Goal: Task Accomplishment & Management: Manage account settings

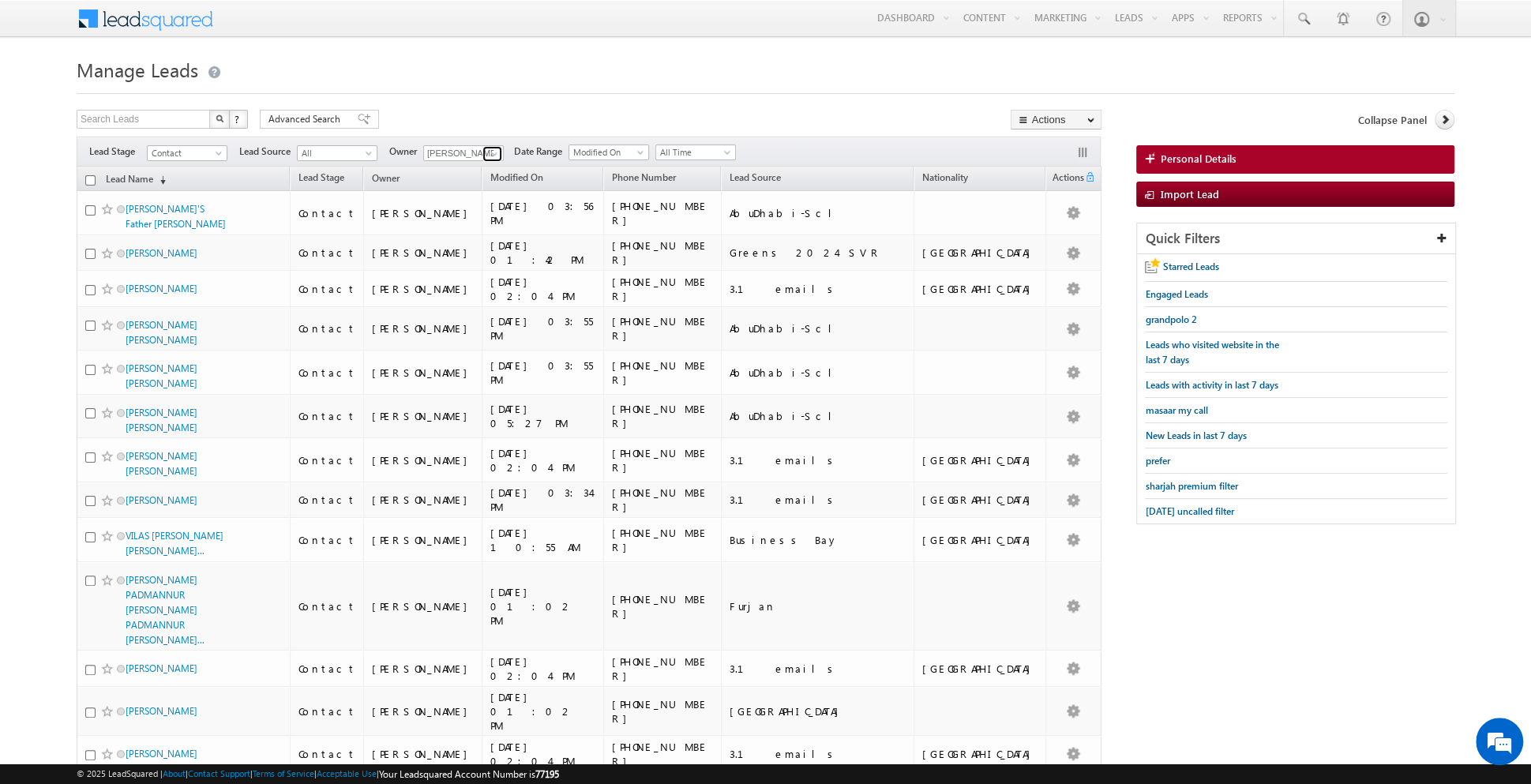
click at [495, 160] on span at bounding box center [494, 154] width 13 height 13
click at [468, 166] on link "[PERSON_NAME] [EMAIL_ADDRESS][PERSON_NAME][DOMAIN_NAME]" at bounding box center [502, 174] width 158 height 30
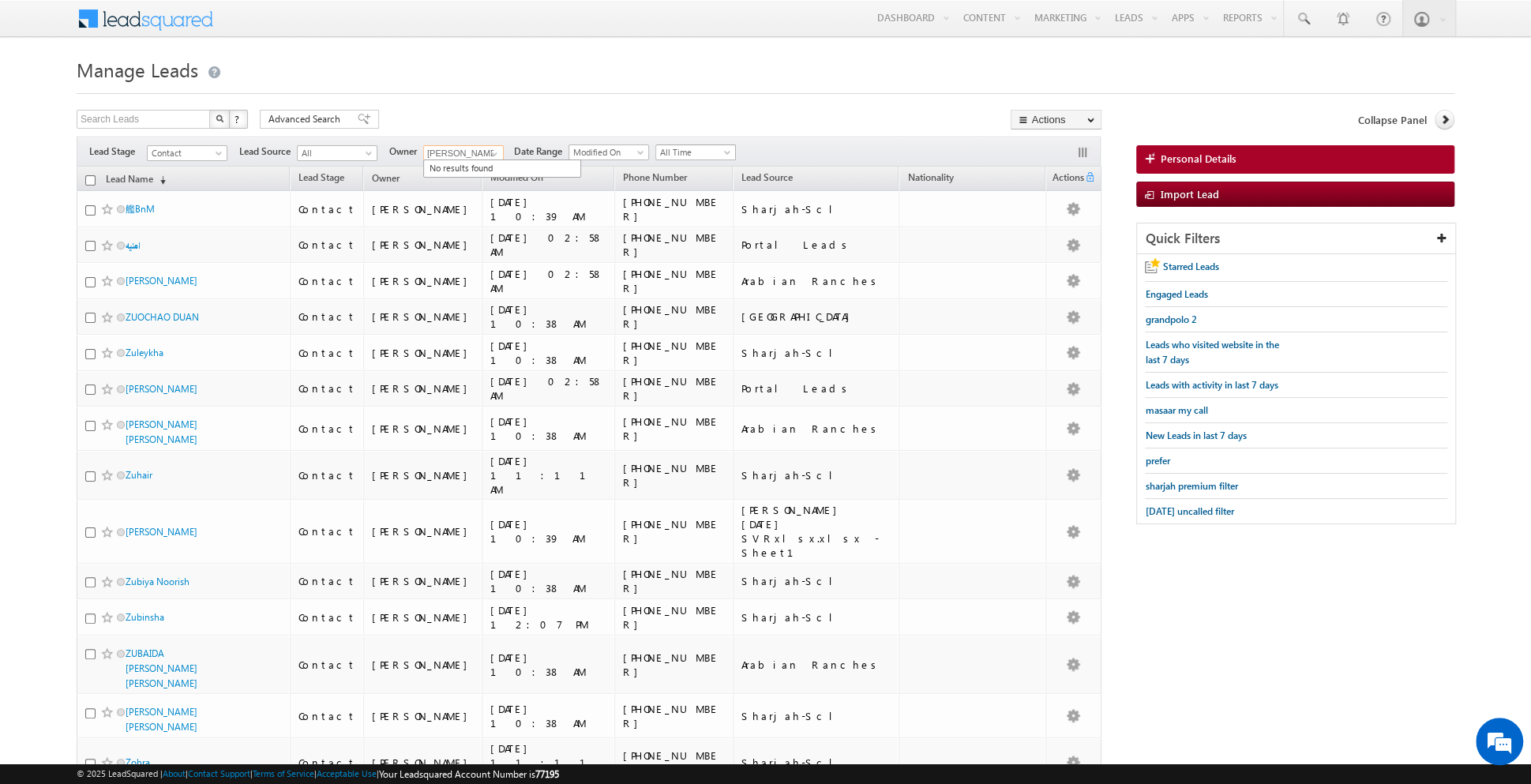
type input "[PERSON_NAME]"
click at [702, 155] on span "All Time" at bounding box center [693, 152] width 75 height 15
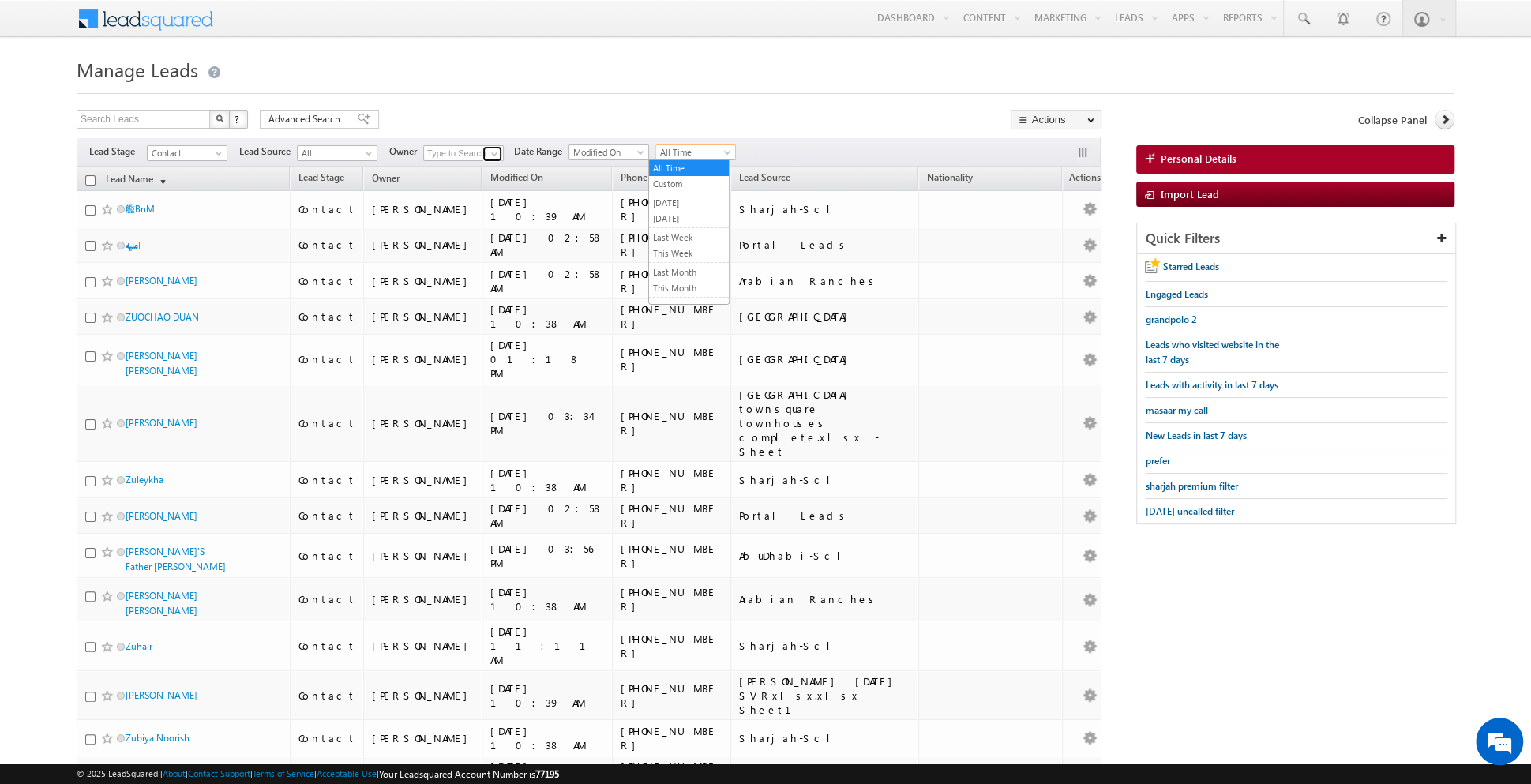
click at [483, 151] on link at bounding box center [492, 154] width 19 height 15
click at [467, 170] on link "[PERSON_NAME] [EMAIL_ADDRESS][PERSON_NAME][DOMAIN_NAME]" at bounding box center [502, 174] width 158 height 30
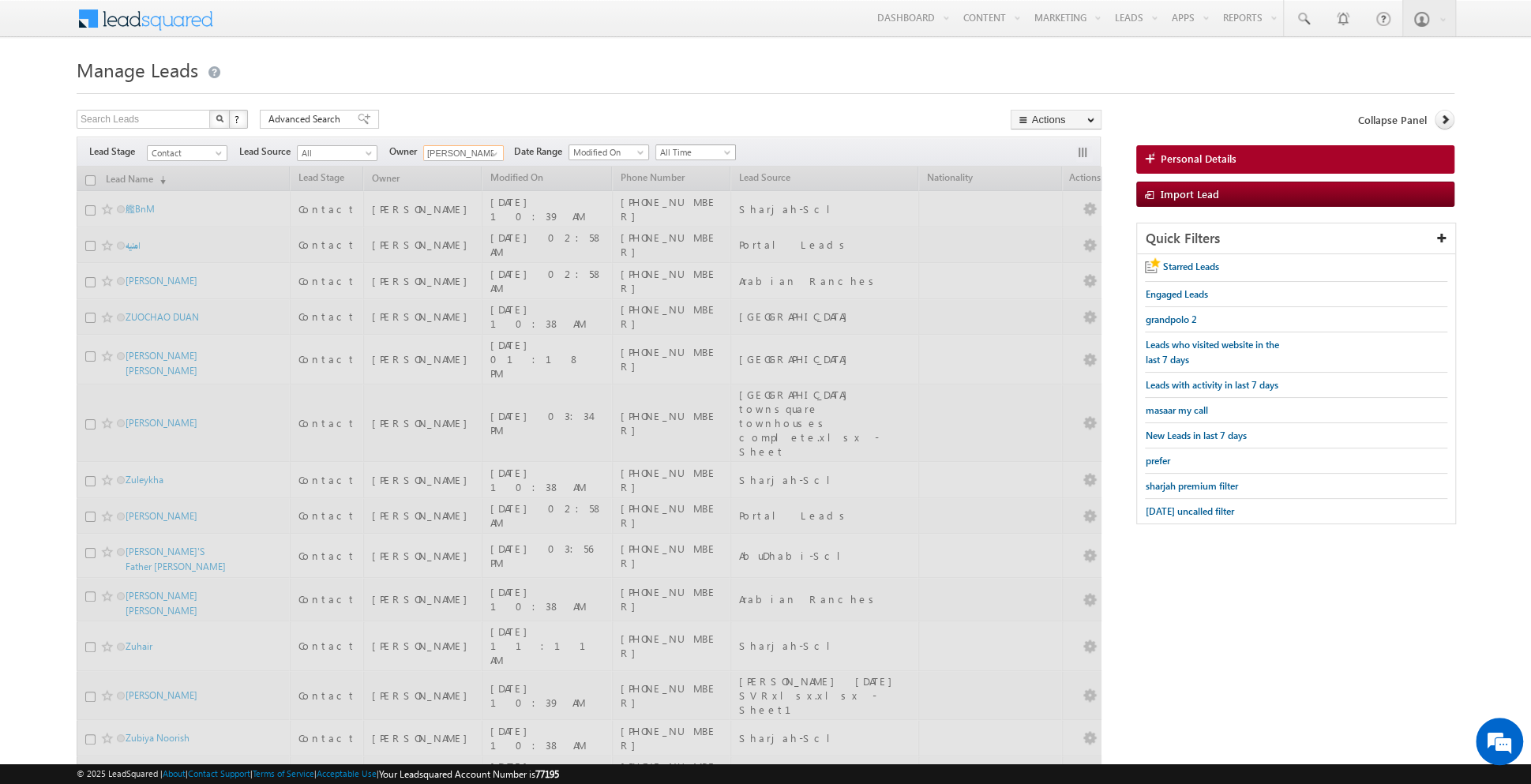
type input "[PERSON_NAME]"
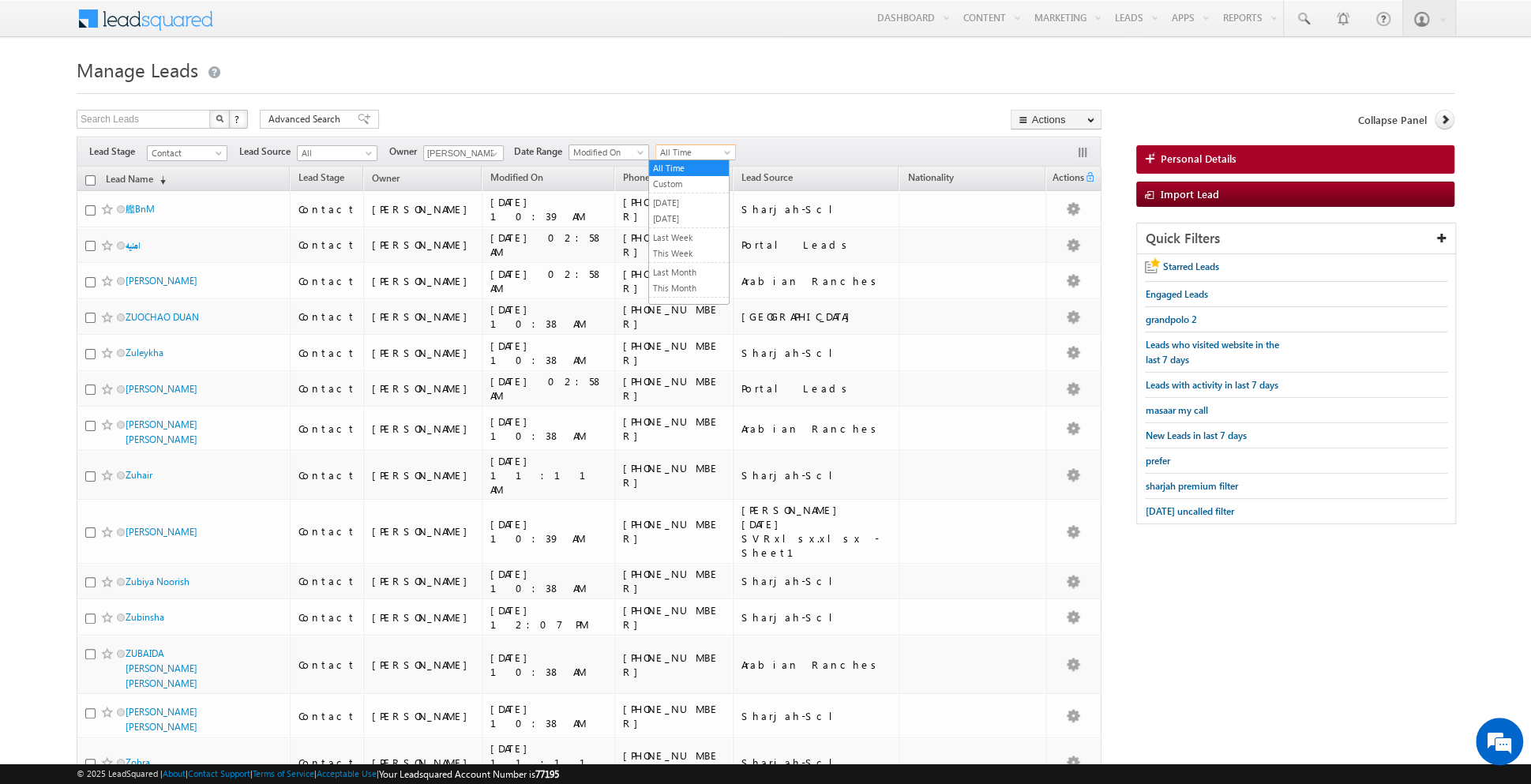
click at [689, 157] on span "All Time" at bounding box center [693, 152] width 75 height 15
click at [678, 219] on link "[DATE]" at bounding box center [689, 218] width 79 height 15
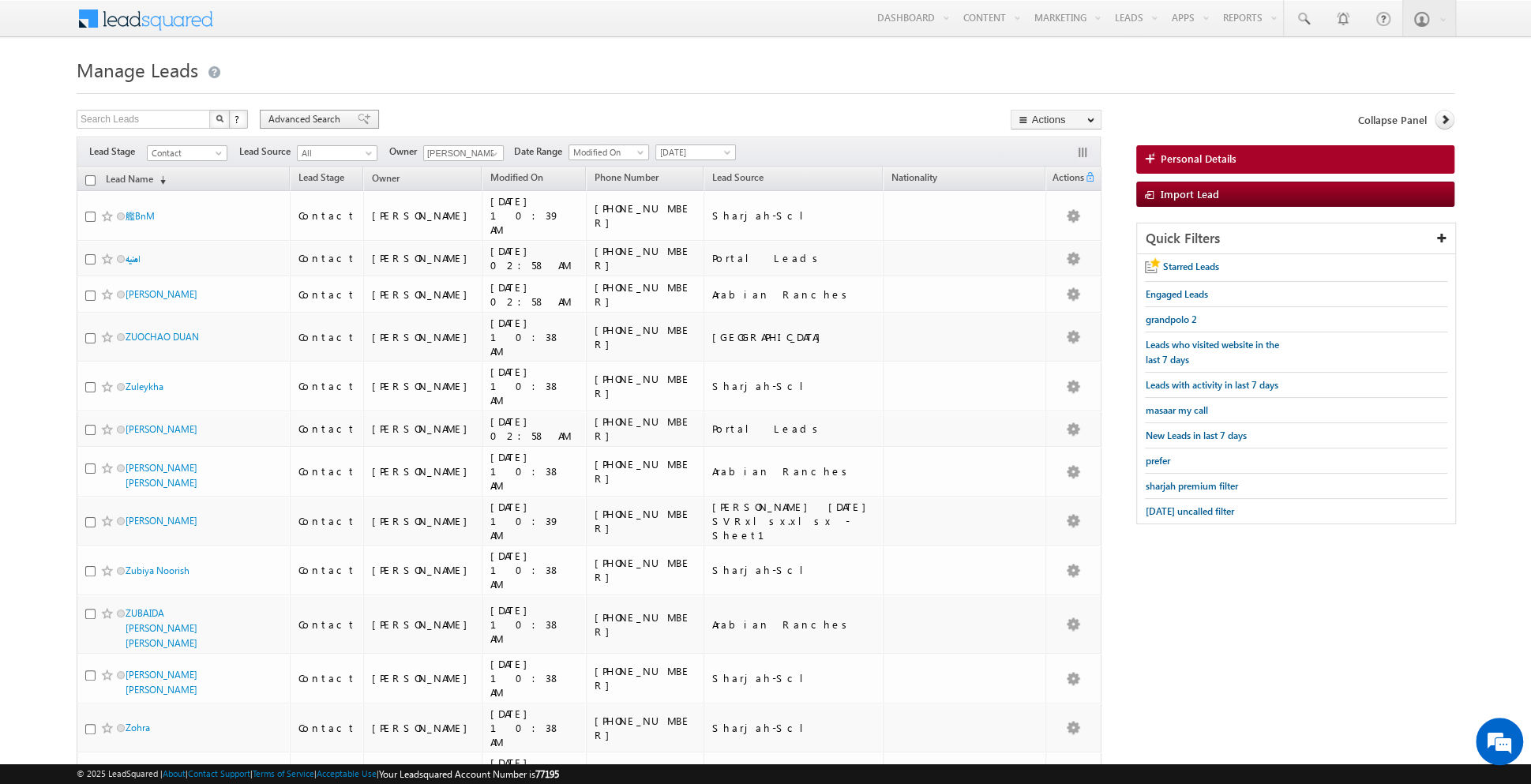
click at [358, 124] on span at bounding box center [364, 119] width 13 height 11
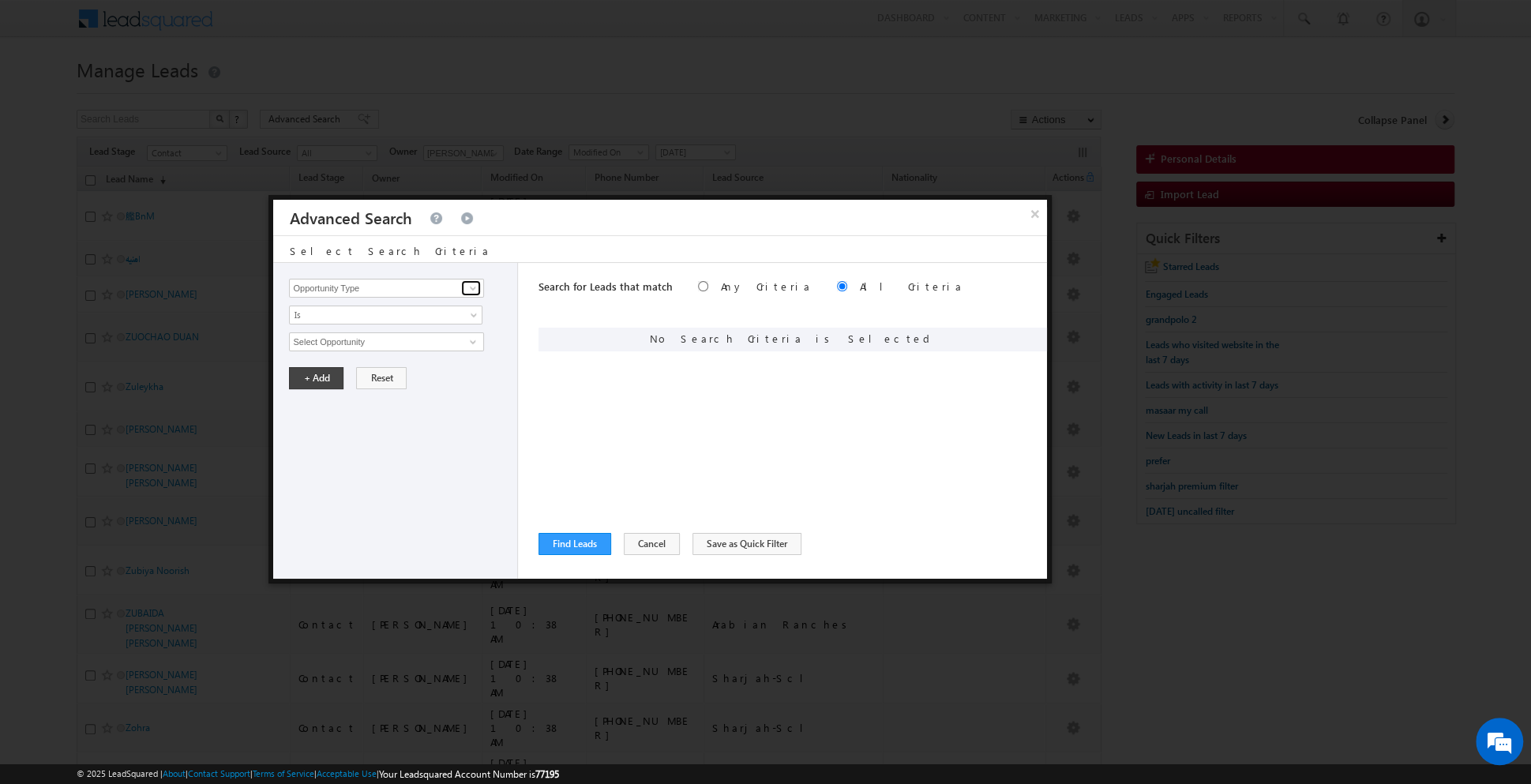
click at [475, 295] on link at bounding box center [471, 288] width 19 height 15
click at [422, 324] on link "Focus Project" at bounding box center [386, 320] width 194 height 18
type input "Focus Project"
click at [402, 345] on input "text" at bounding box center [386, 342] width 194 height 19
type input "masaar"
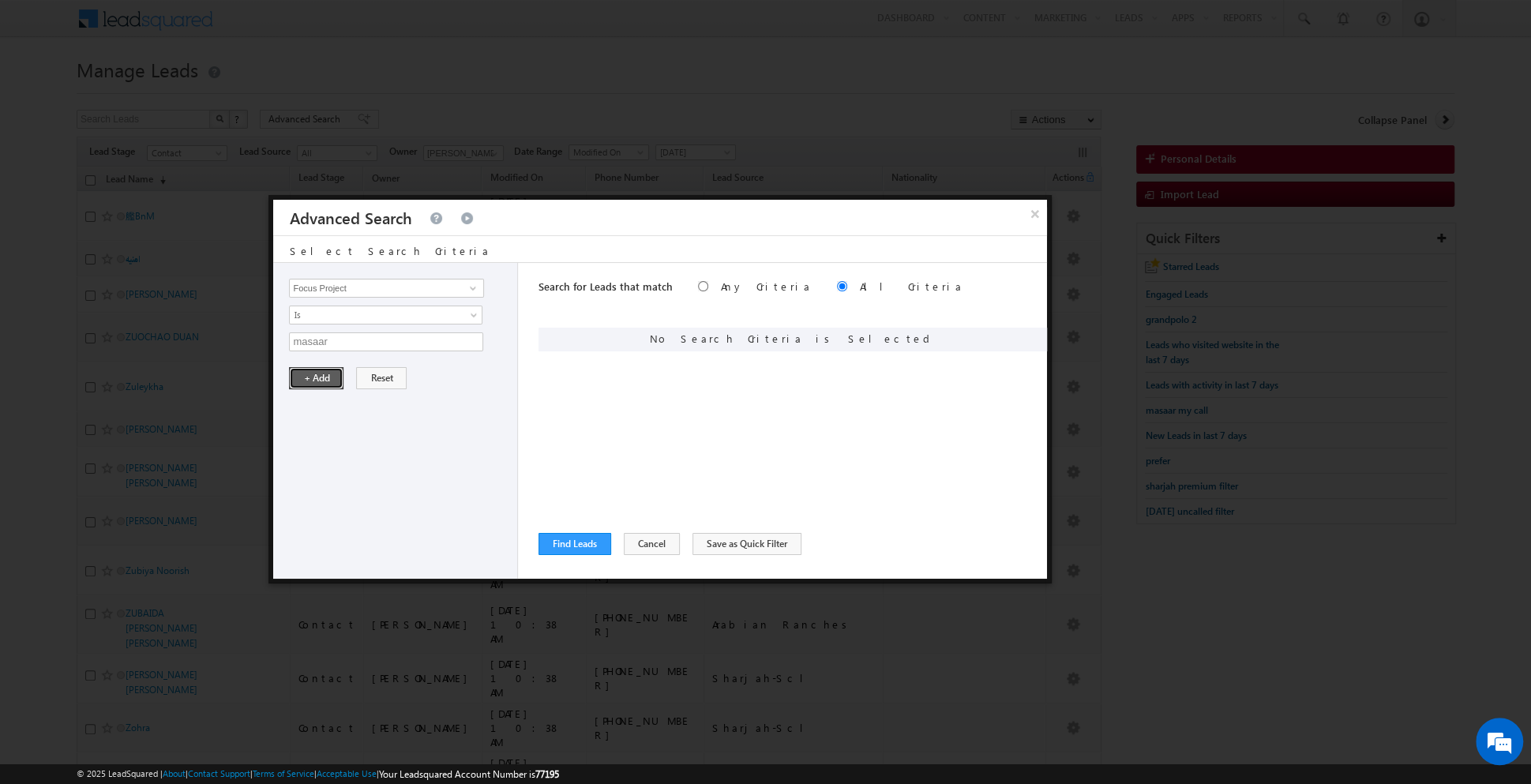
click at [316, 381] on button "+ Add" at bounding box center [316, 378] width 54 height 22
click at [580, 547] on button "Find Leads" at bounding box center [574, 543] width 73 height 22
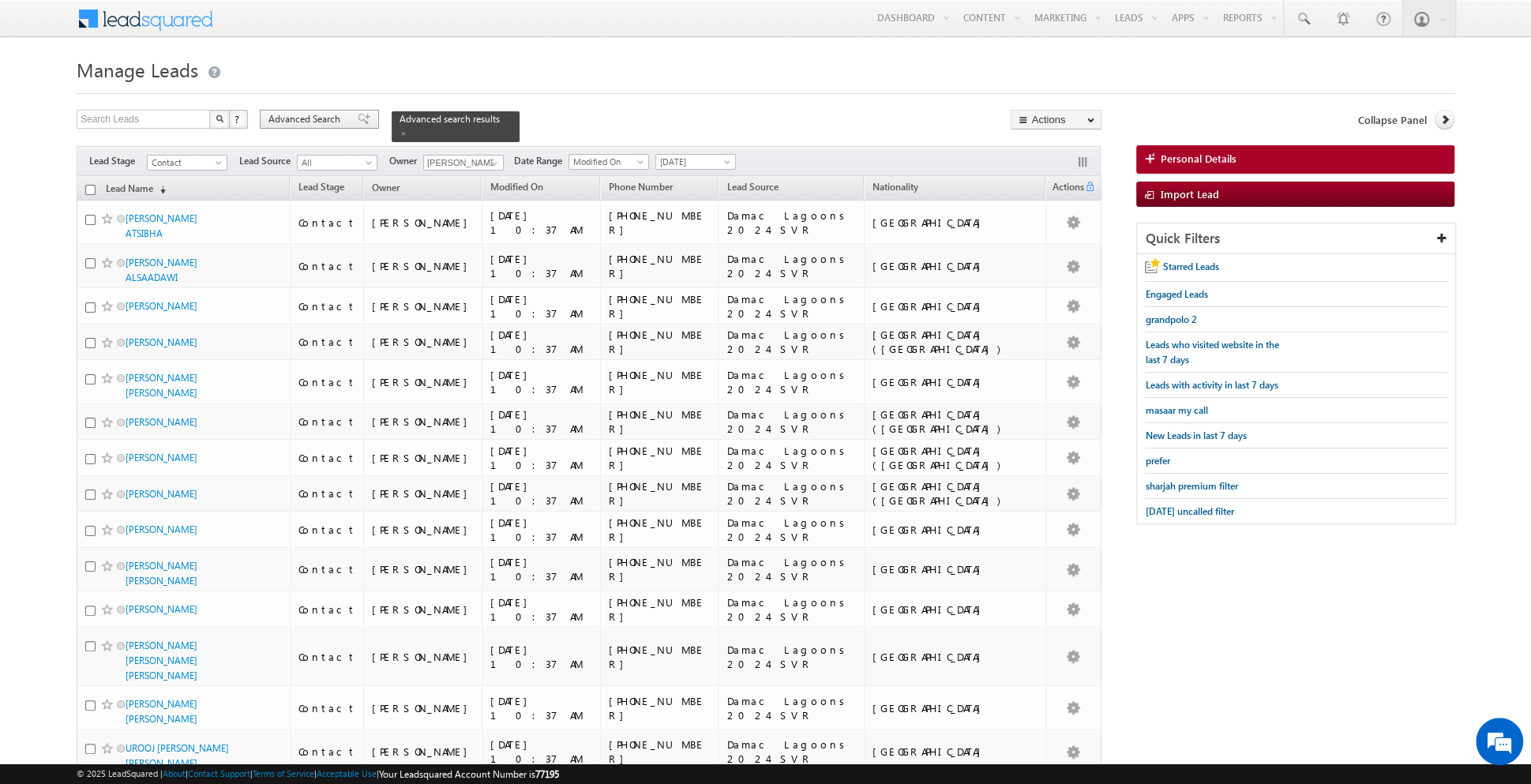
click at [340, 124] on span "Advanced Search" at bounding box center [307, 119] width 76 height 15
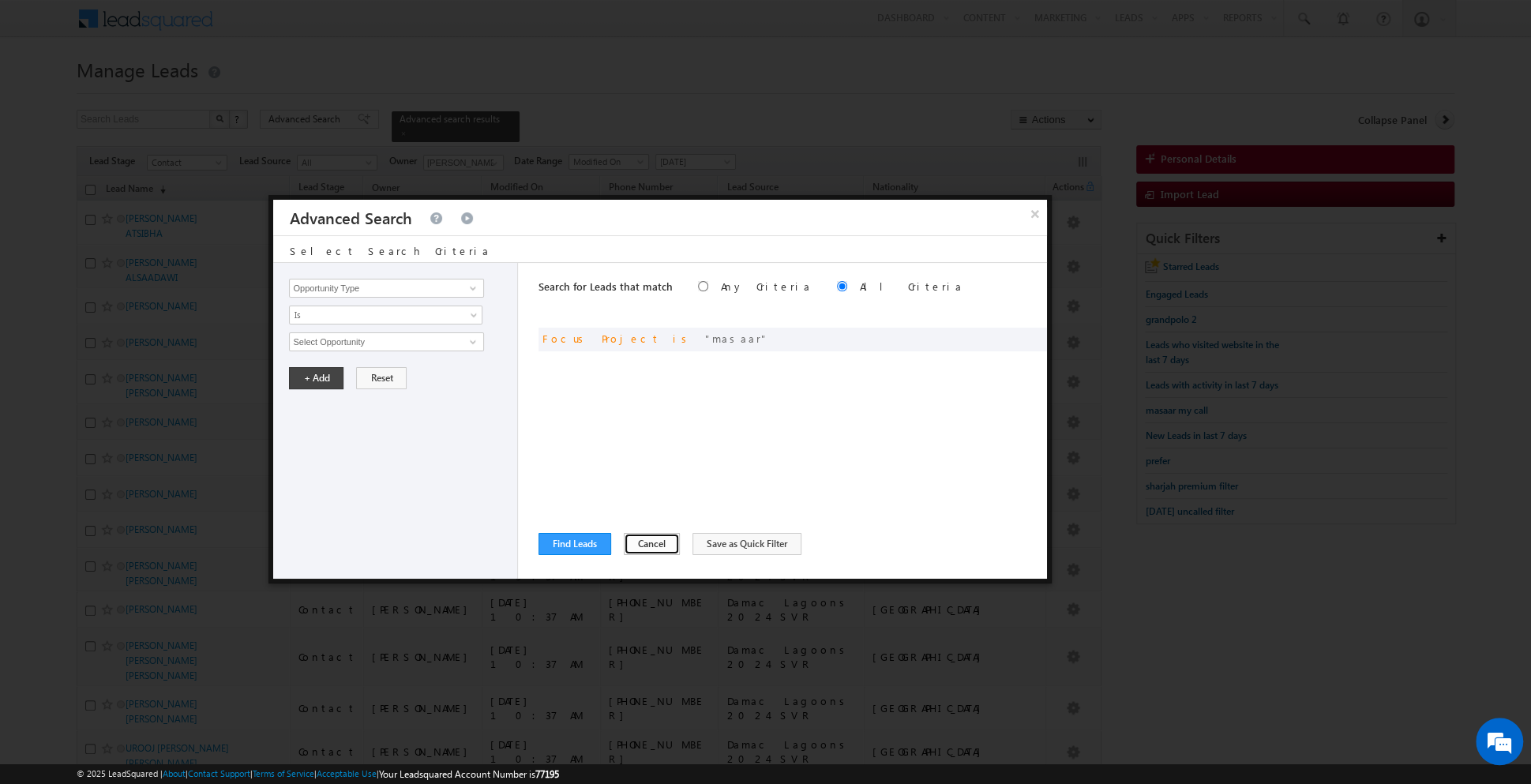
click at [634, 546] on button "Cancel" at bounding box center [652, 543] width 56 height 22
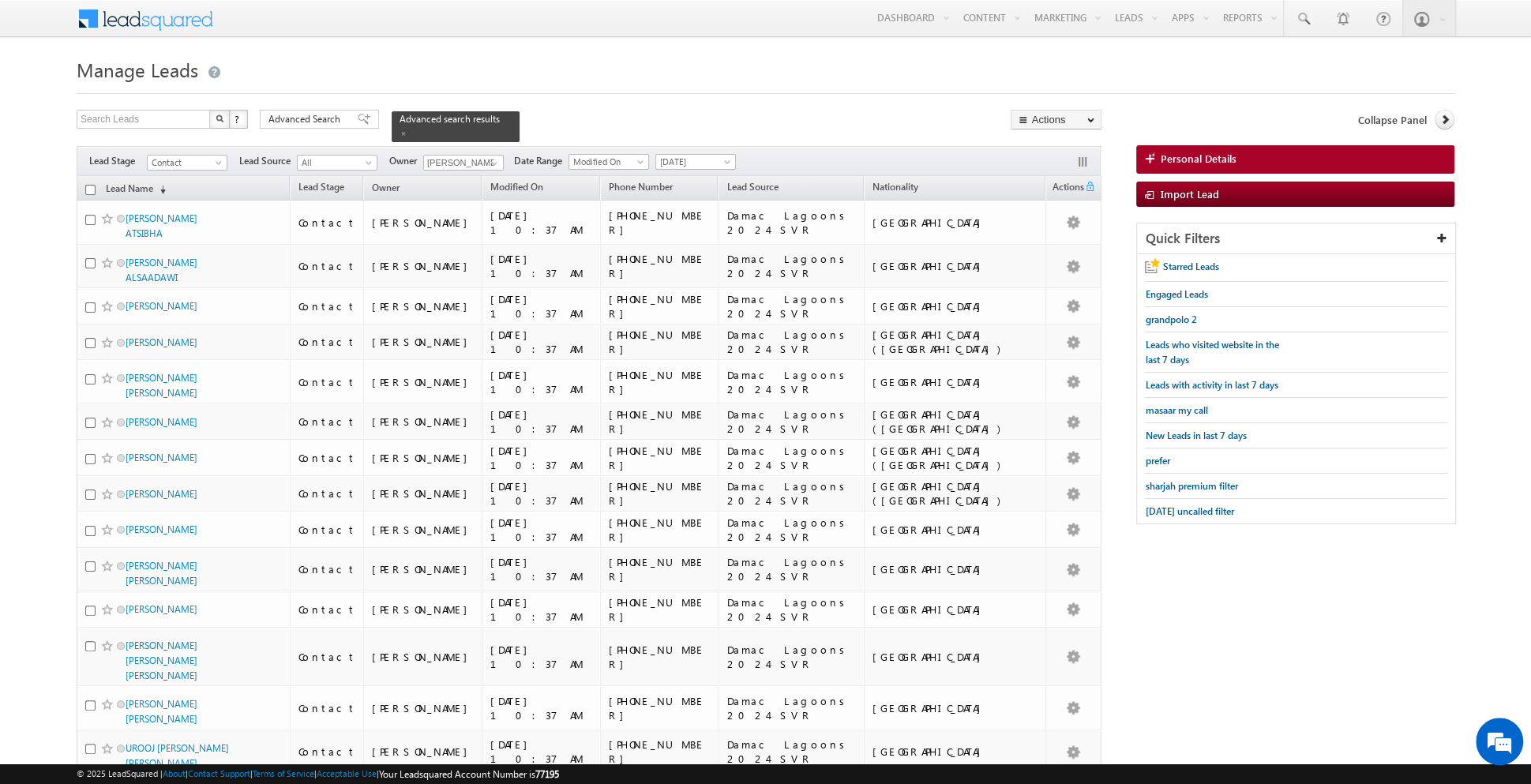
click at [87, 186] on input "checkbox" at bounding box center [90, 189] width 11 height 11
checkbox input "true"
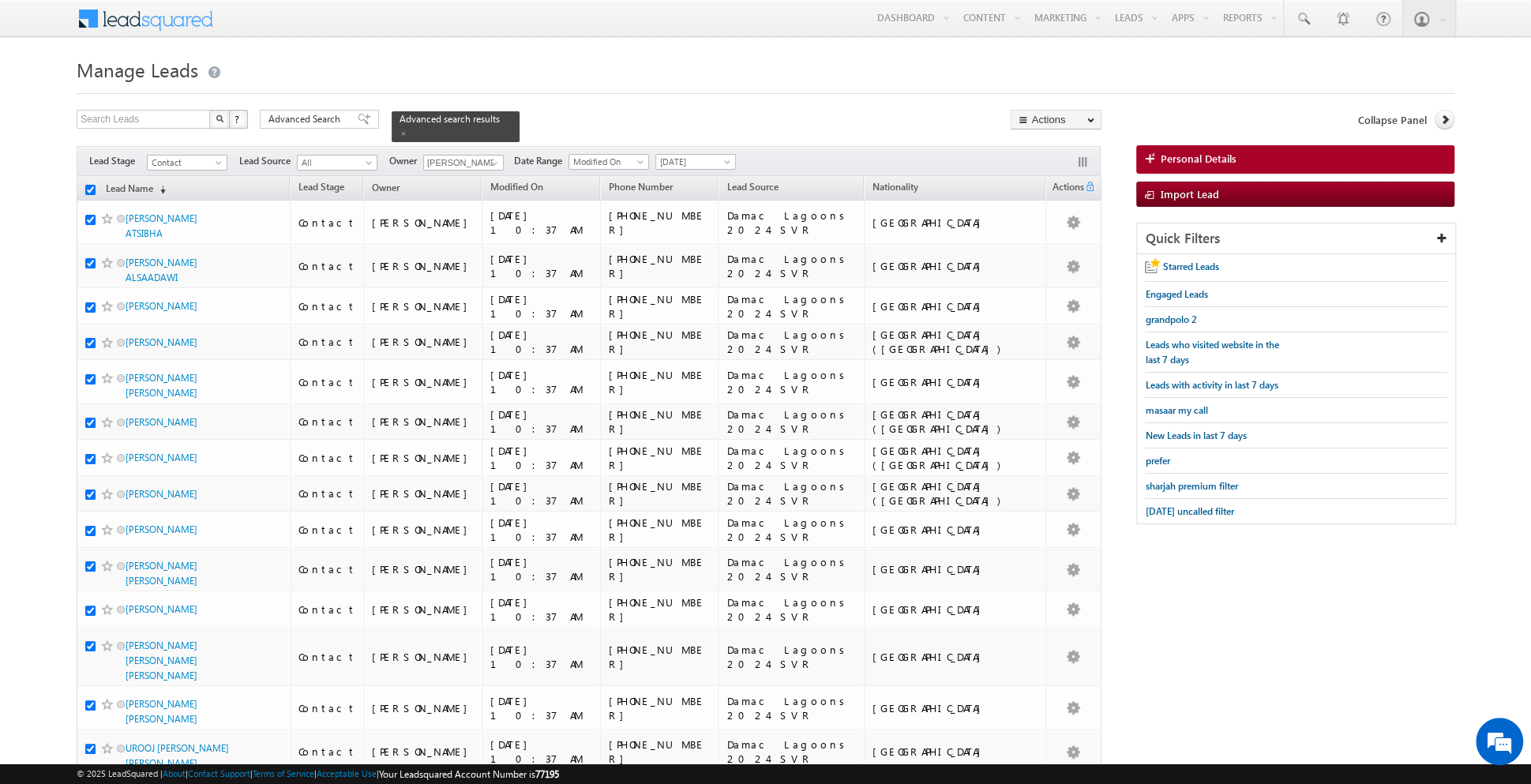
checkbox input "true"
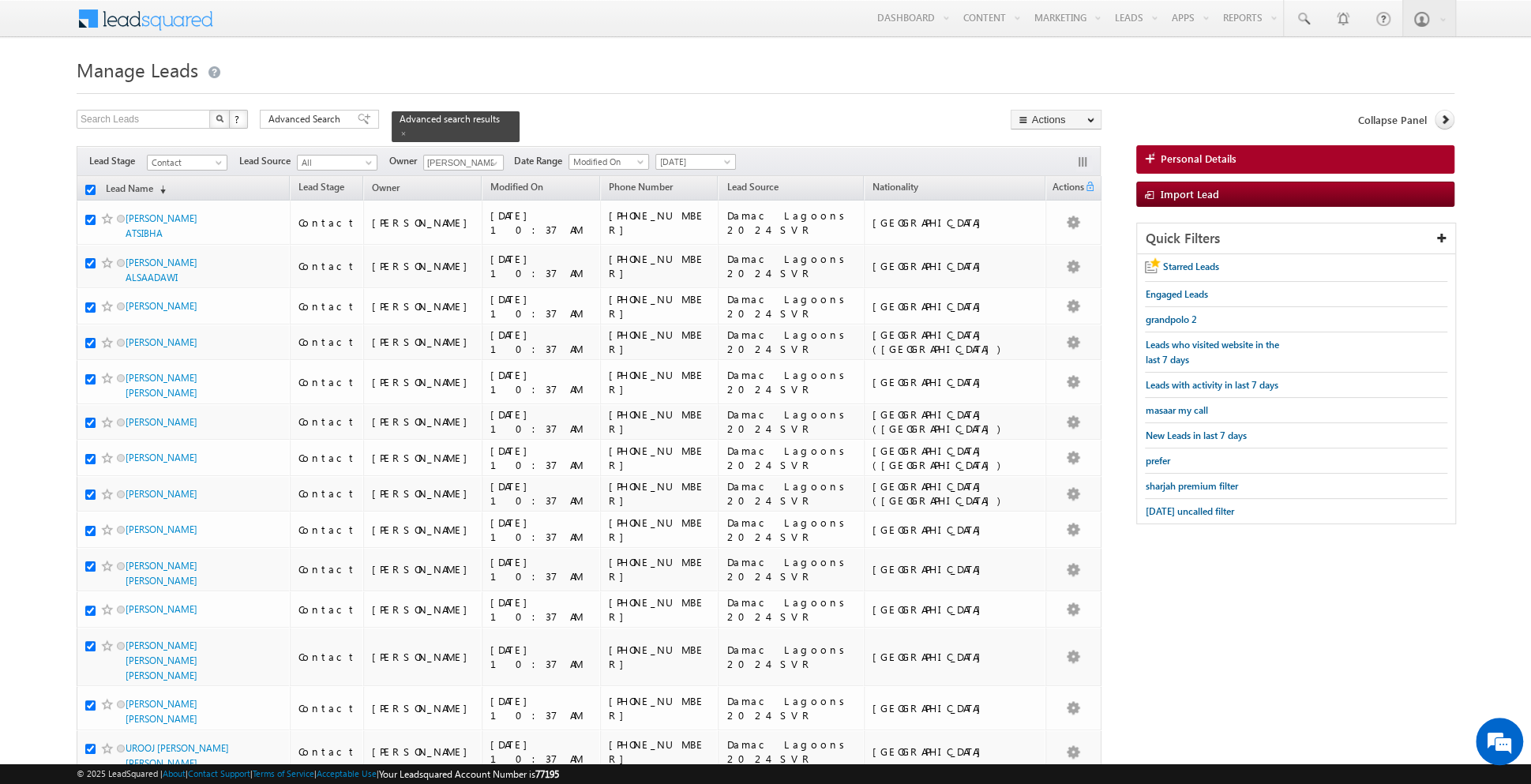
checkbox input "true"
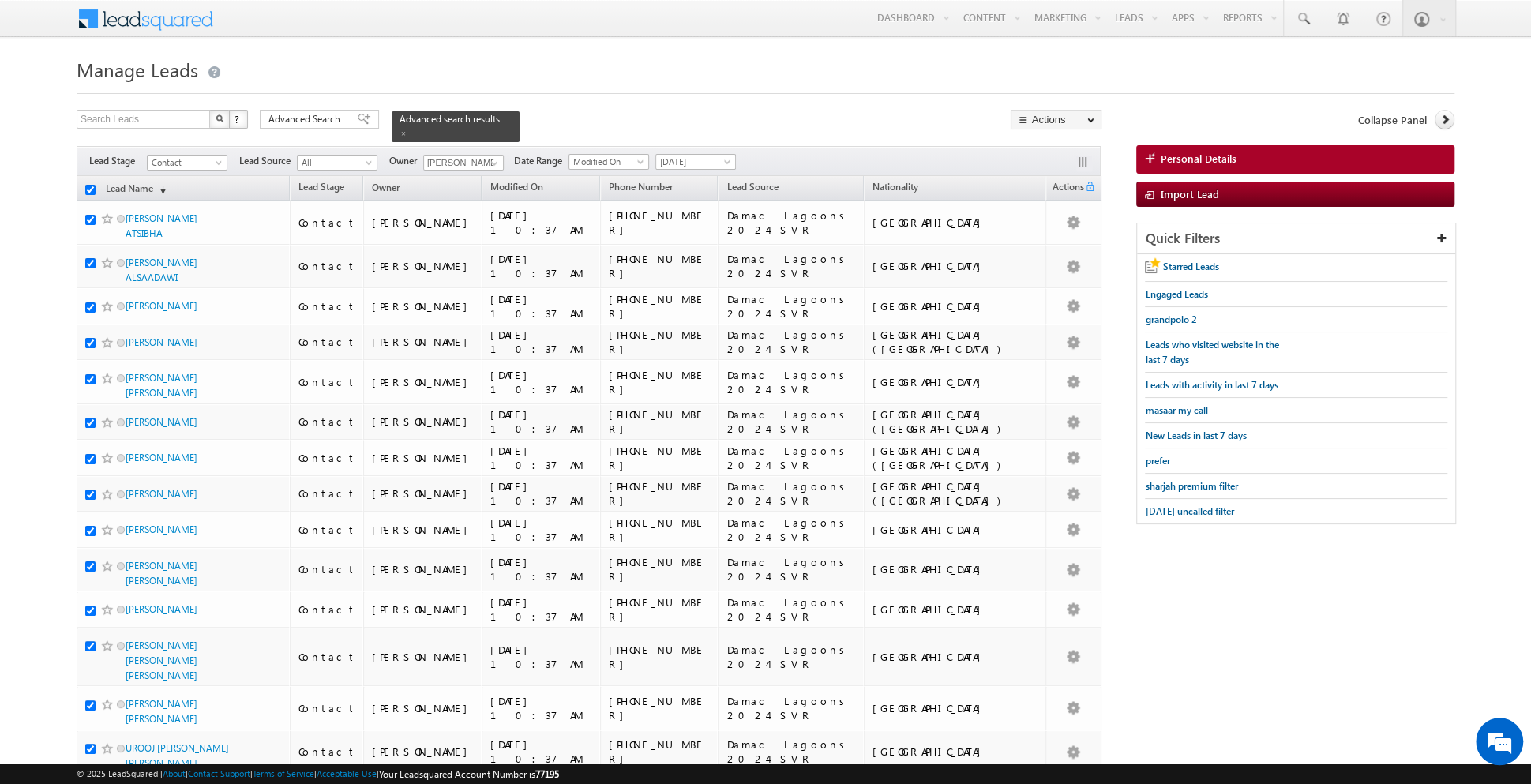
checkbox input "true"
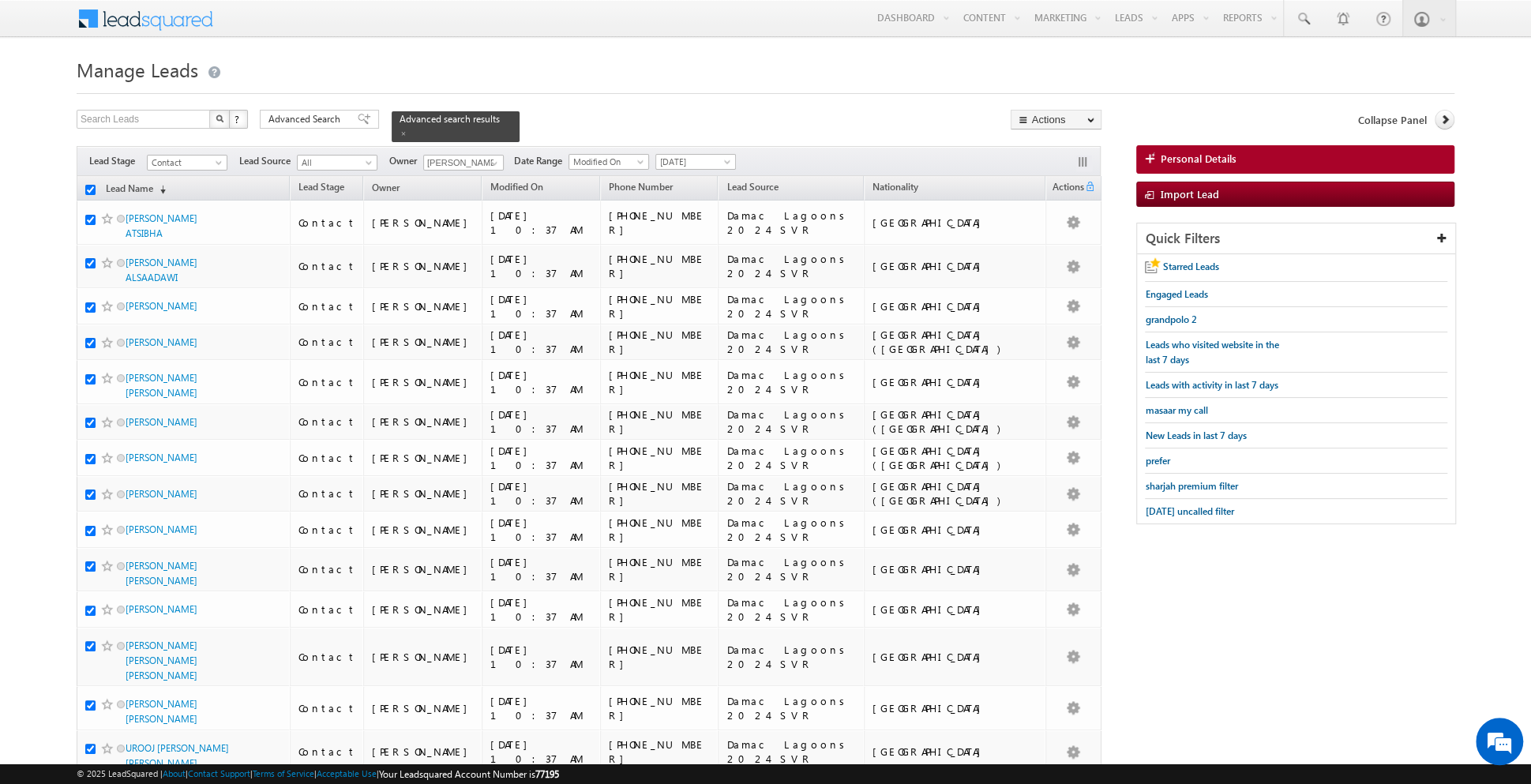
checkbox input "true"
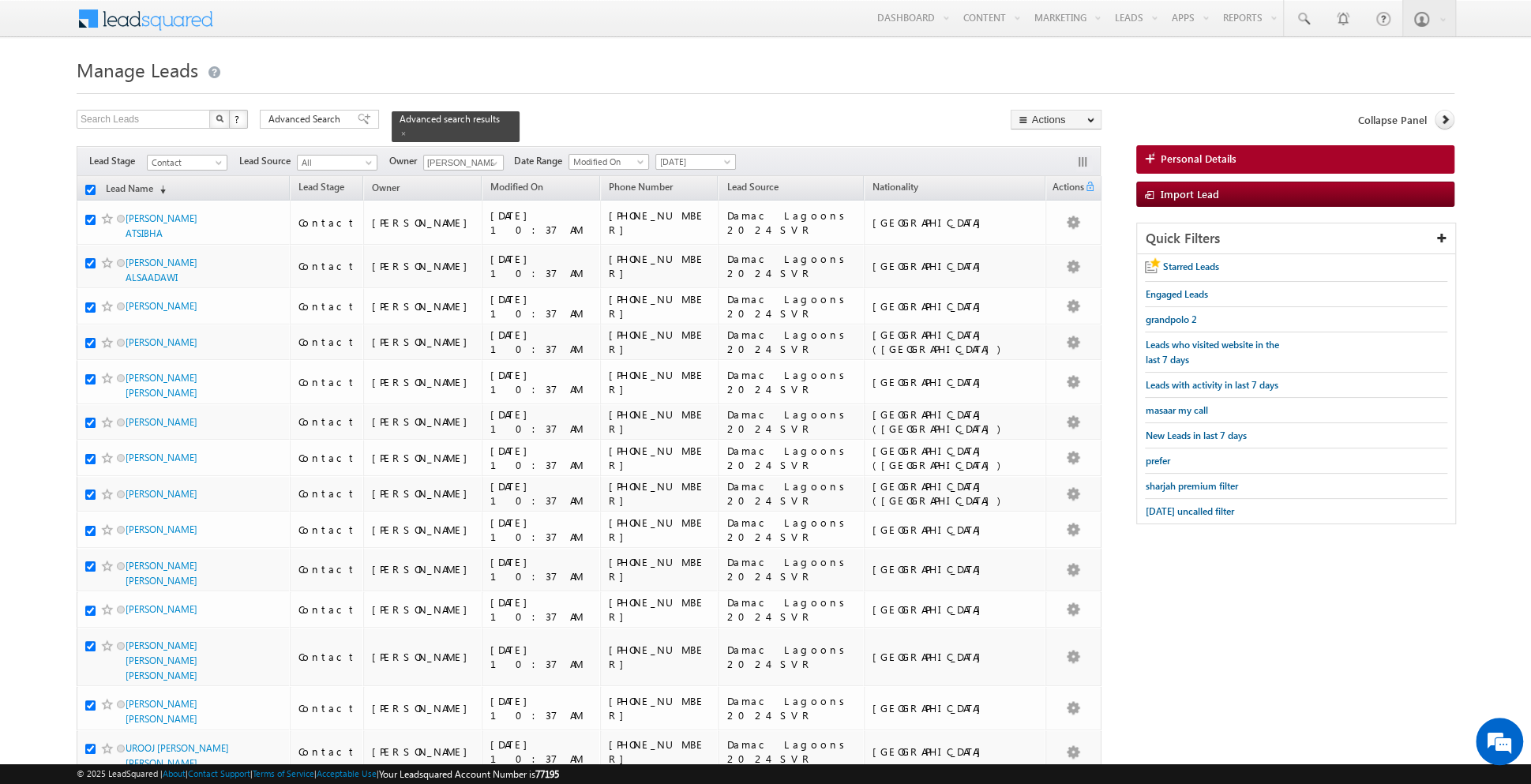
checkbox input "true"
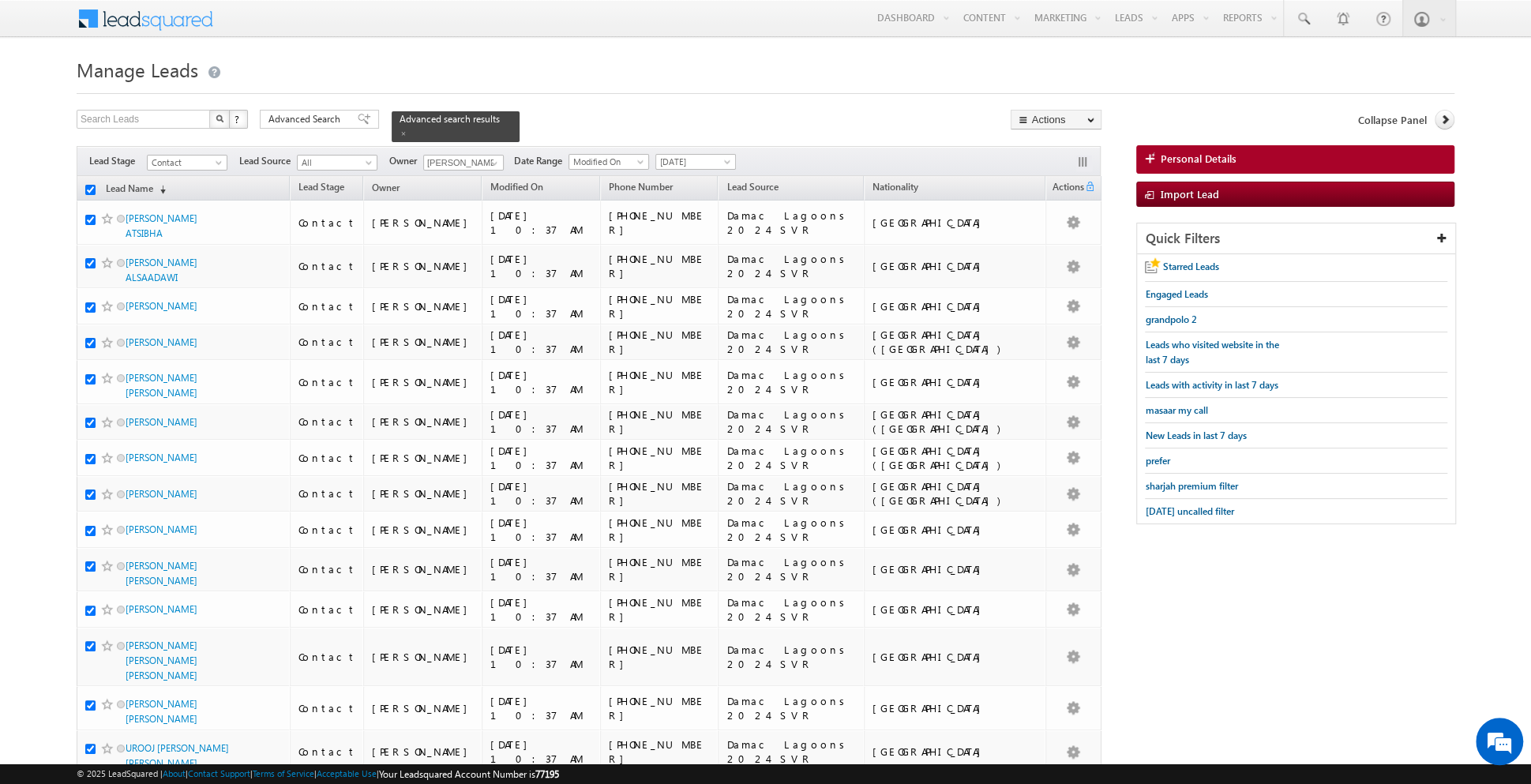
checkbox input "true"
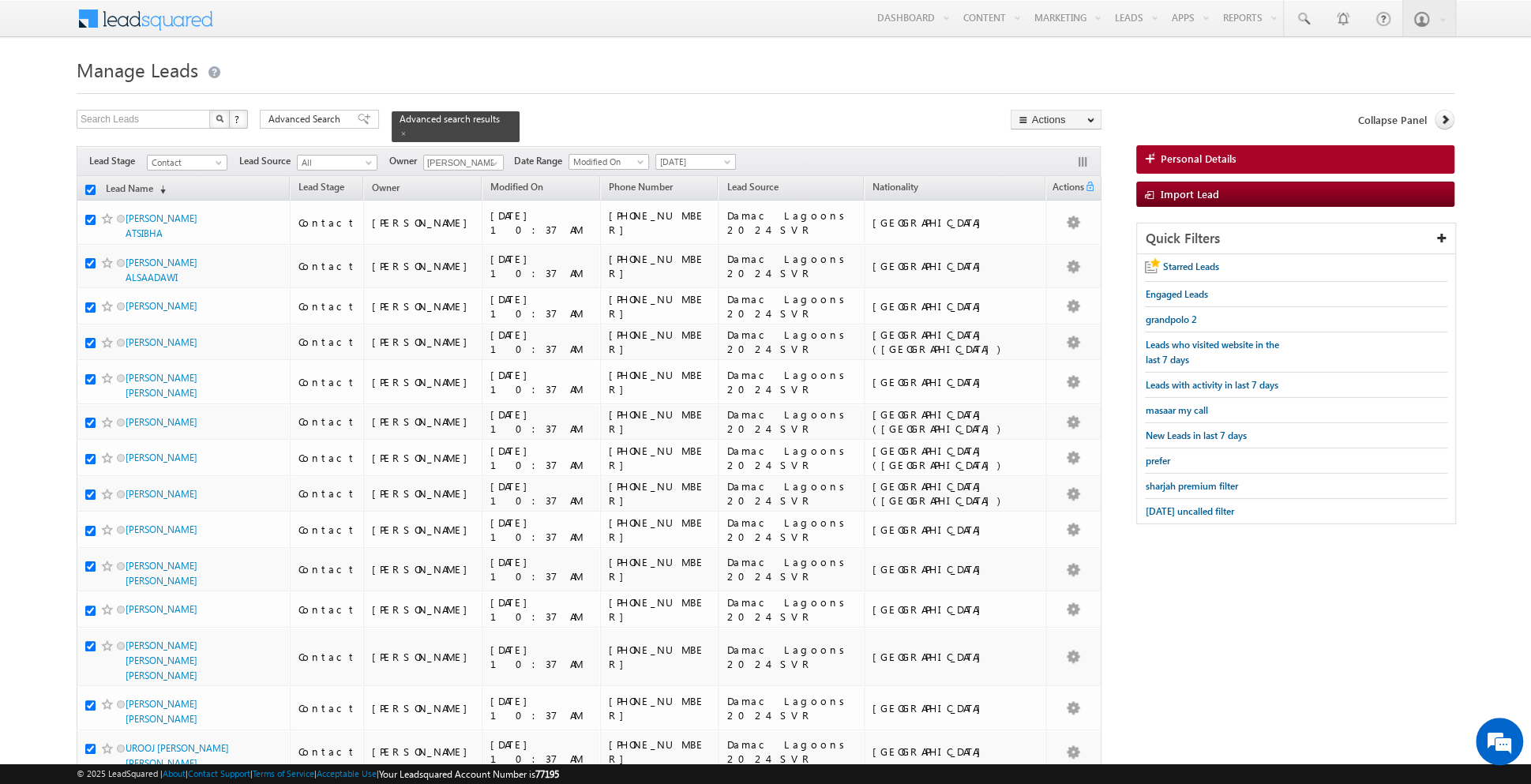
checkbox input "true"
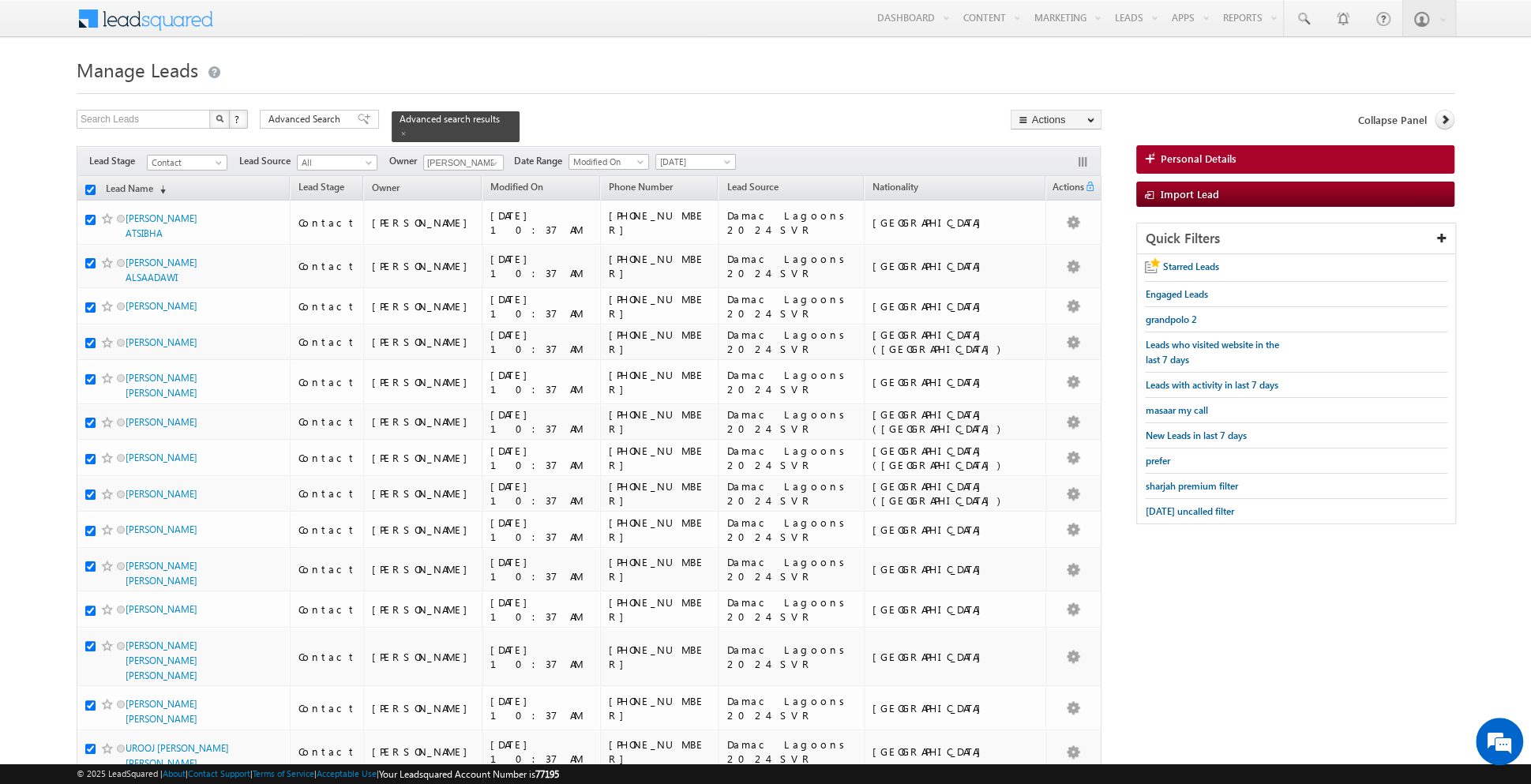
checkbox input "true"
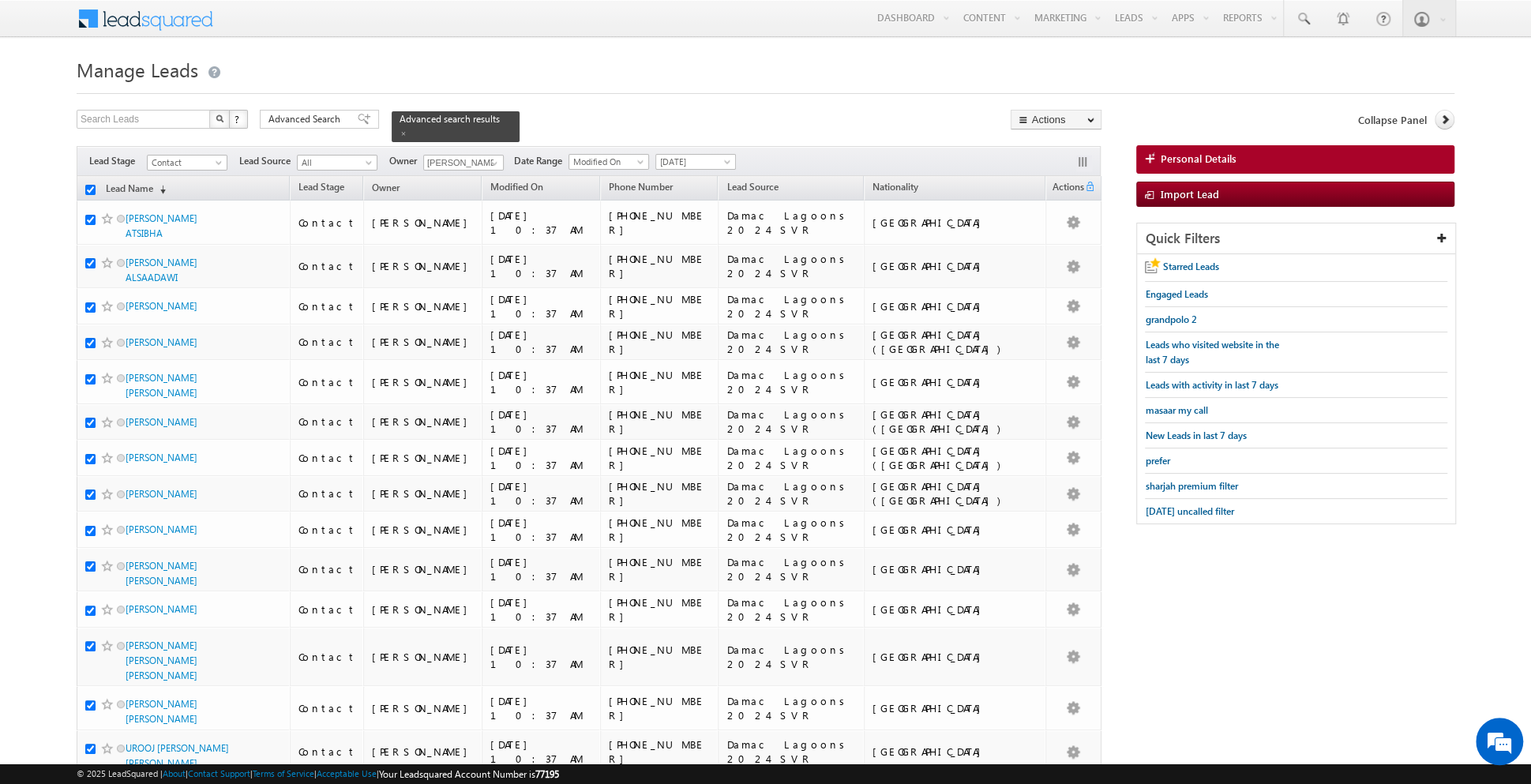
checkbox input "true"
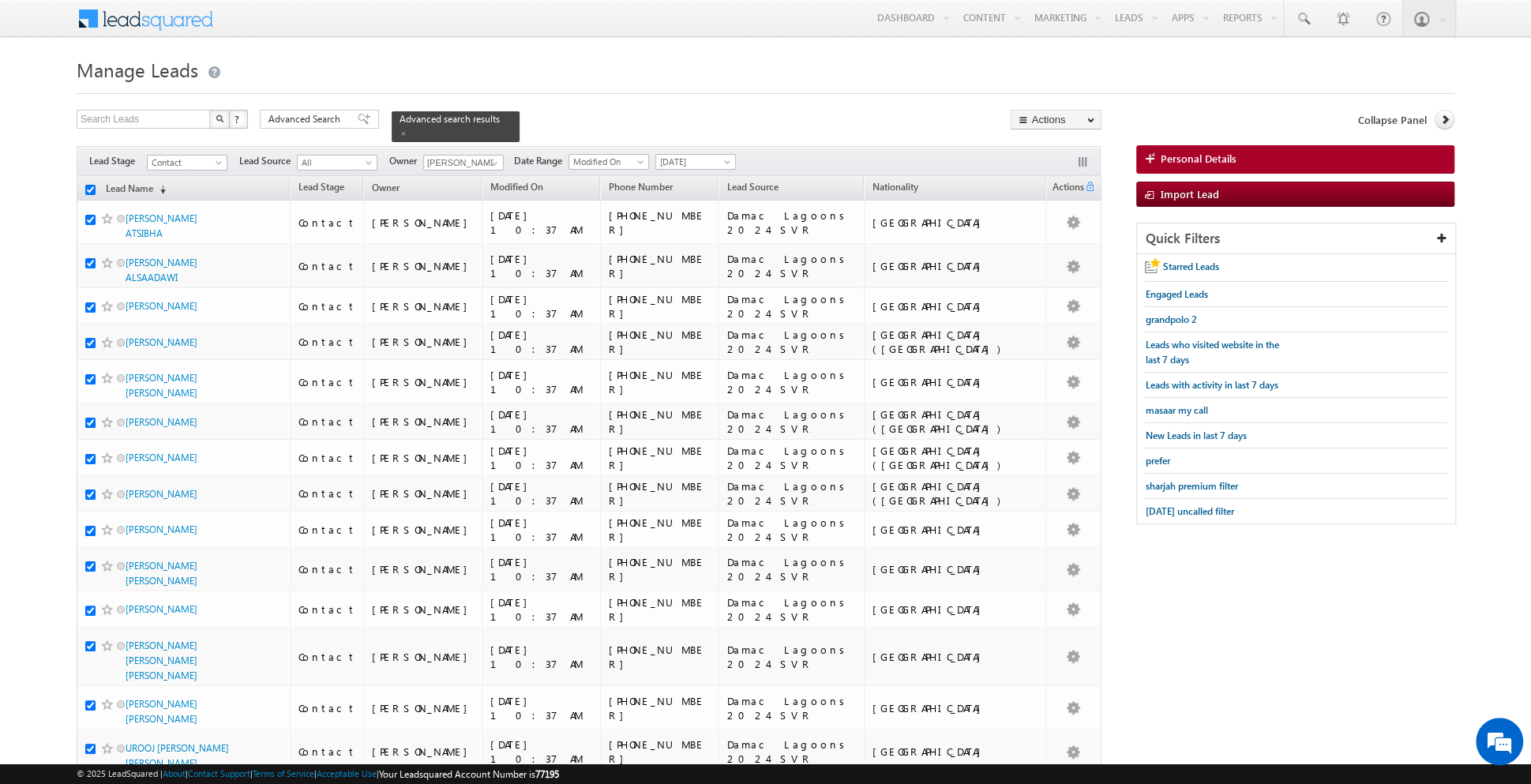
checkbox input "true"
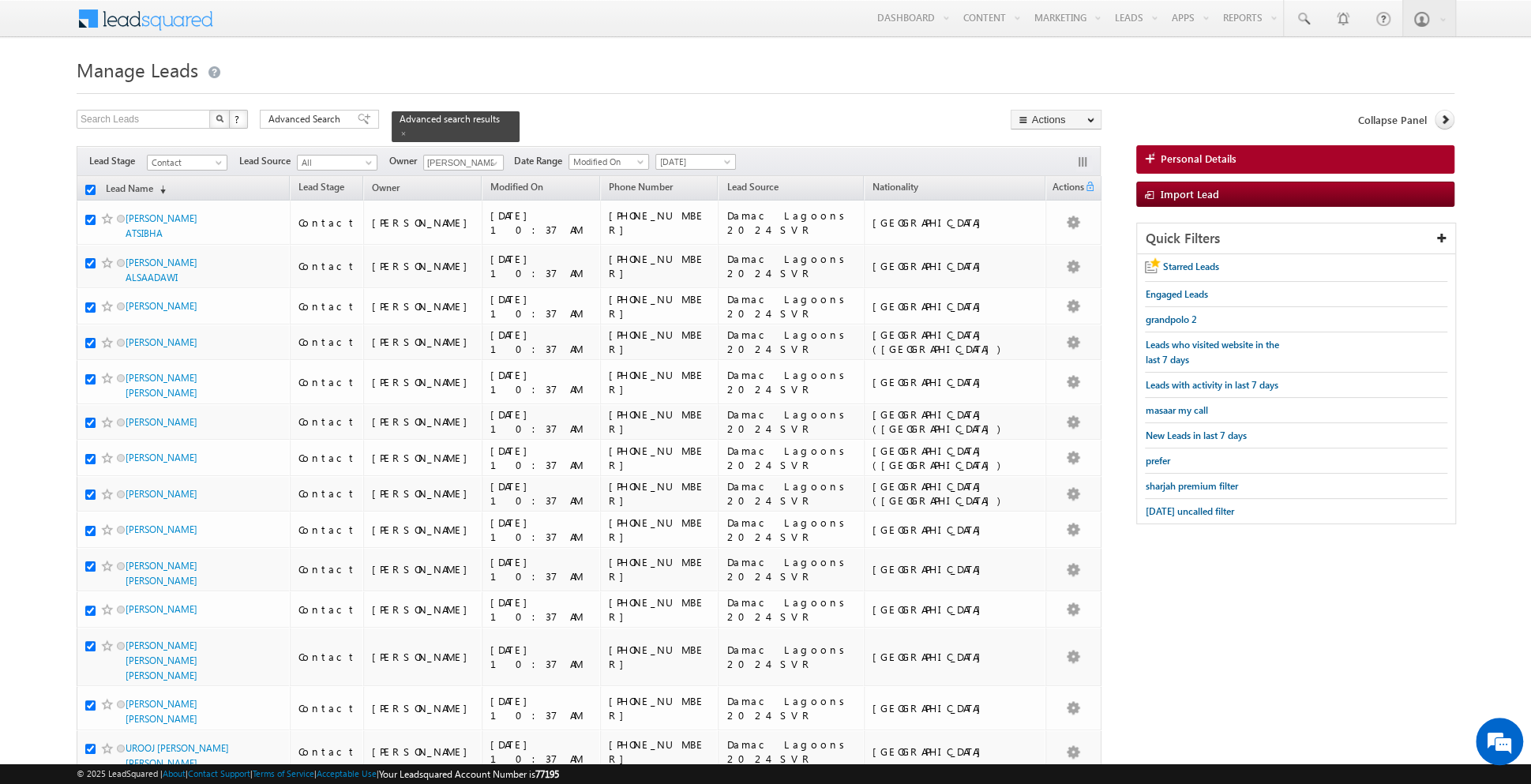
checkbox input "true"
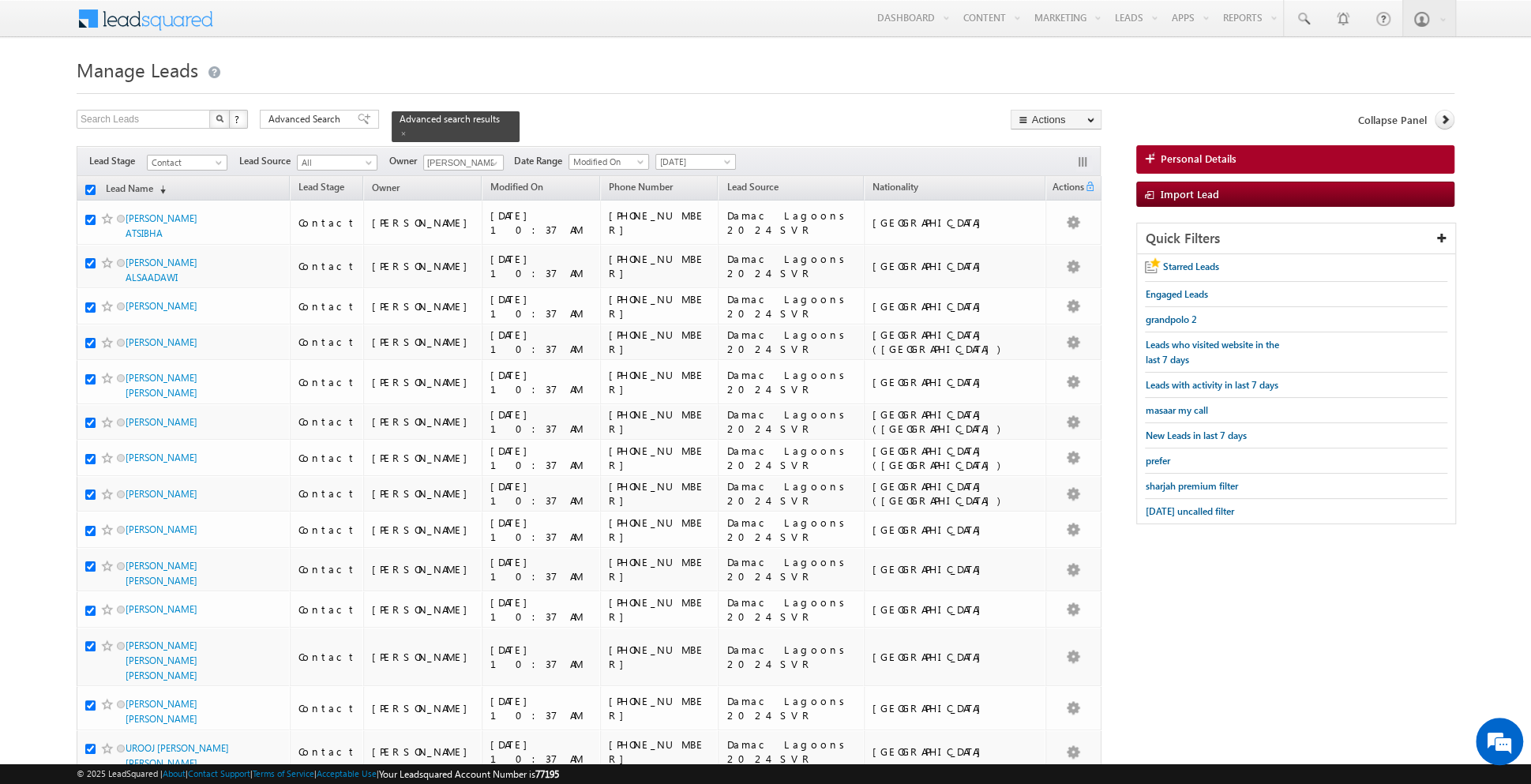
checkbox input "true"
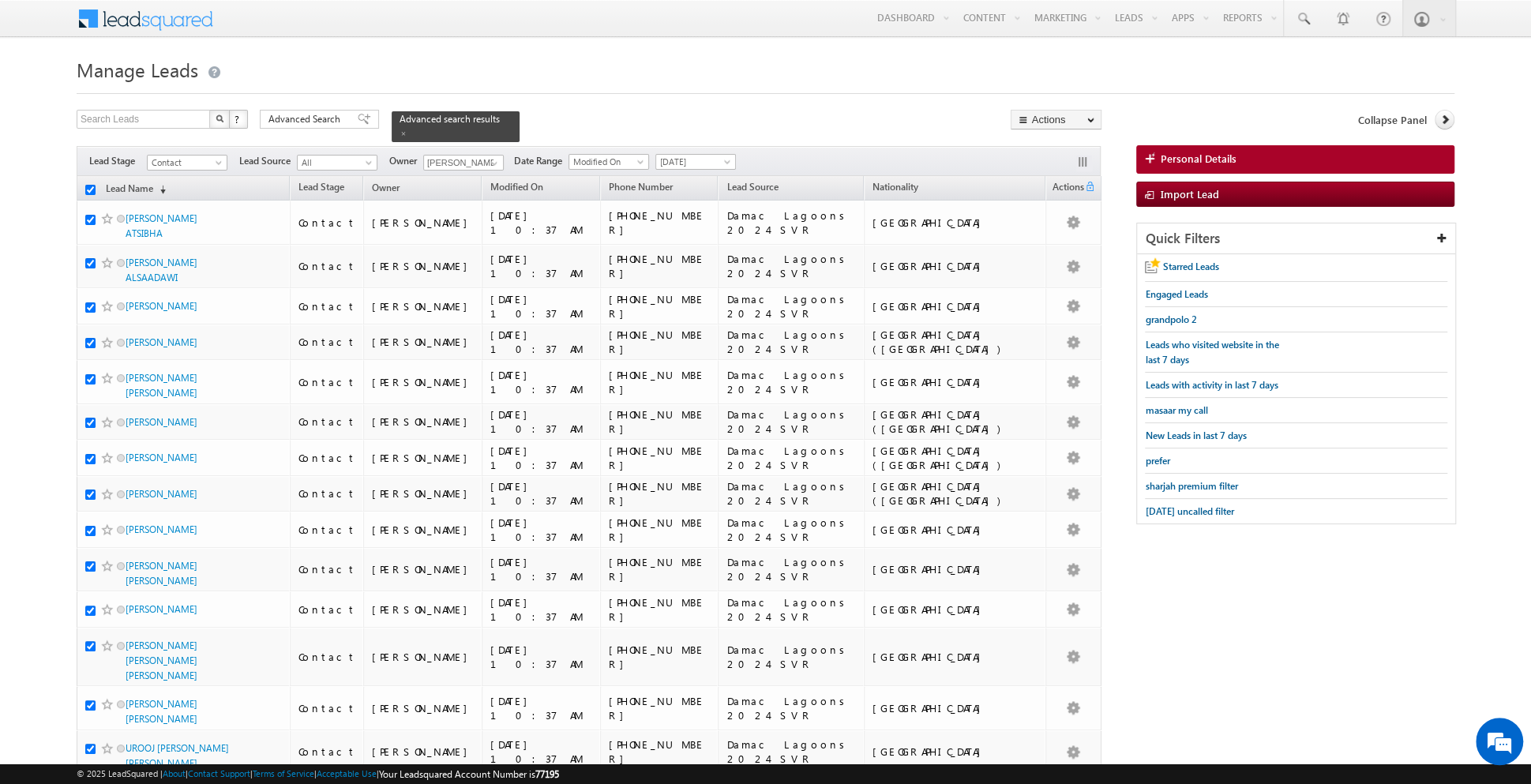
checkbox input "true"
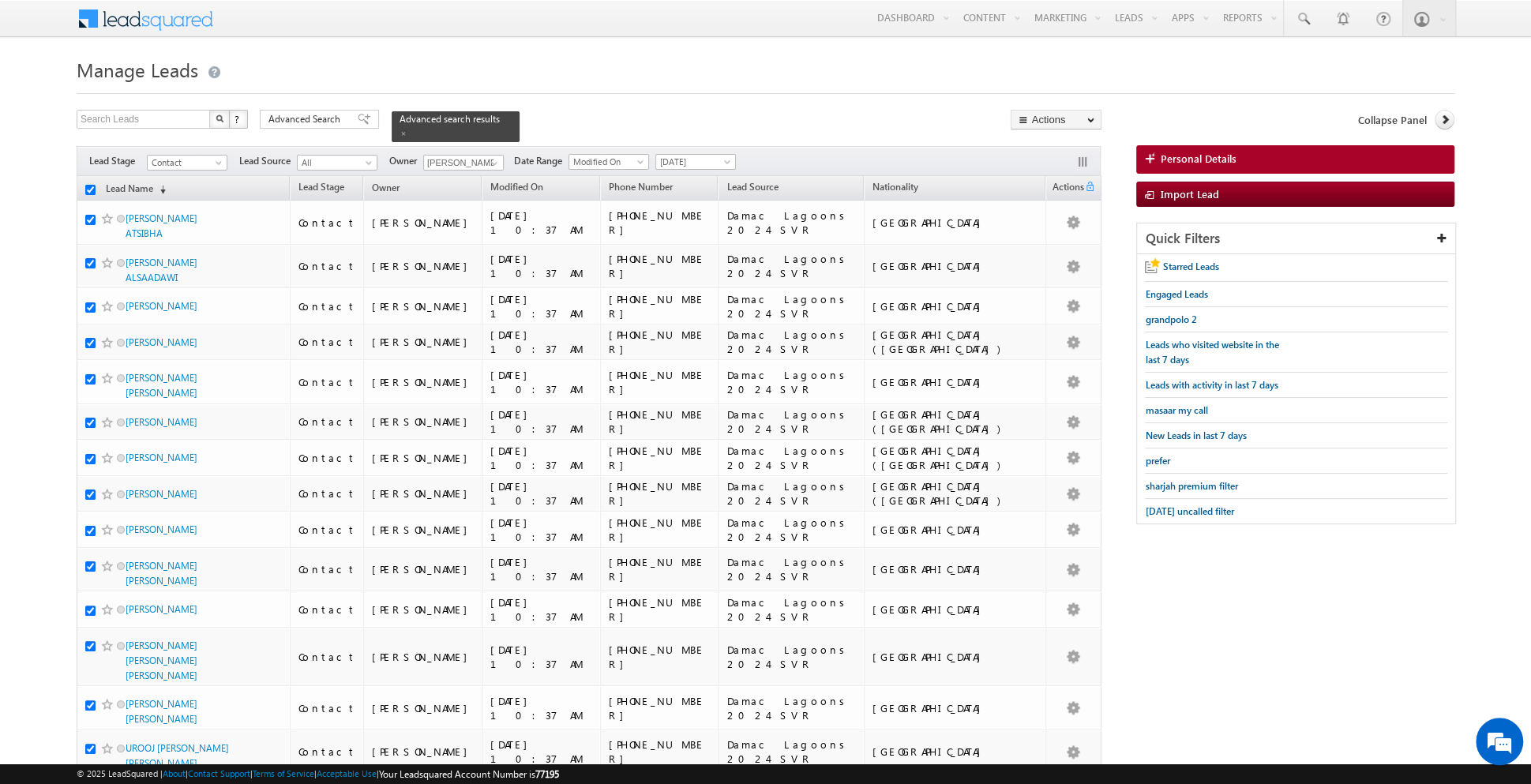
checkbox input "true"
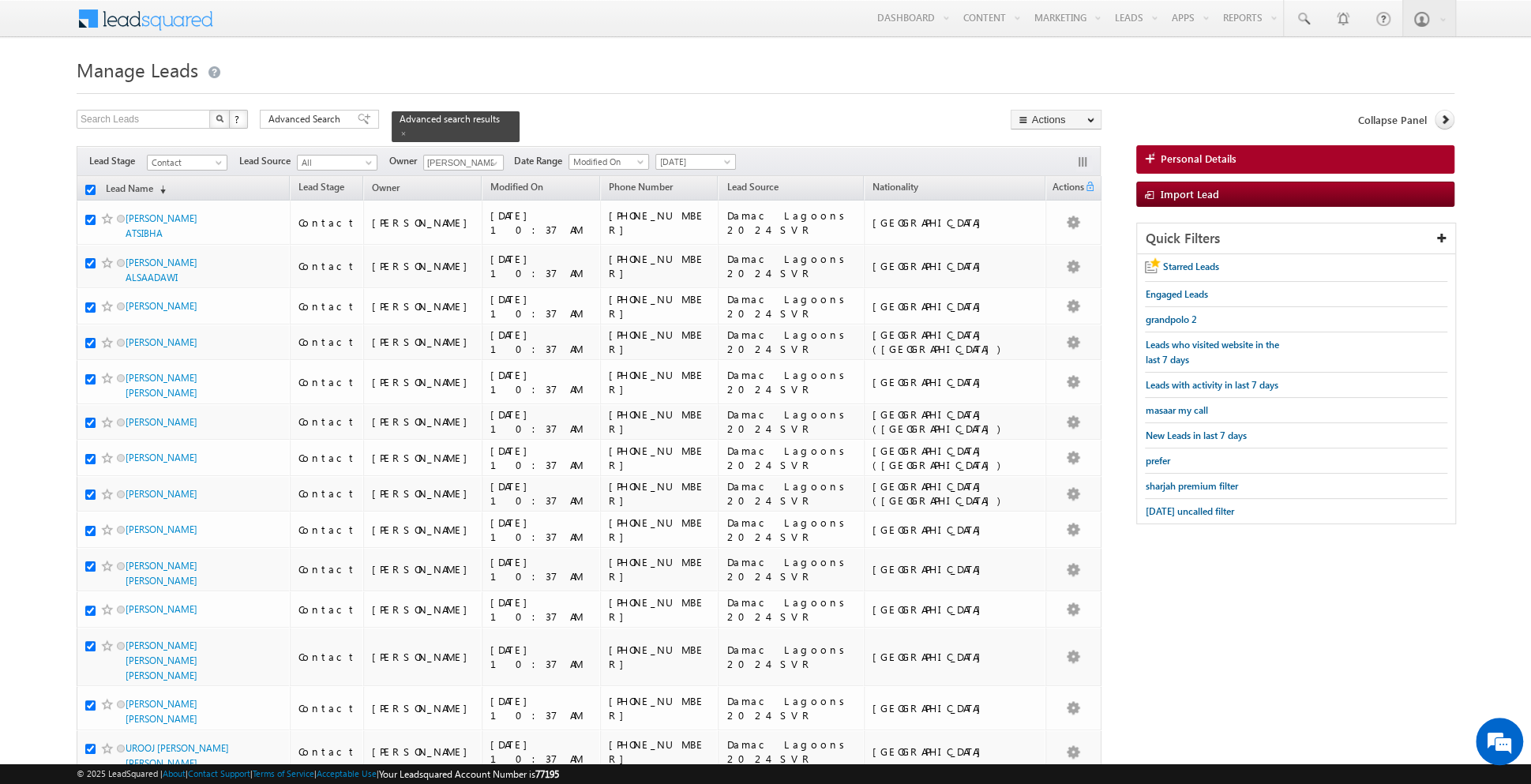
checkbox input "true"
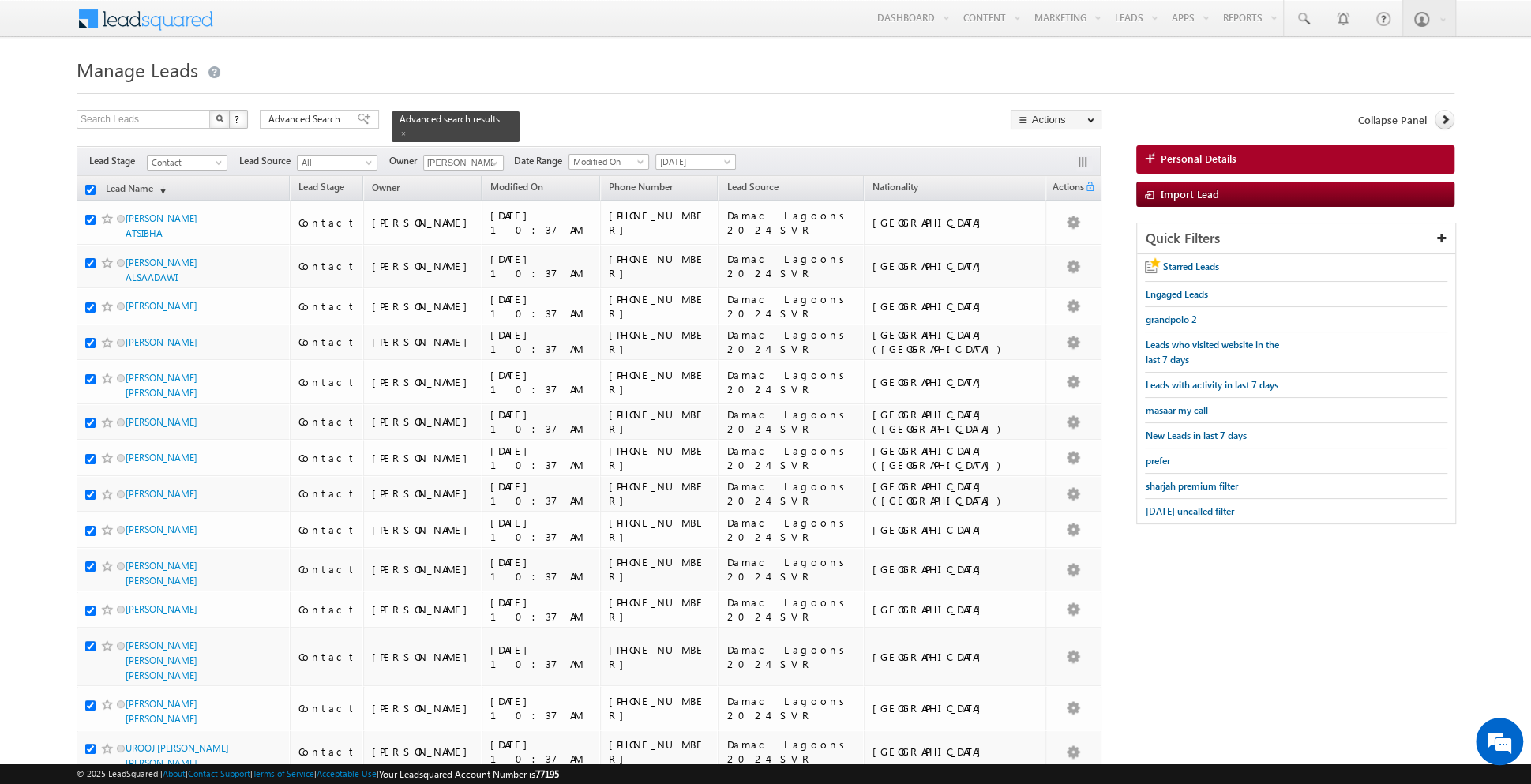
checkbox input "true"
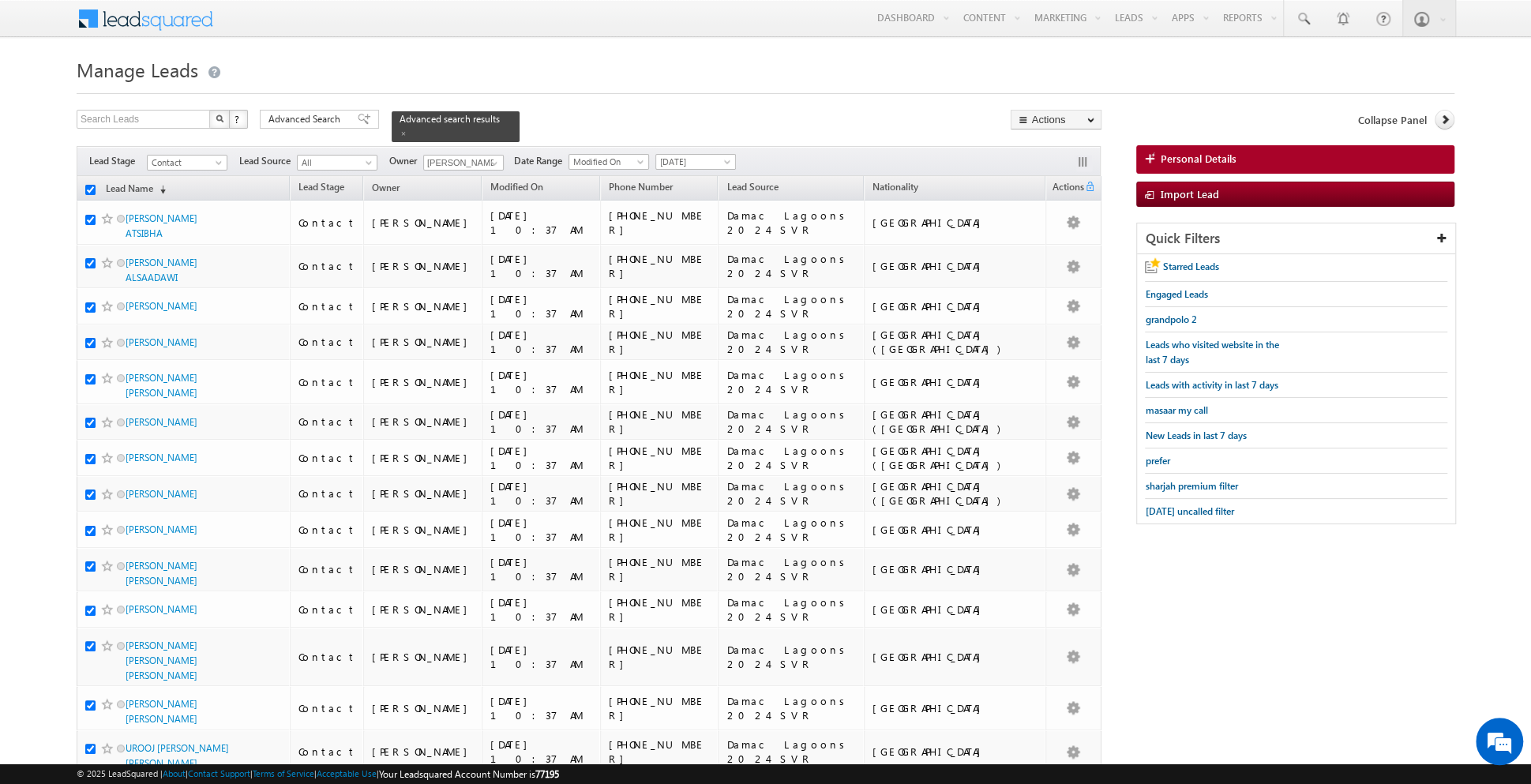
checkbox input "true"
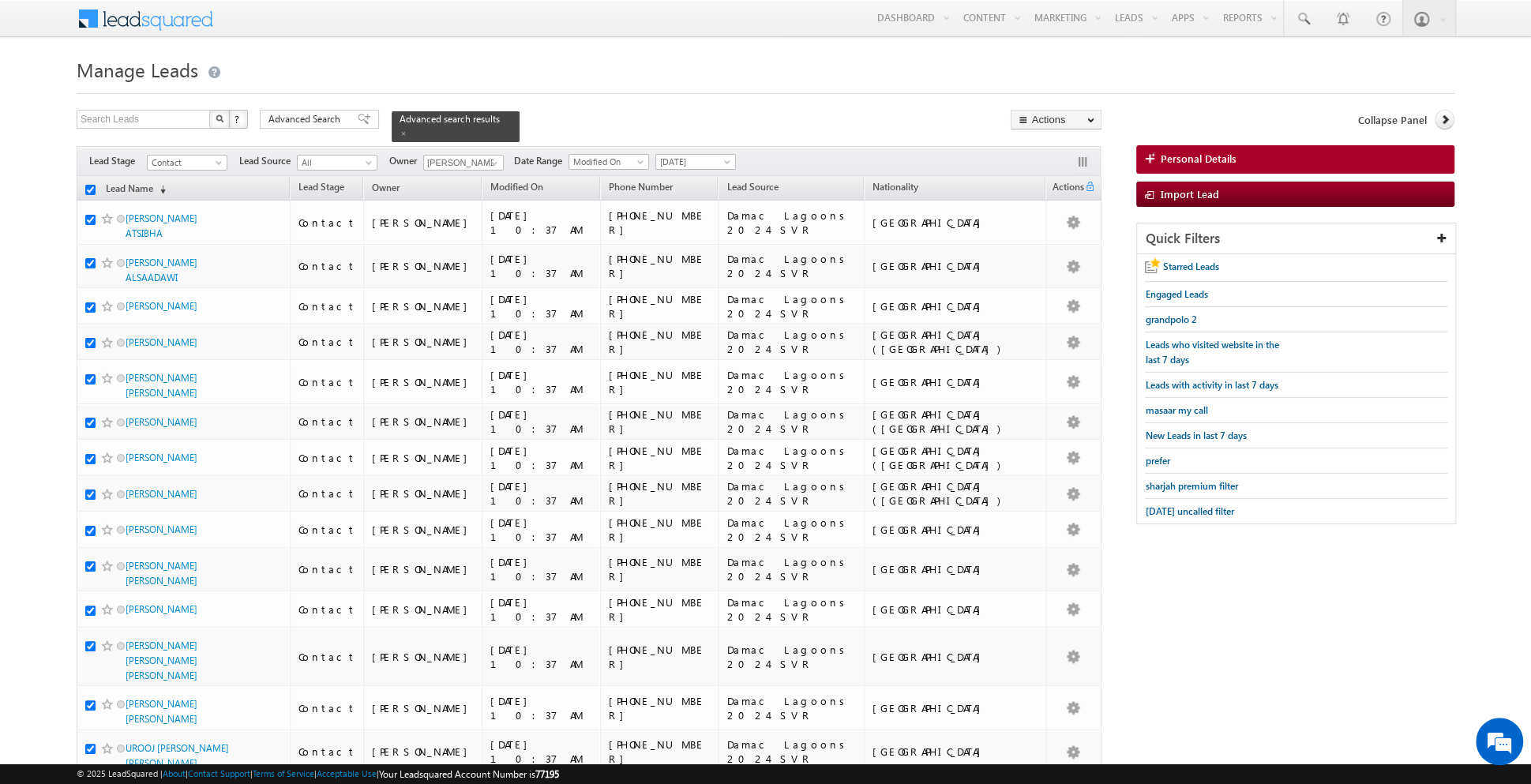
checkbox input "true"
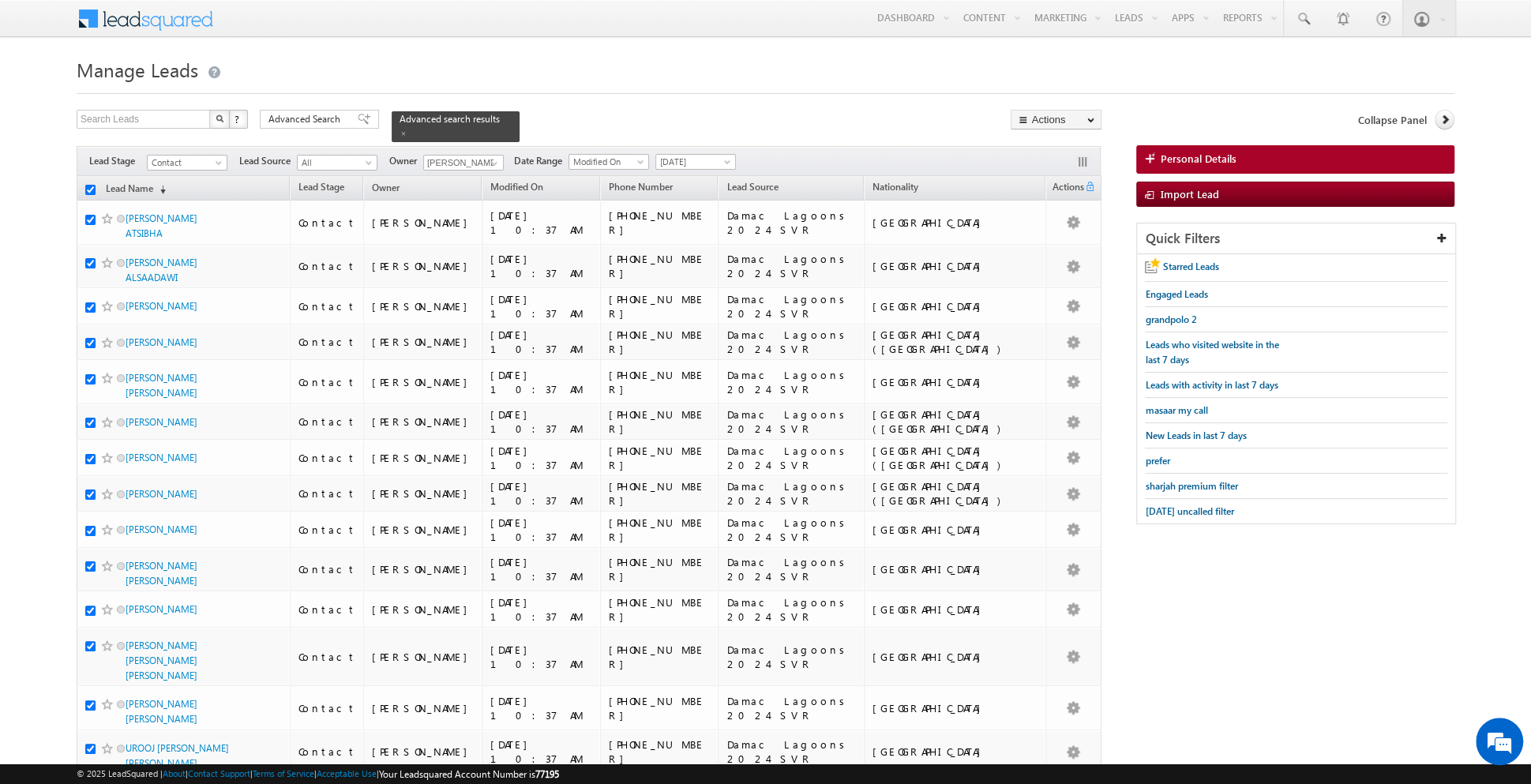
checkbox input "true"
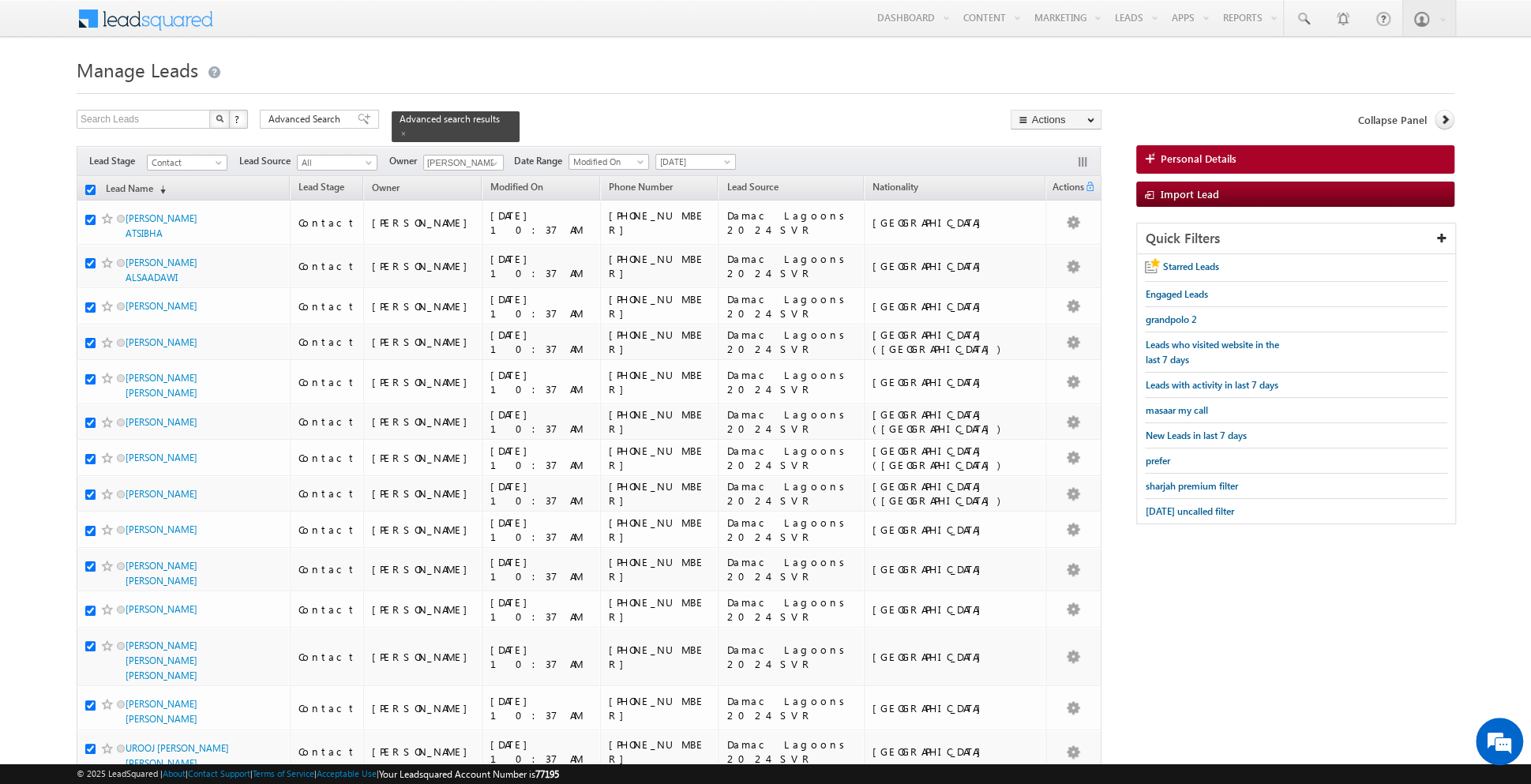
checkbox input "true"
click at [351, 127] on div "Advanced Search" at bounding box center [319, 119] width 119 height 19
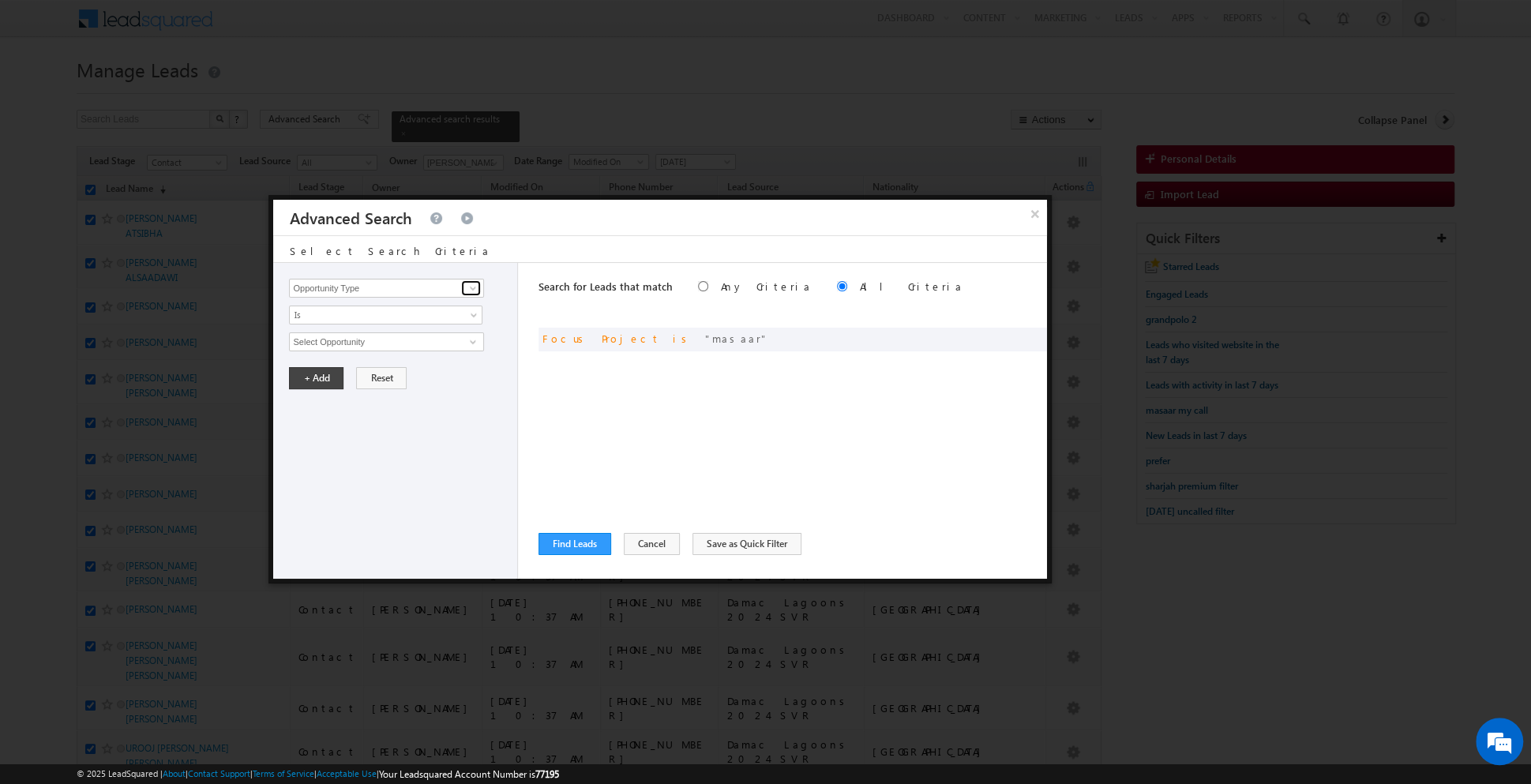
click at [472, 293] on span at bounding box center [473, 287] width 13 height 13
click at [381, 334] on link "Last Activity Date" at bounding box center [386, 335] width 194 height 18
type input "Last Activity Date"
click at [405, 345] on span "All Time" at bounding box center [375, 341] width 171 height 15
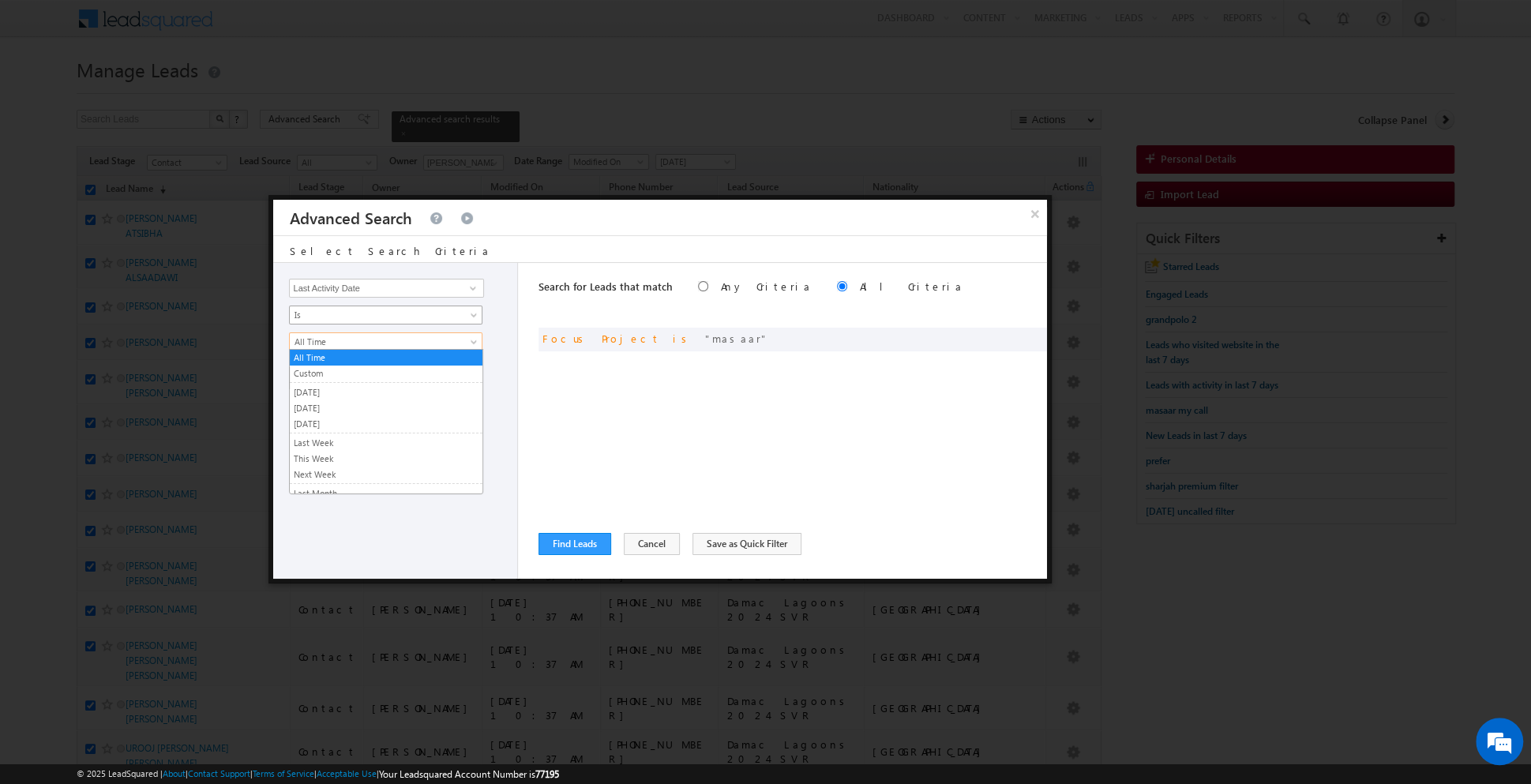
click at [441, 305] on link "Is" at bounding box center [386, 315] width 193 height 19
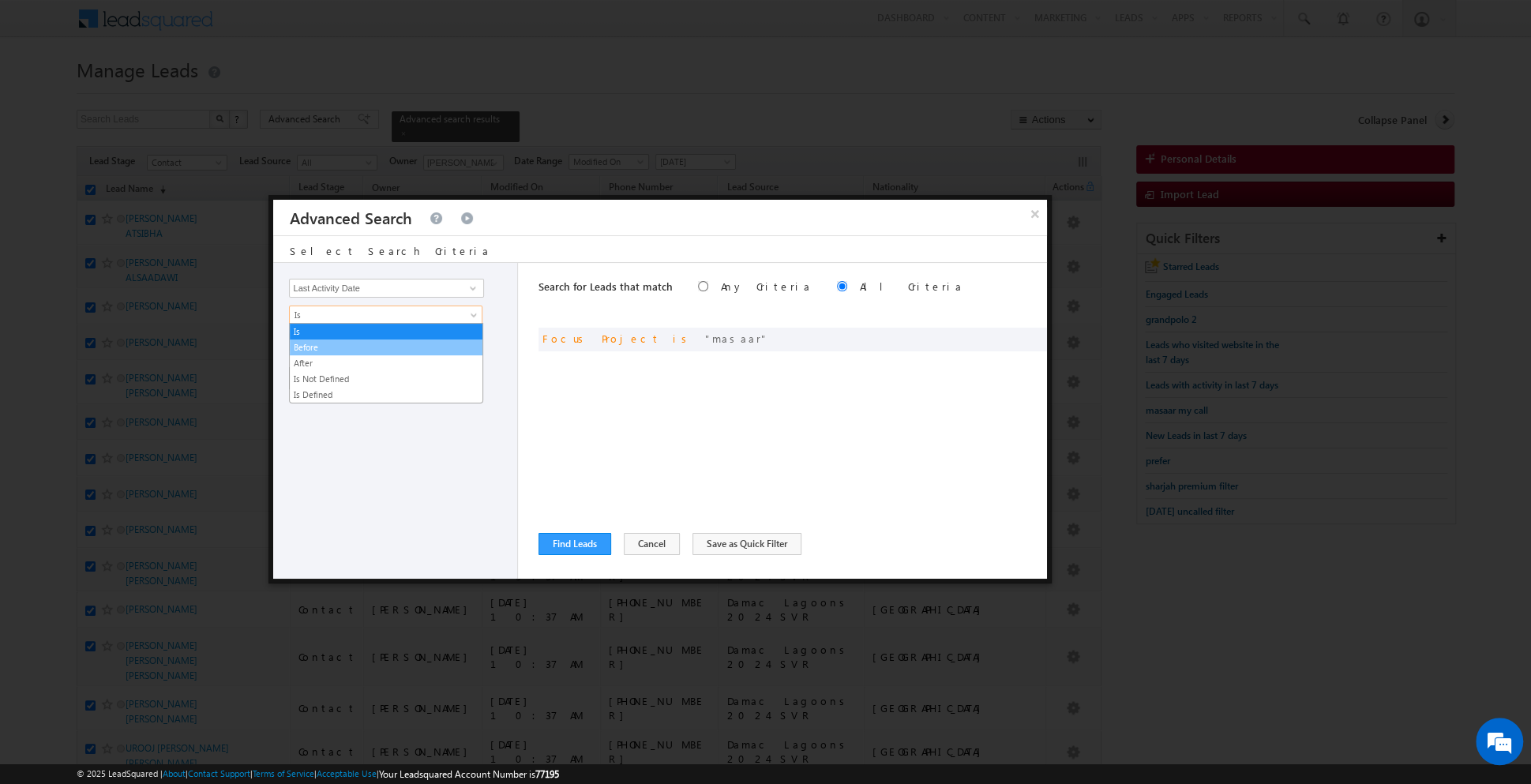
click at [371, 349] on link "Before" at bounding box center [386, 347] width 192 height 15
click at [410, 341] on span "[DATE]" at bounding box center [375, 341] width 171 height 15
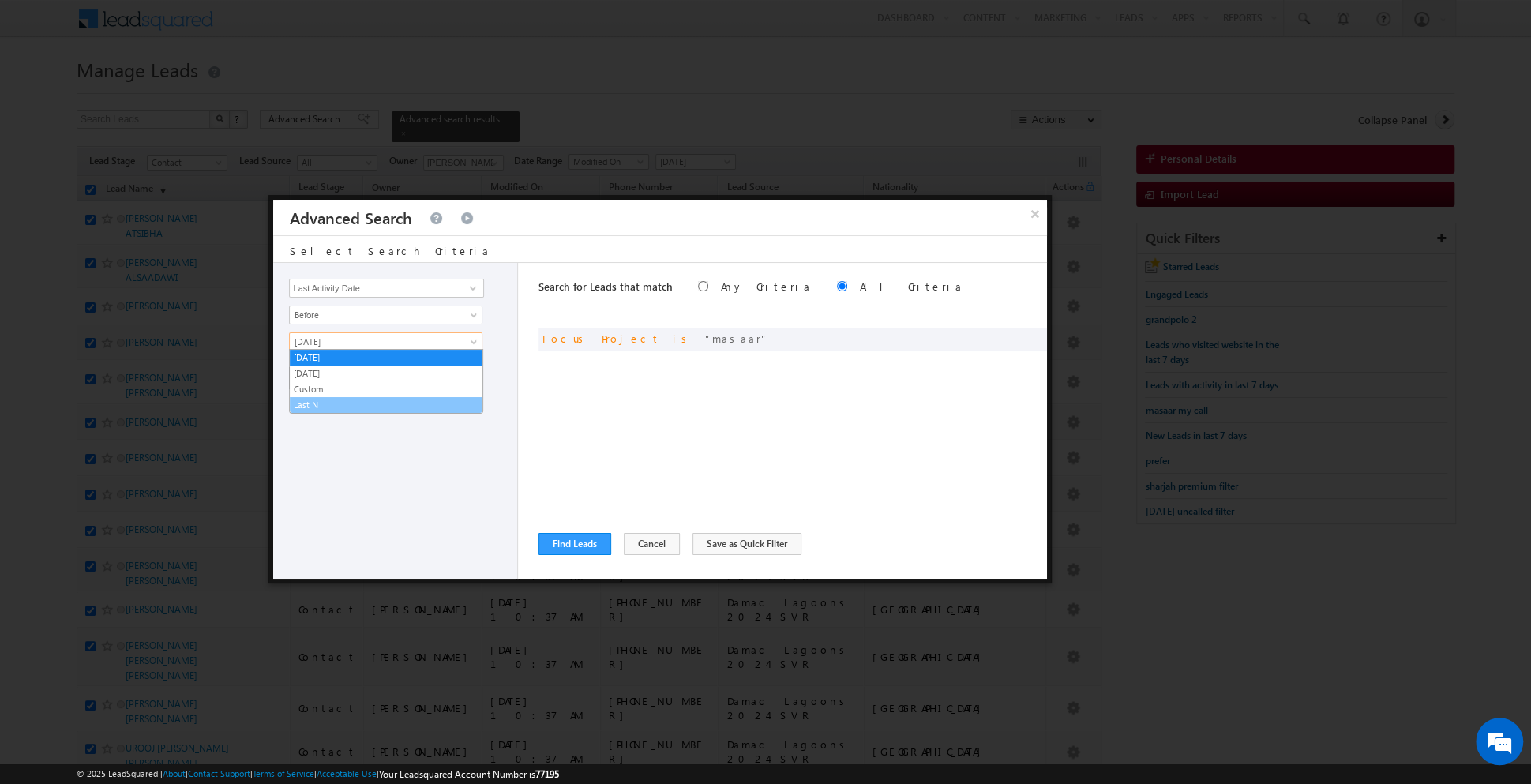
click at [366, 402] on link "Last N" at bounding box center [386, 404] width 192 height 15
click at [431, 371] on input "text" at bounding box center [433, 368] width 99 height 19
type input "8"
click at [321, 408] on button "+ Add" at bounding box center [316, 412] width 54 height 22
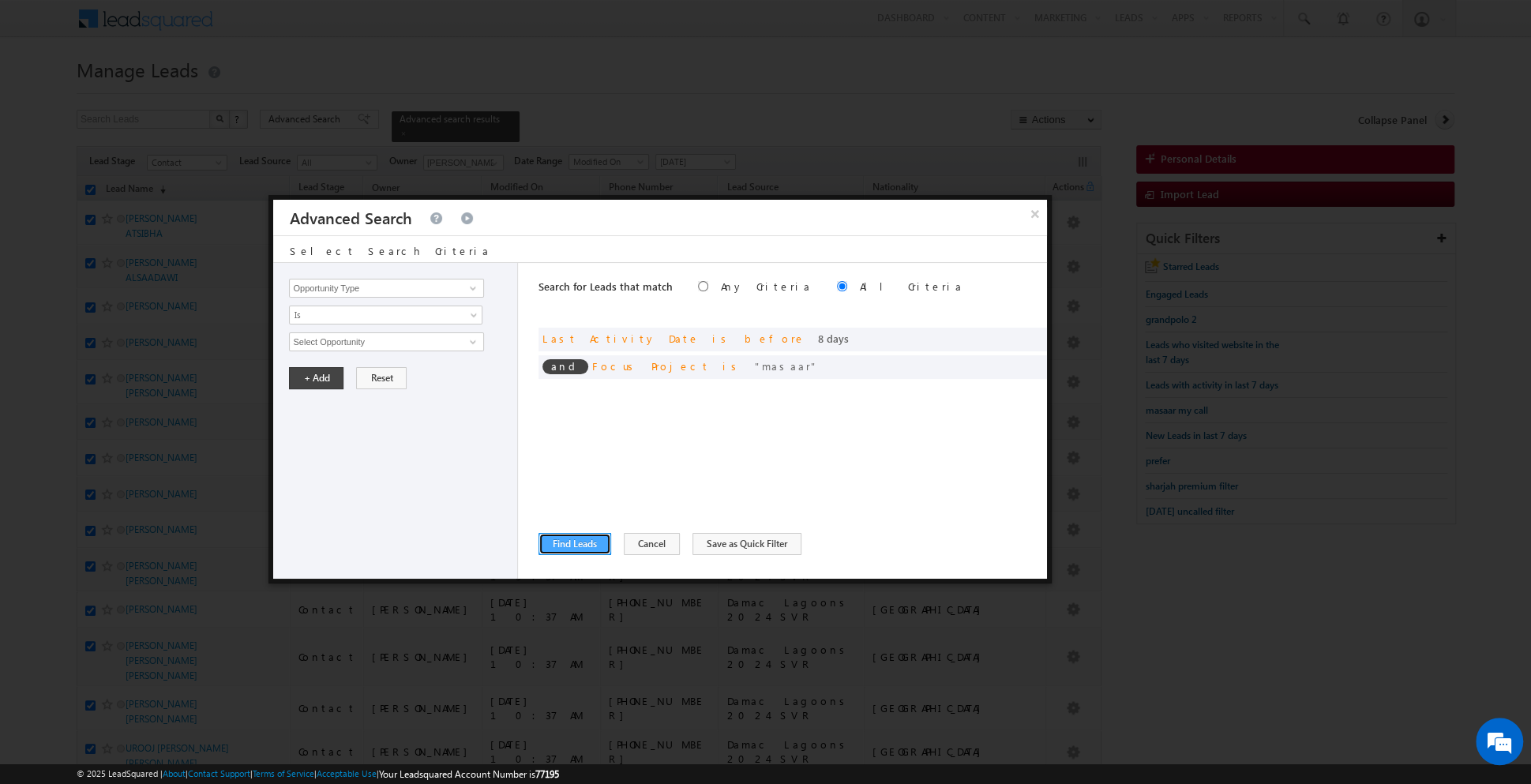
click at [579, 542] on button "Find Leads" at bounding box center [574, 543] width 73 height 22
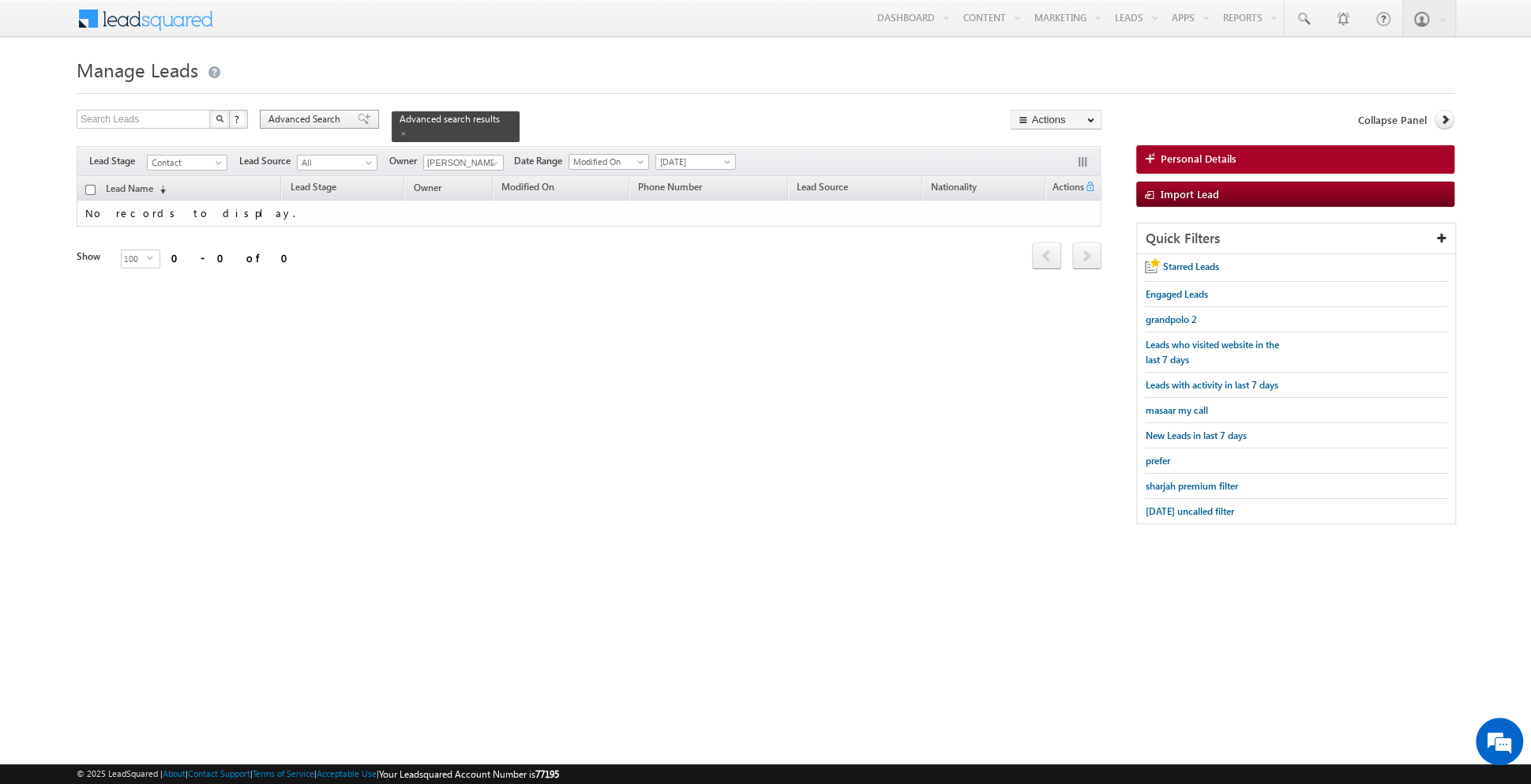
click at [358, 123] on span at bounding box center [364, 119] width 13 height 11
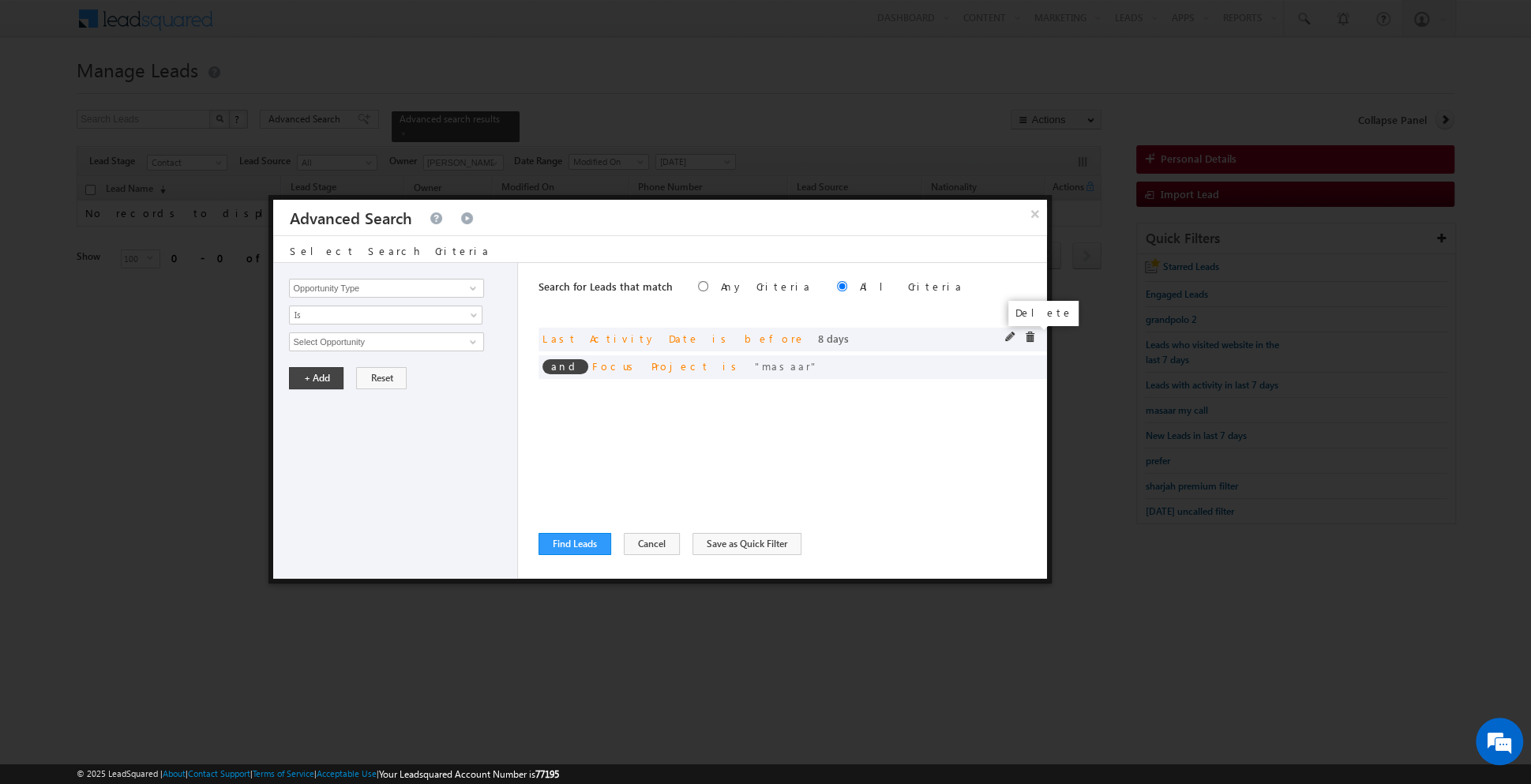
click at [1026, 334] on span at bounding box center [1029, 336] width 11 height 11
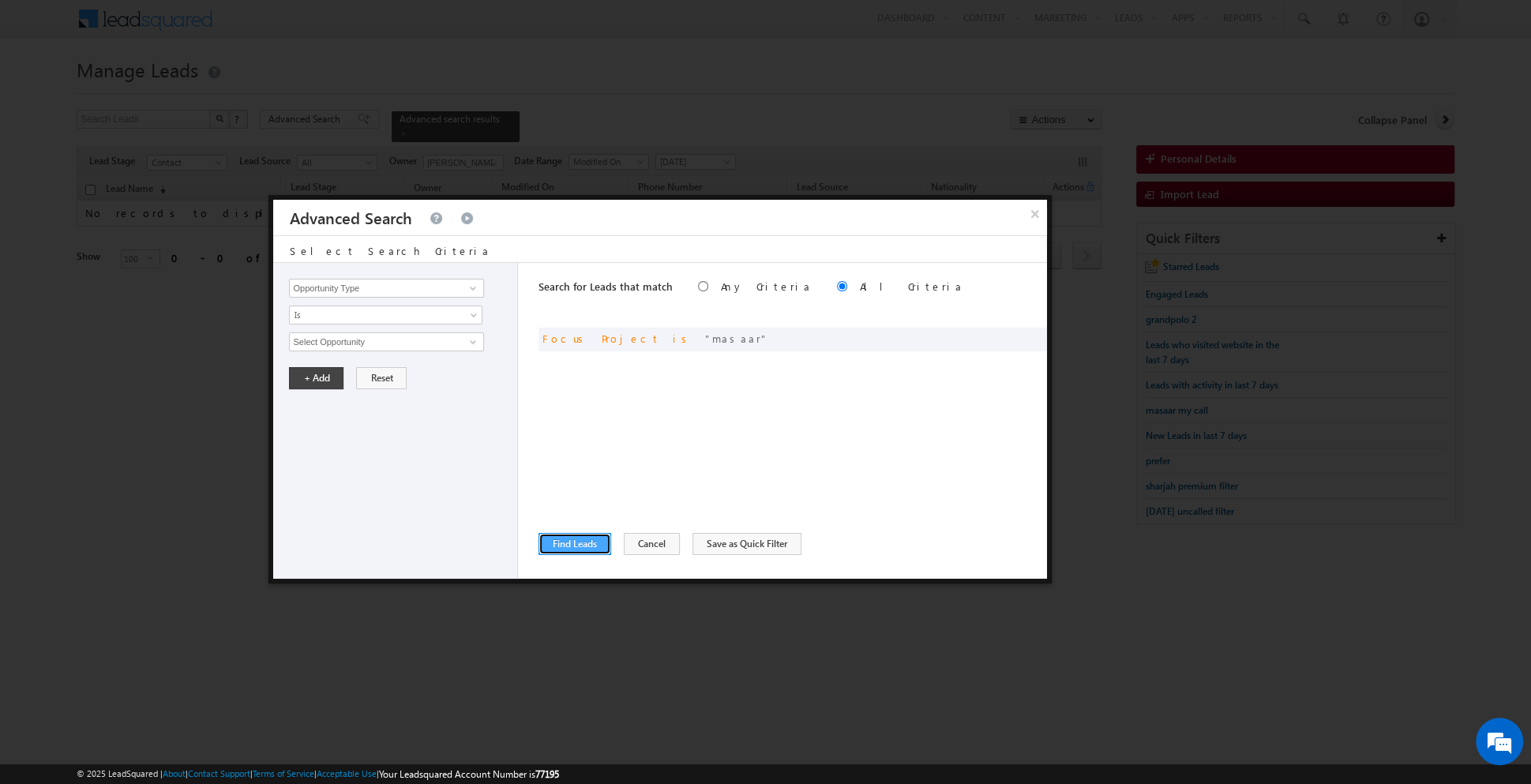
click at [574, 548] on button "Find Leads" at bounding box center [574, 543] width 73 height 22
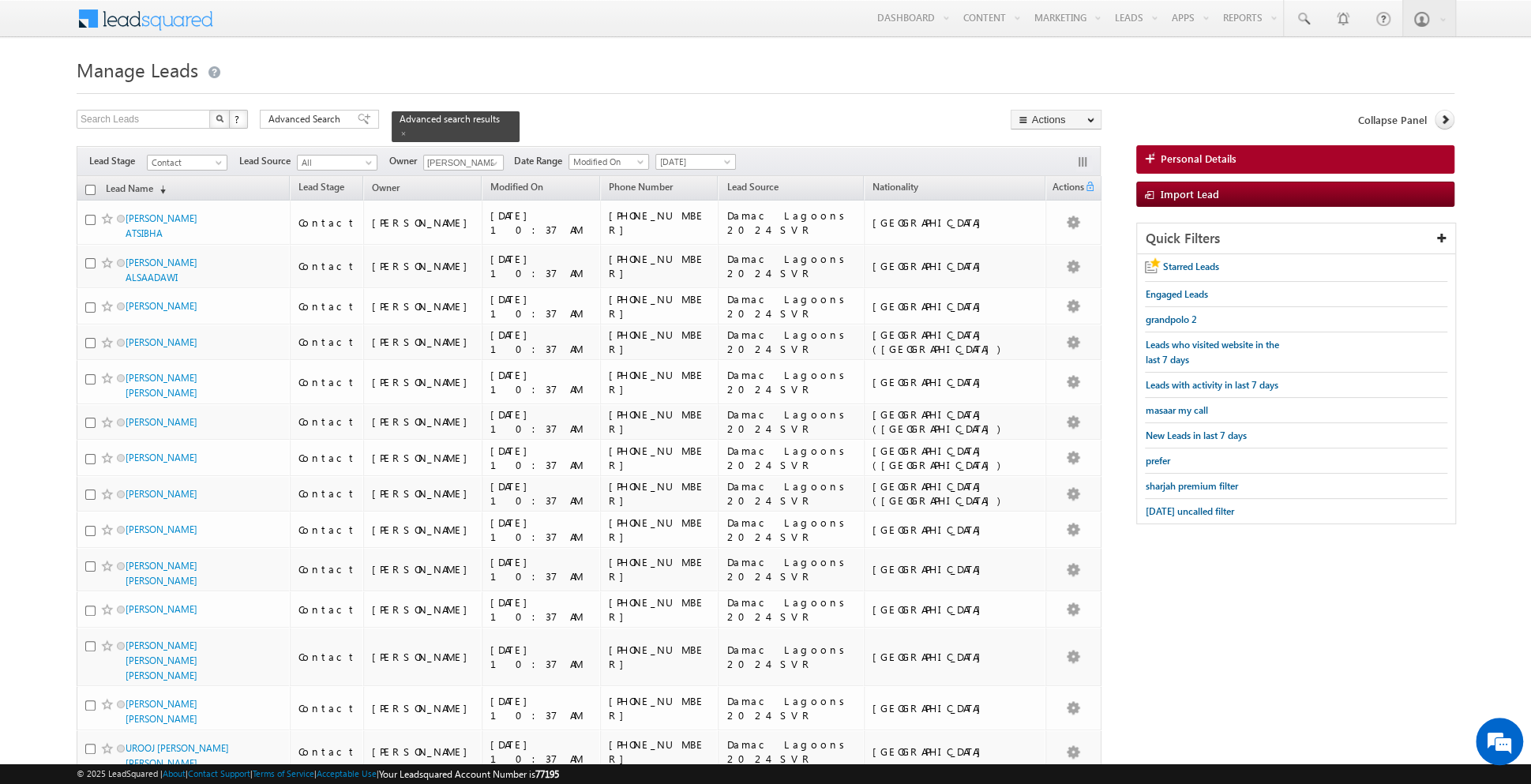
click at [88, 187] on input "checkbox" at bounding box center [90, 189] width 11 height 11
checkbox input "true"
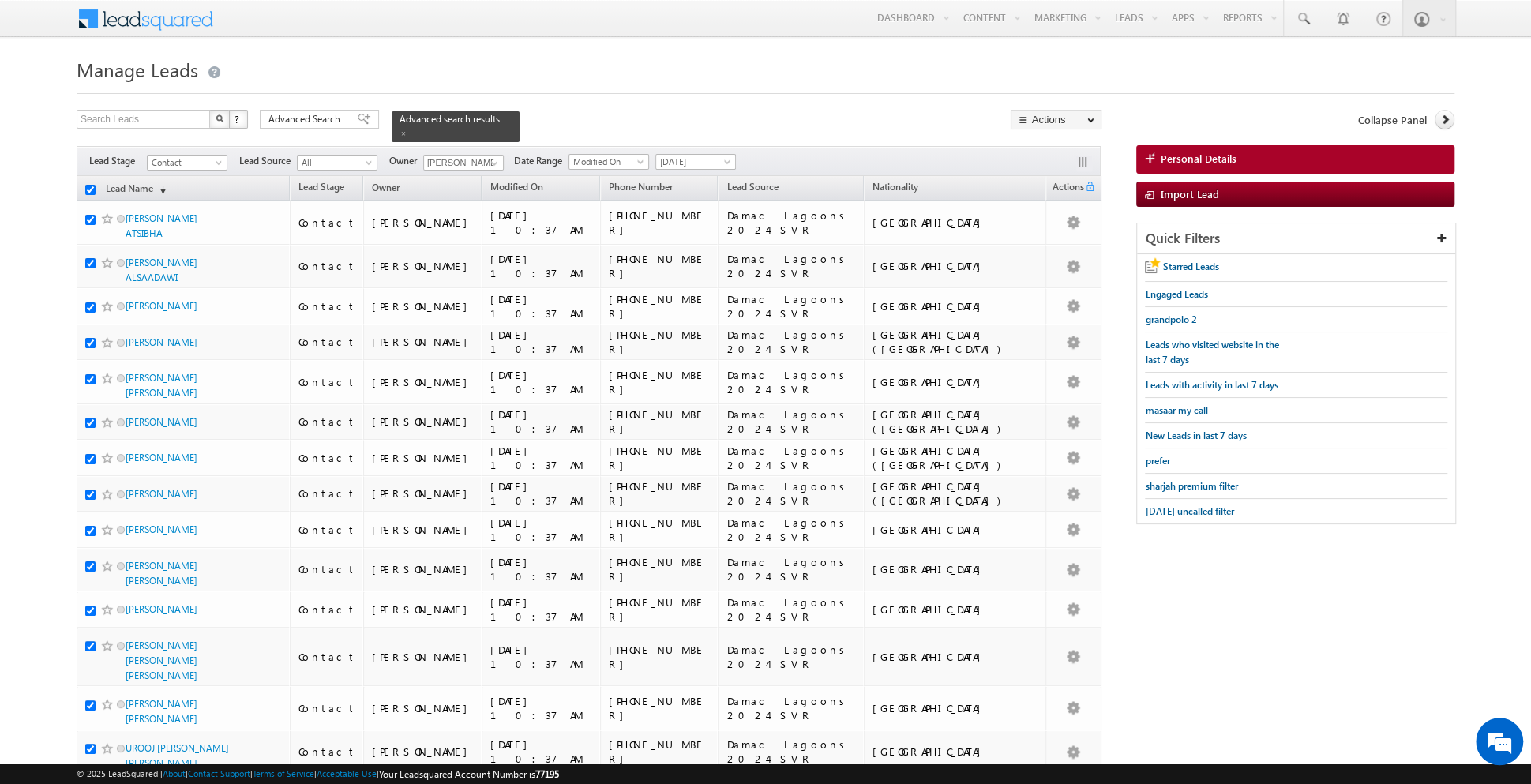
checkbox input "true"
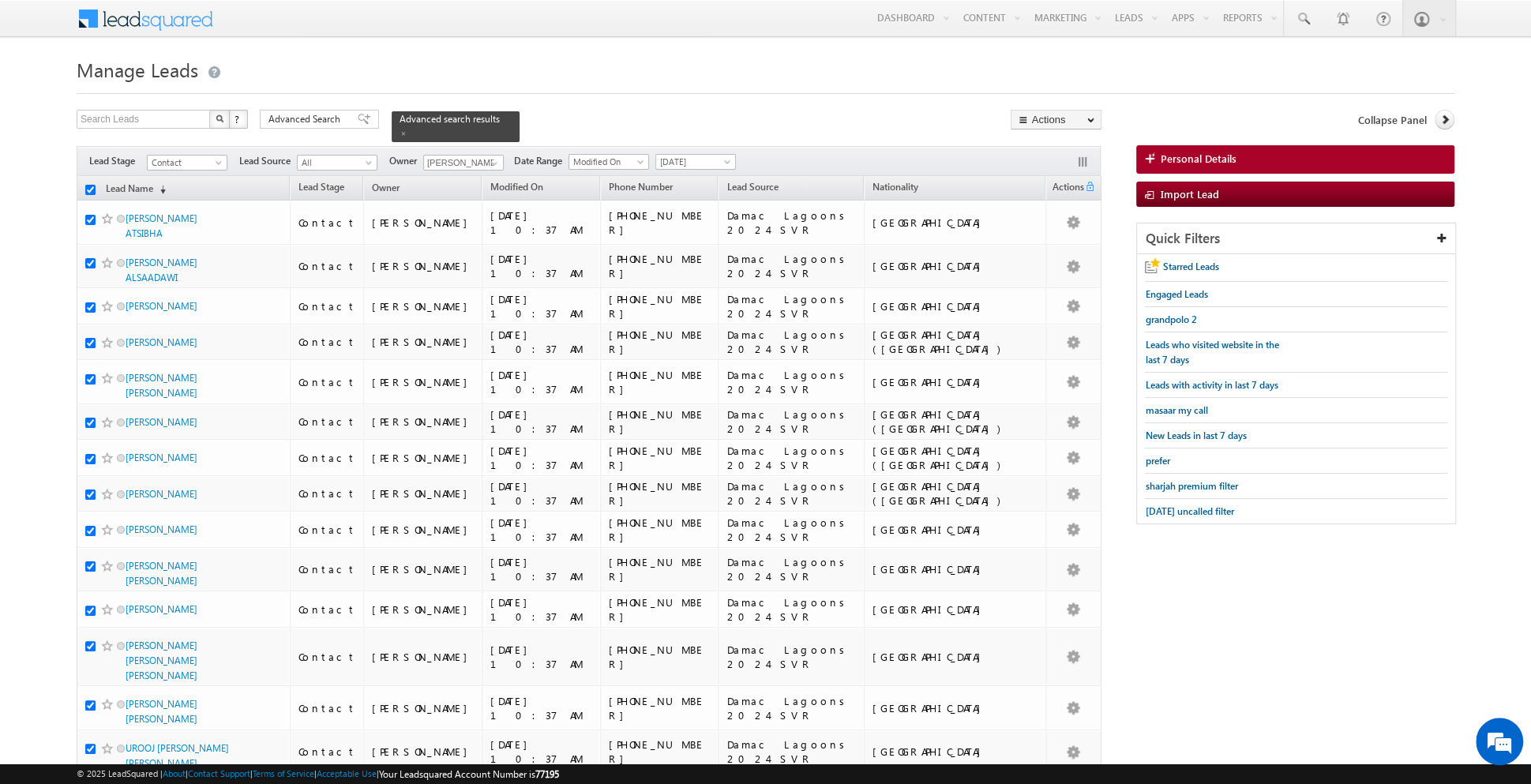
checkbox input "true"
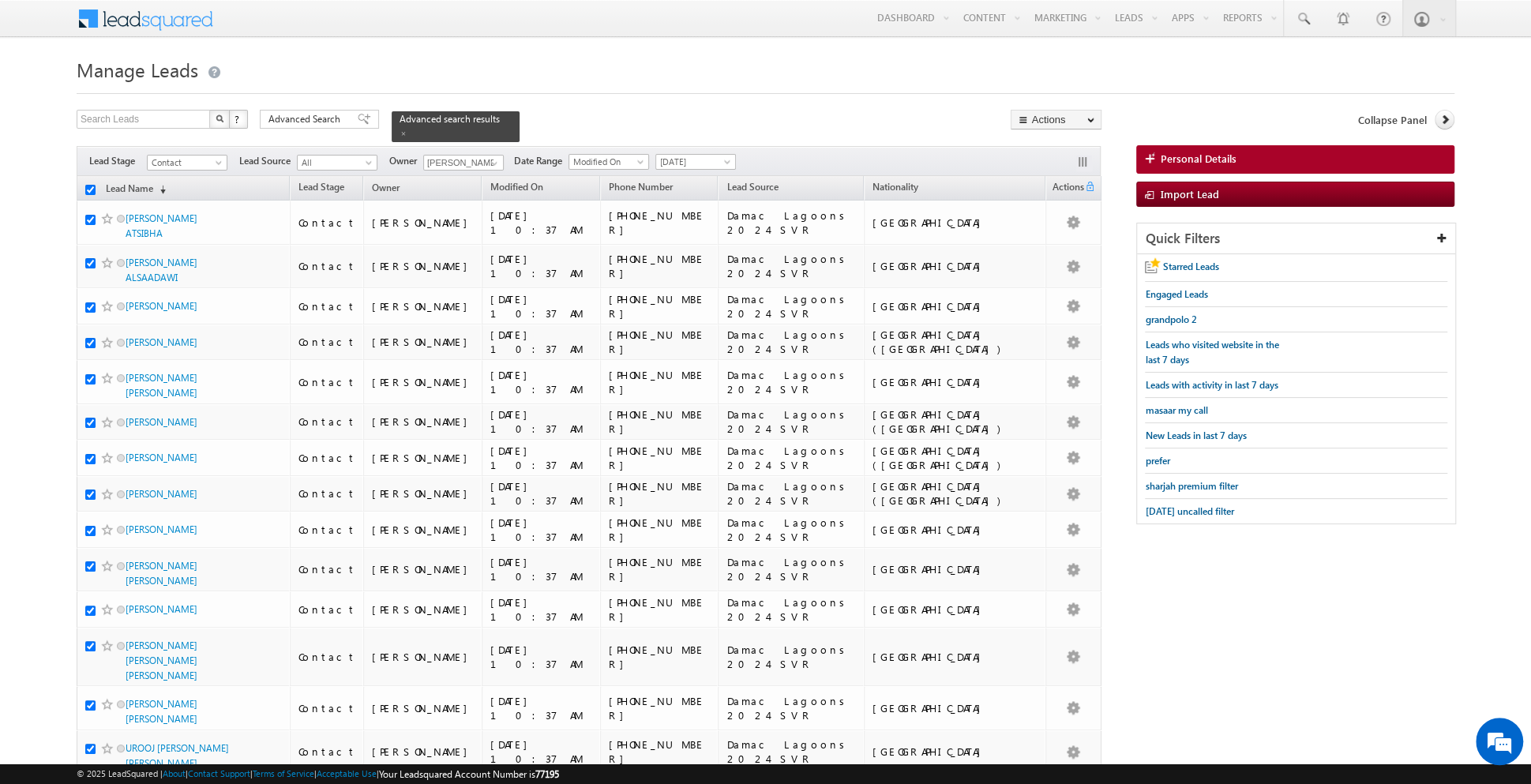
checkbox input "true"
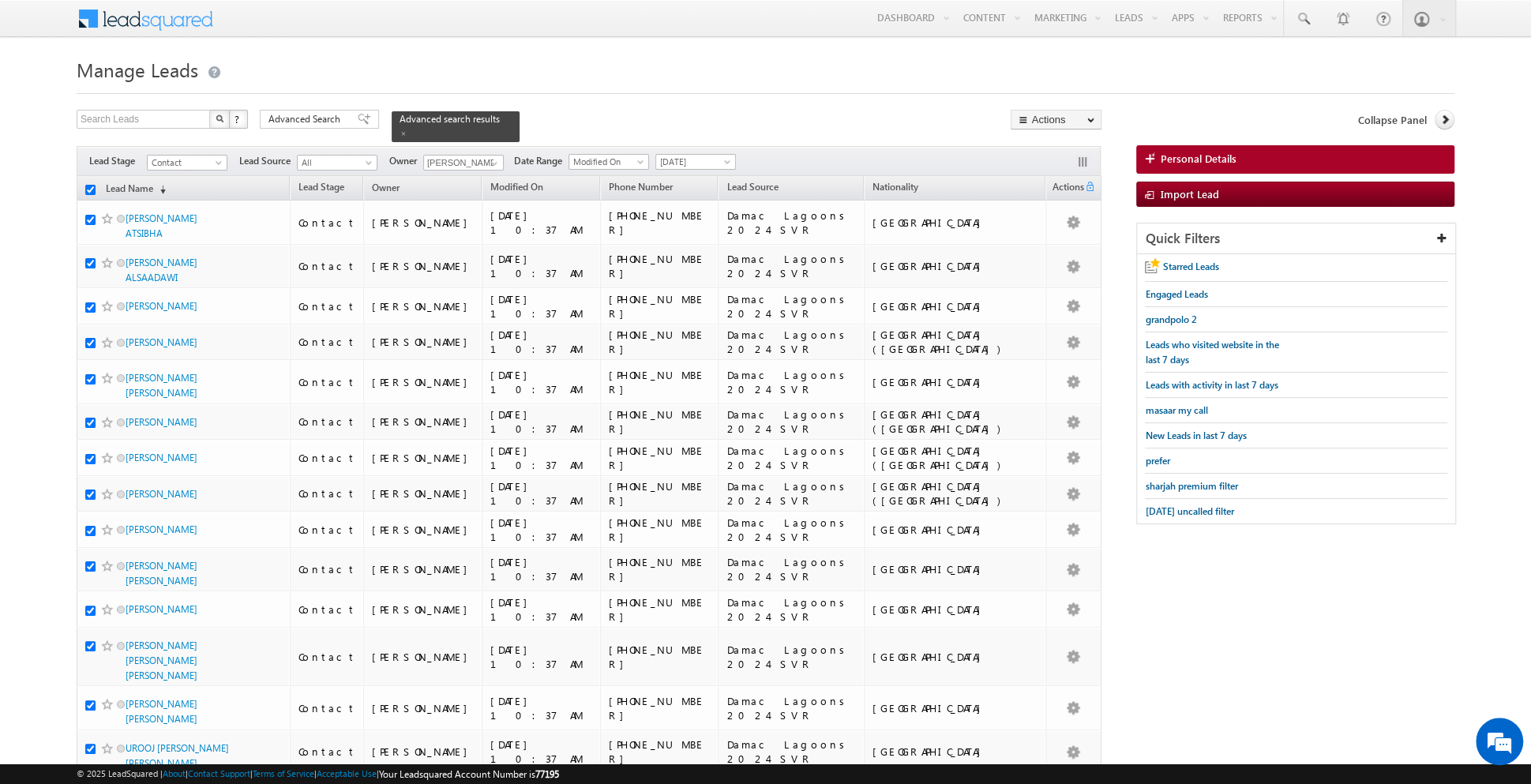
checkbox input "true"
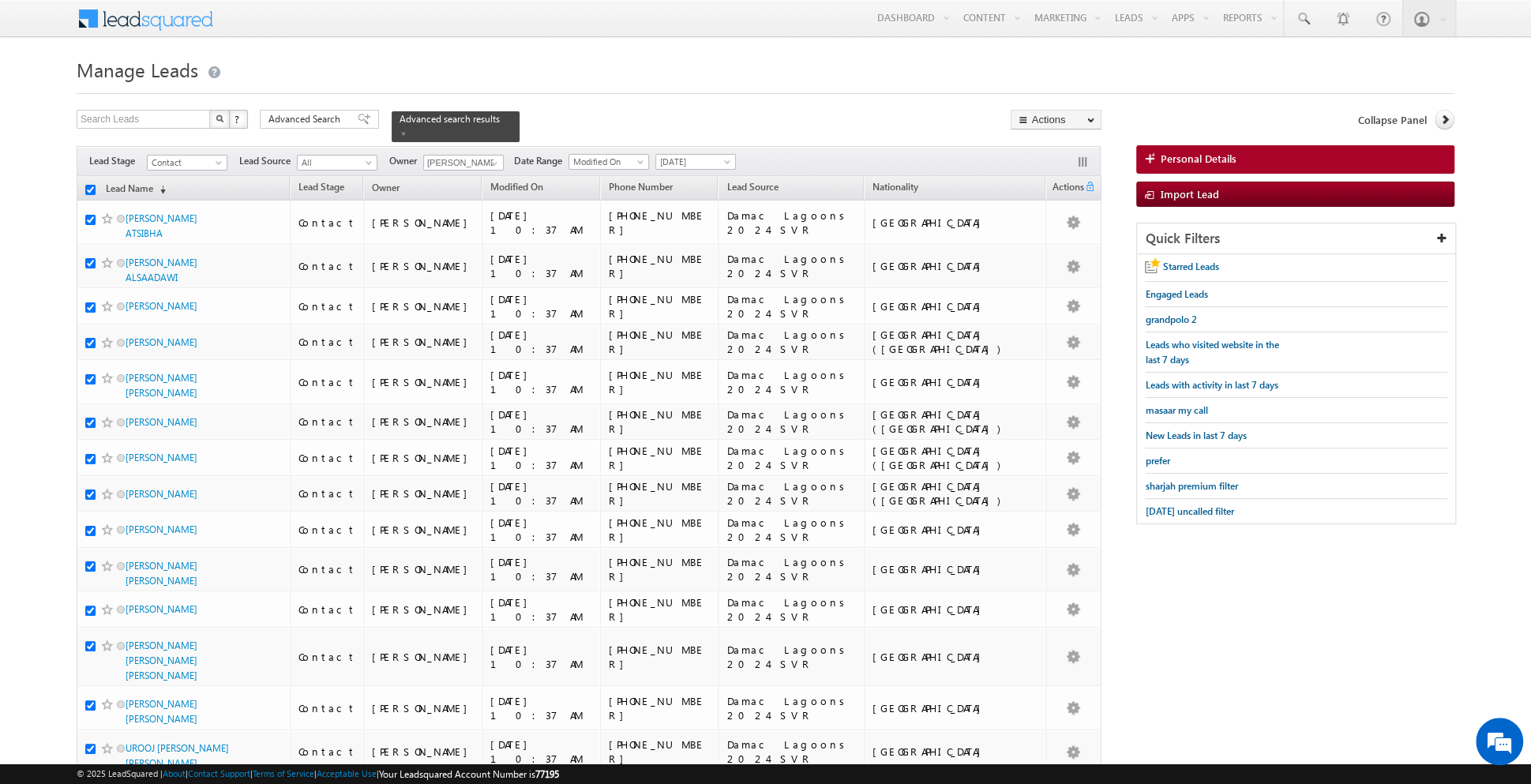
checkbox input "true"
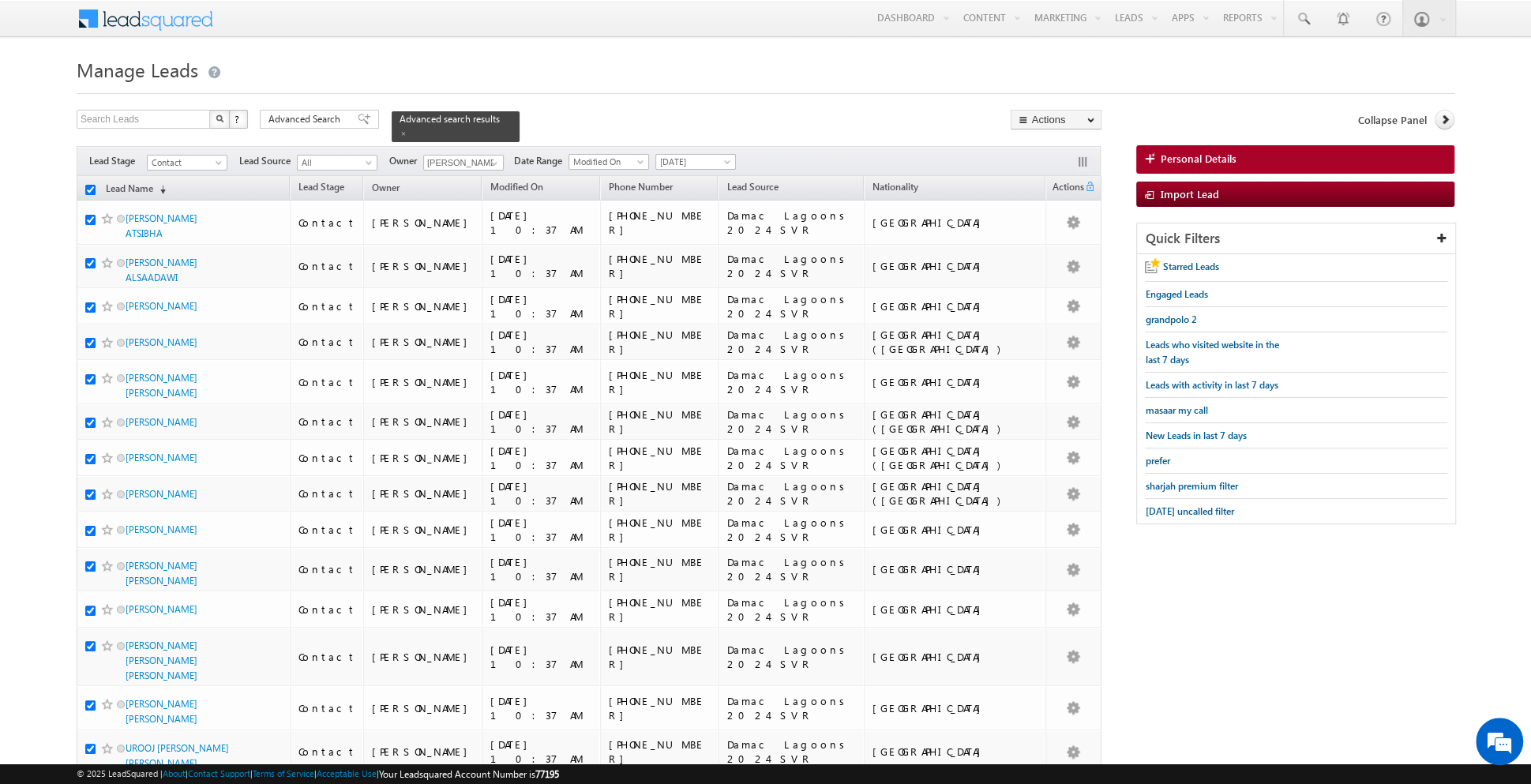
checkbox input "true"
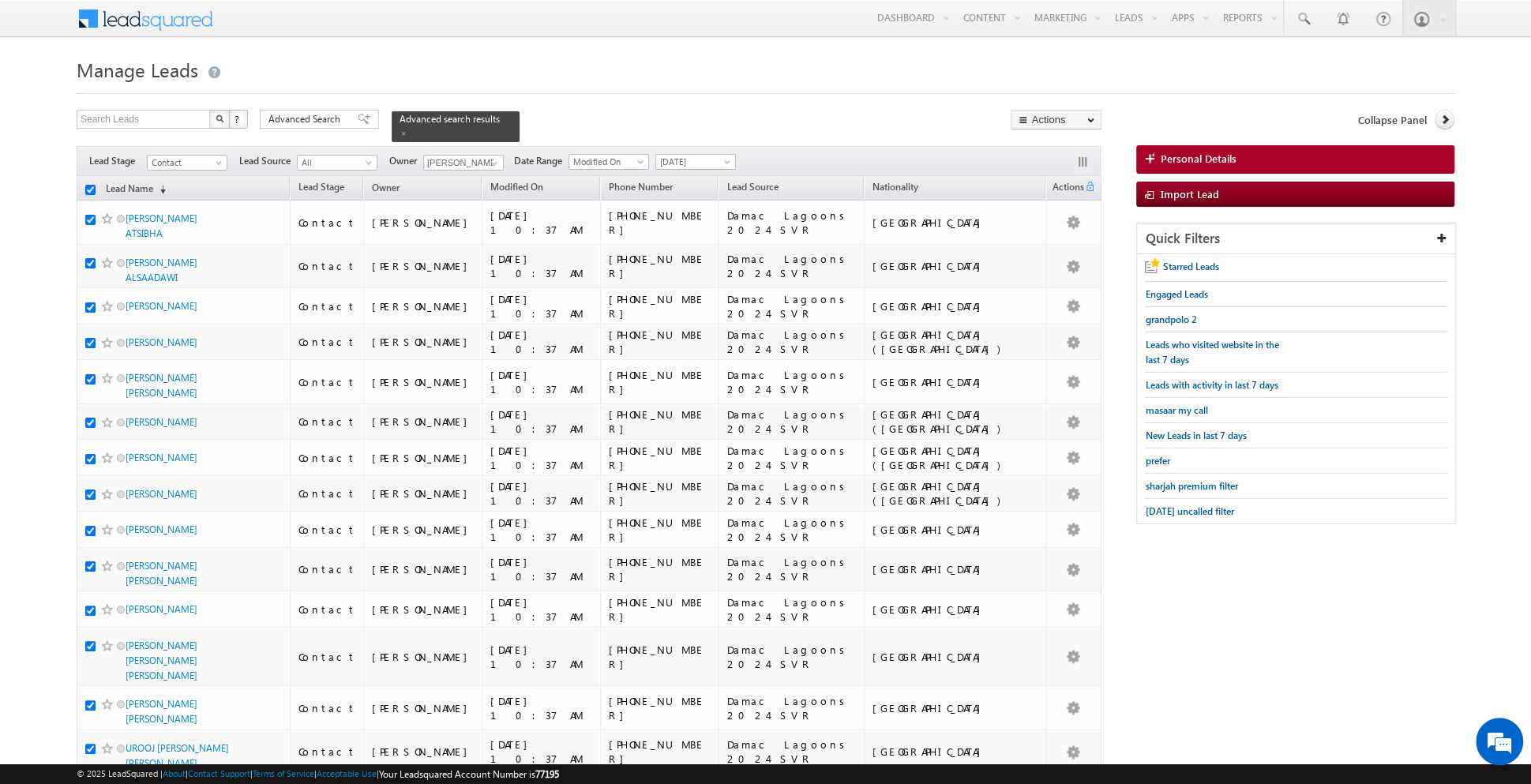
checkbox input "true"
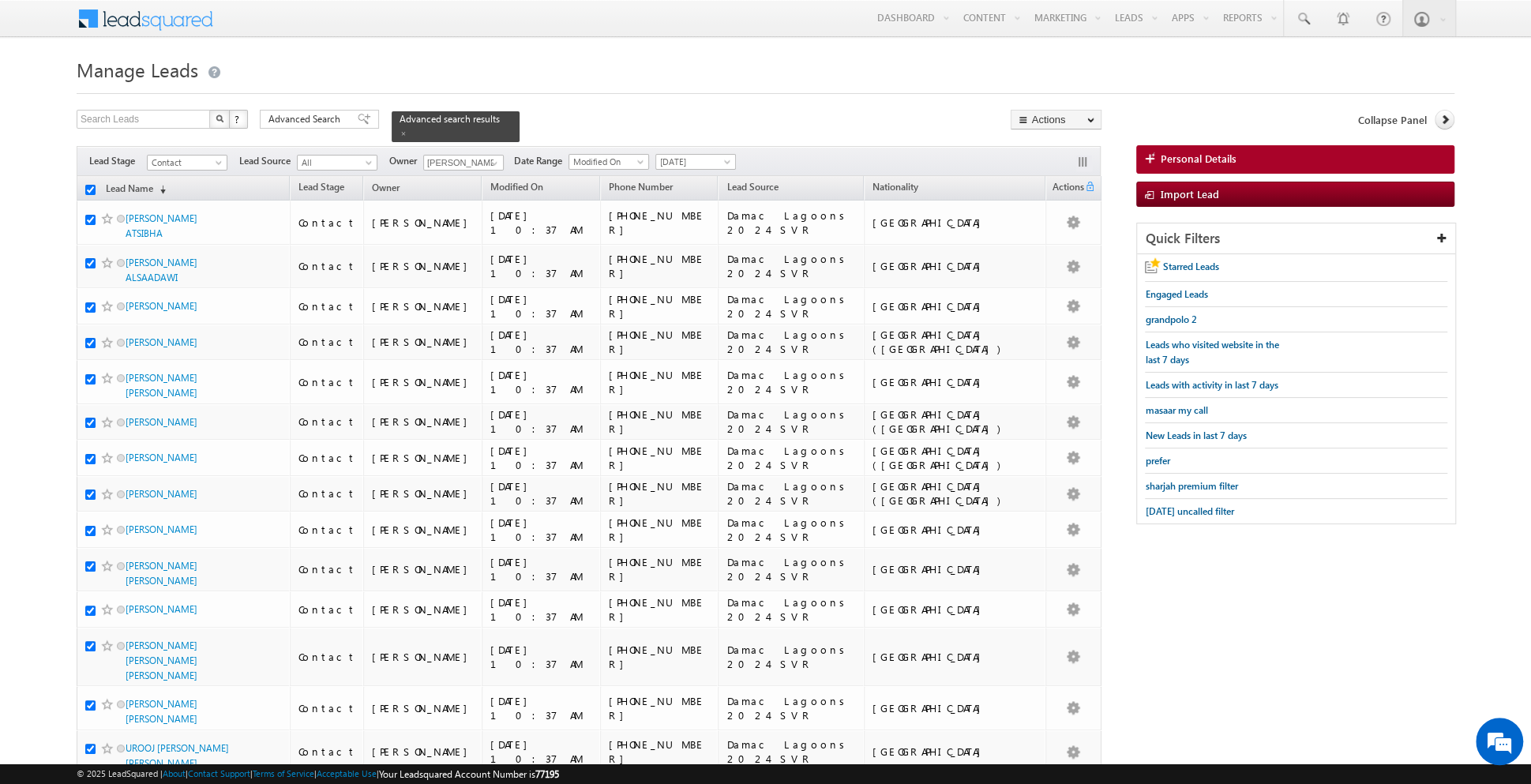
checkbox input "true"
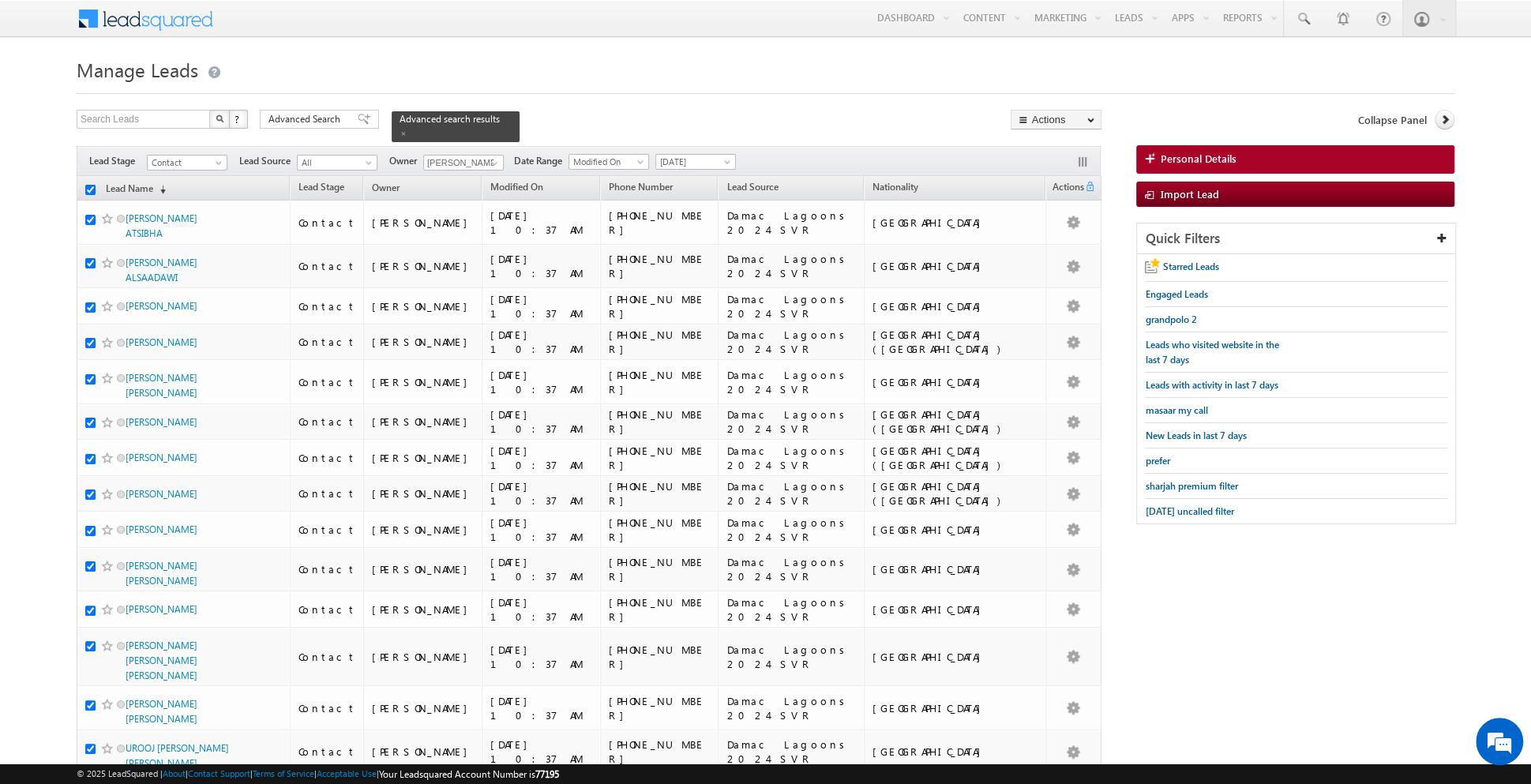
checkbox input "true"
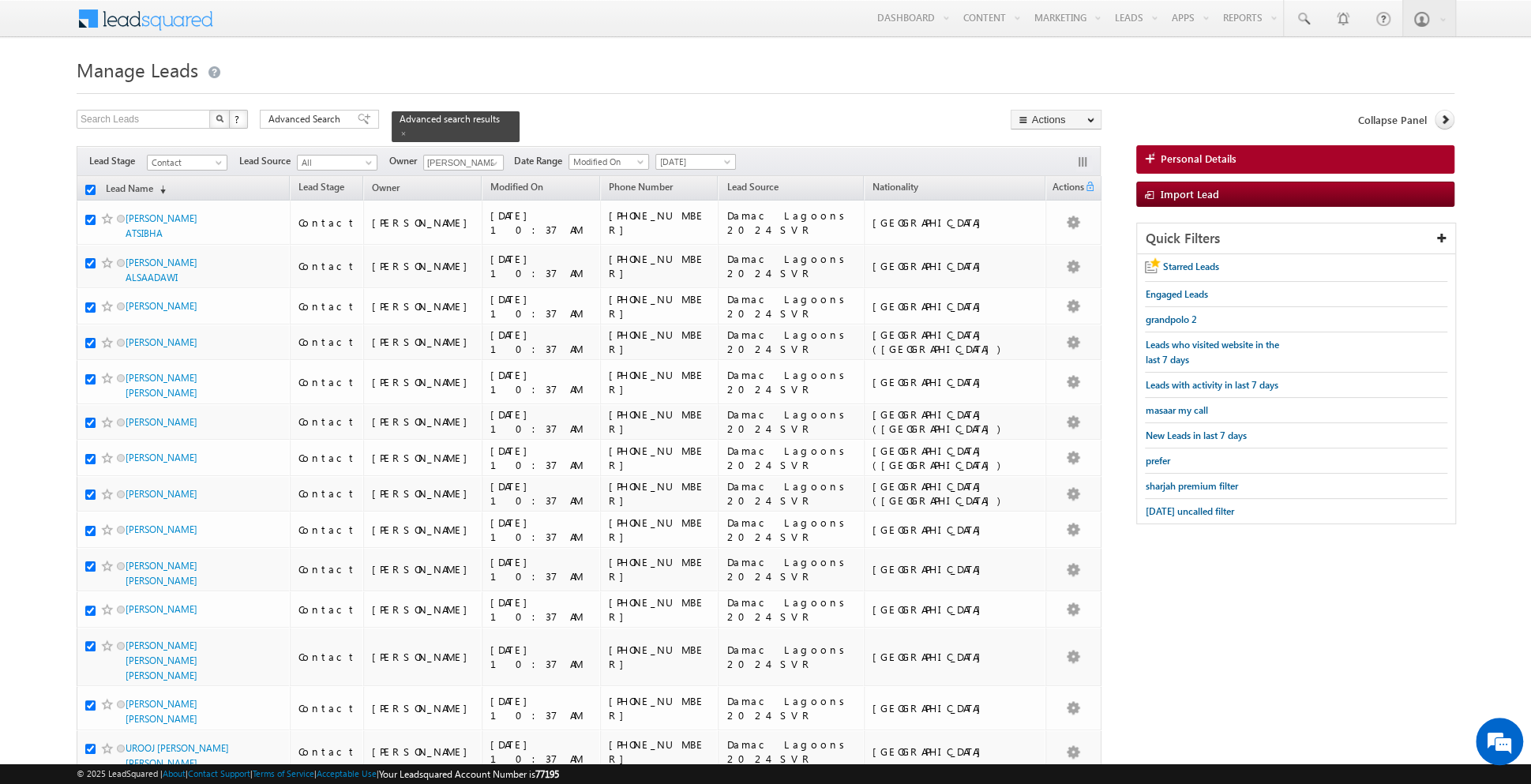
checkbox input "true"
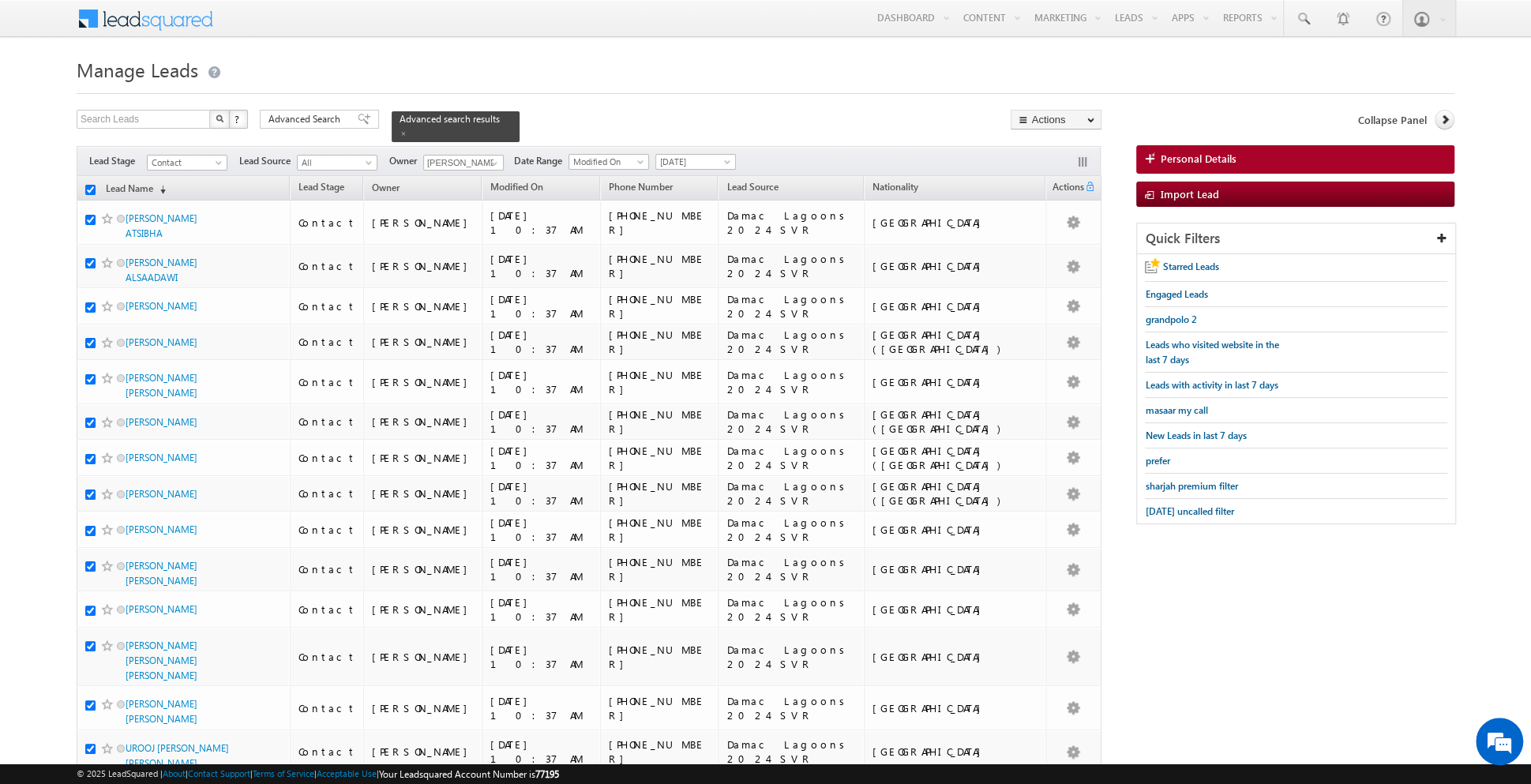
checkbox input "true"
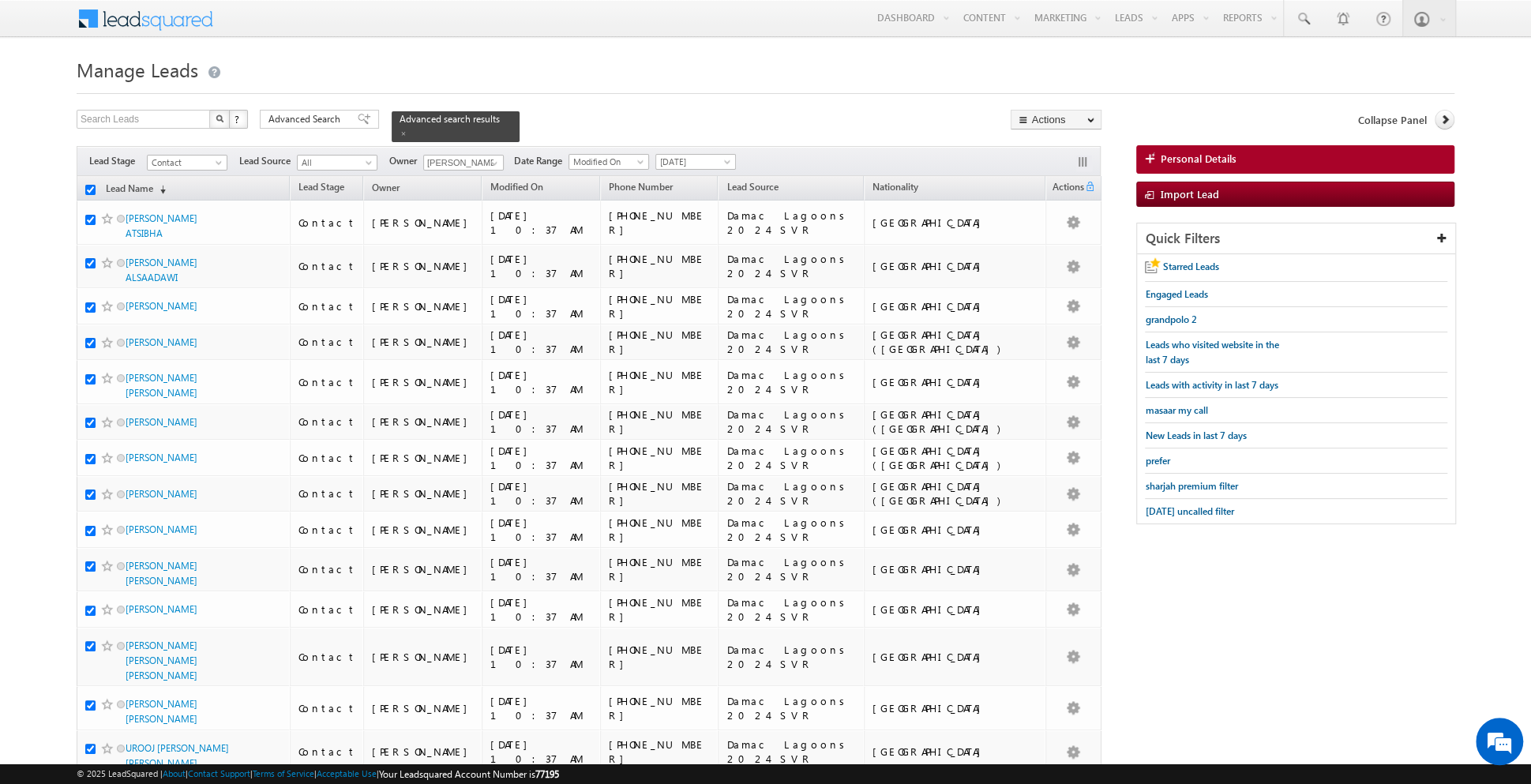
checkbox input "true"
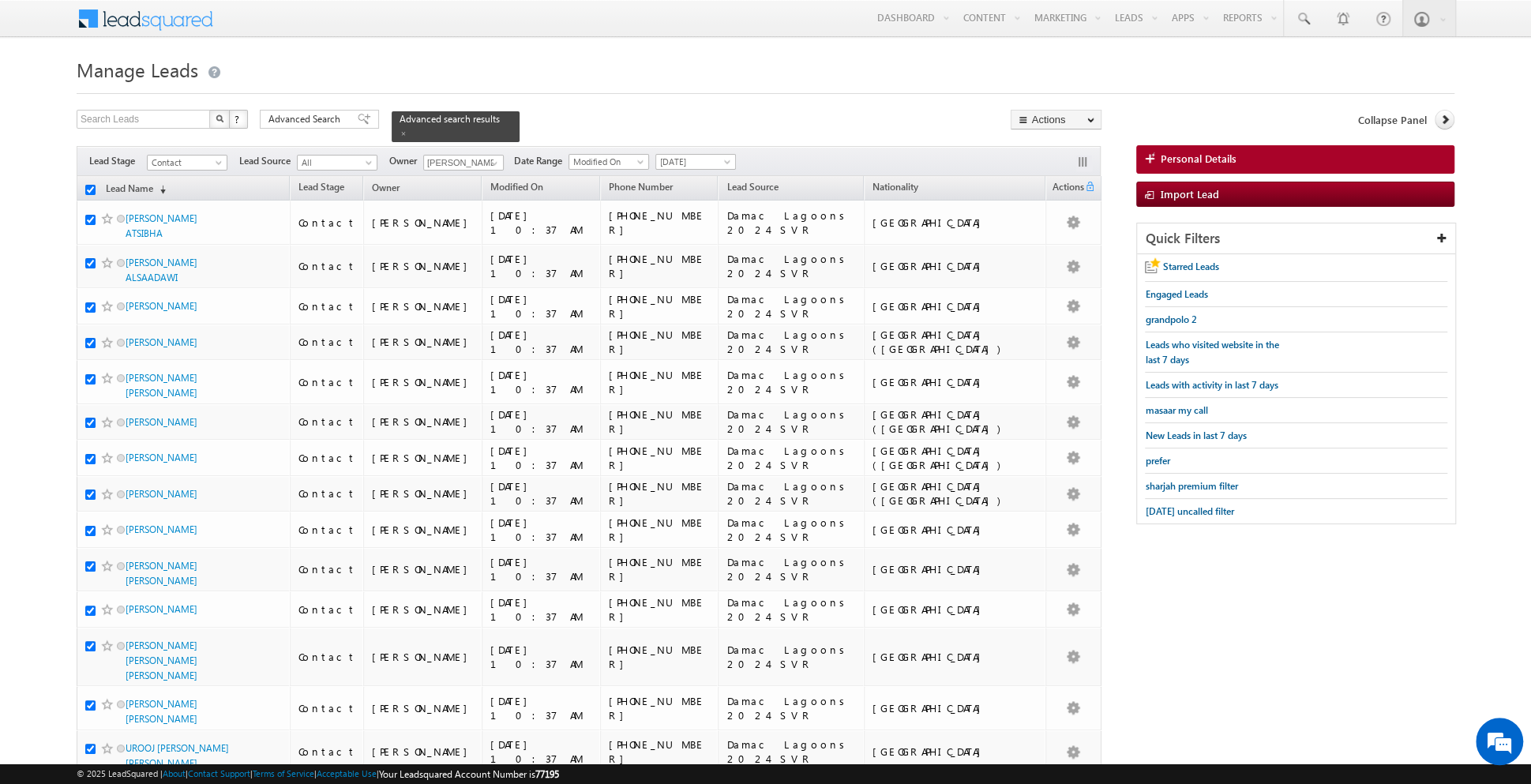
checkbox input "true"
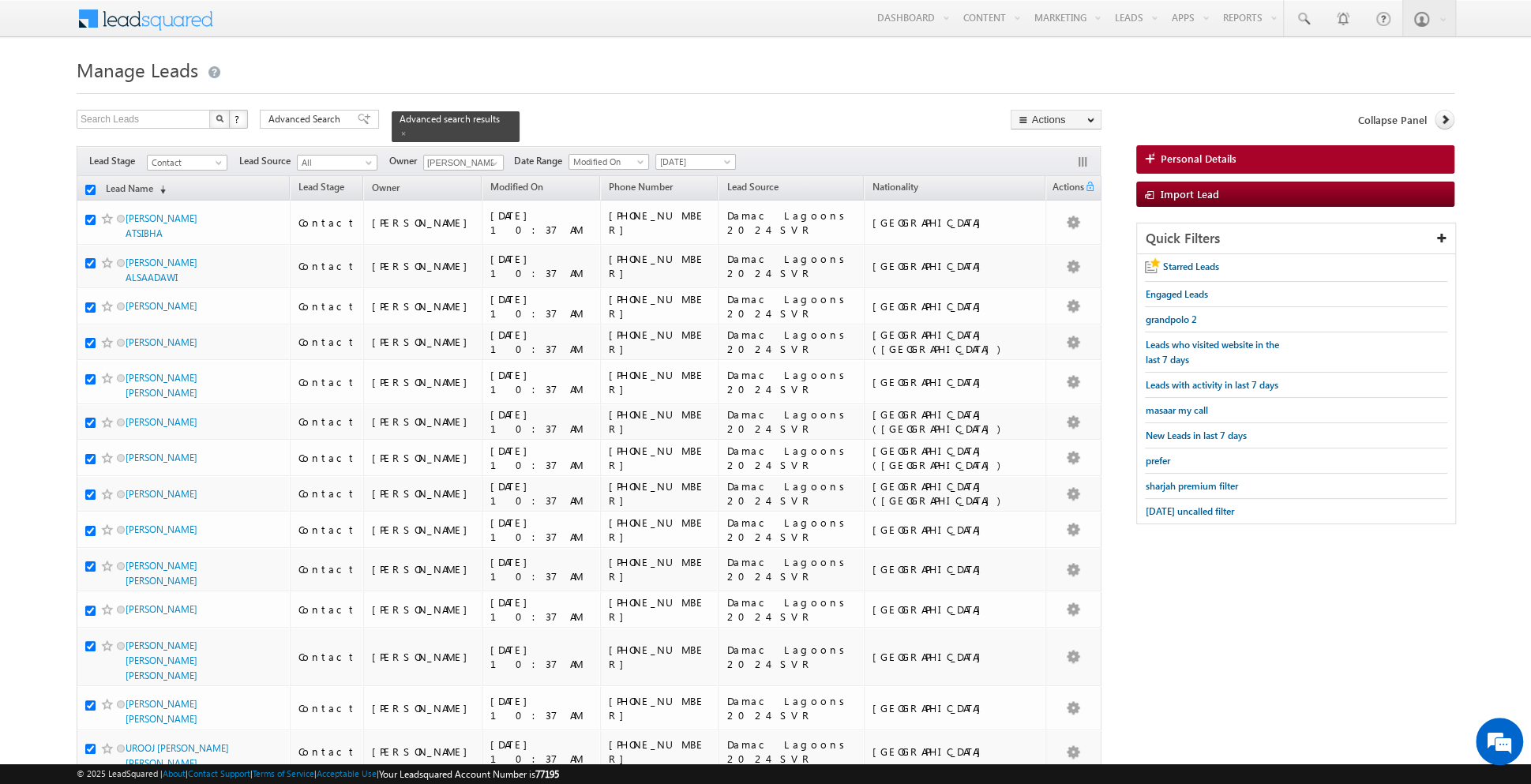
checkbox input "true"
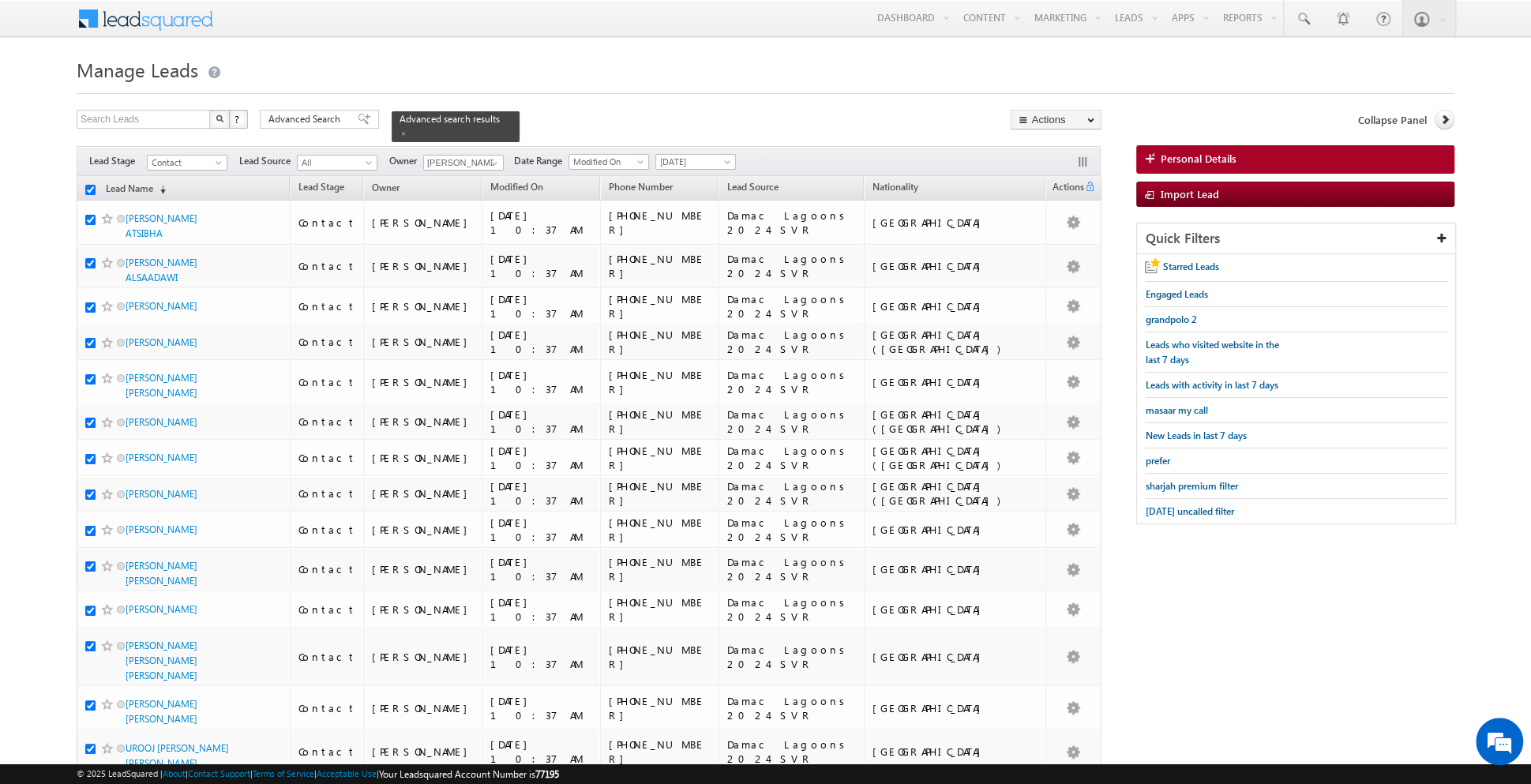
checkbox input "true"
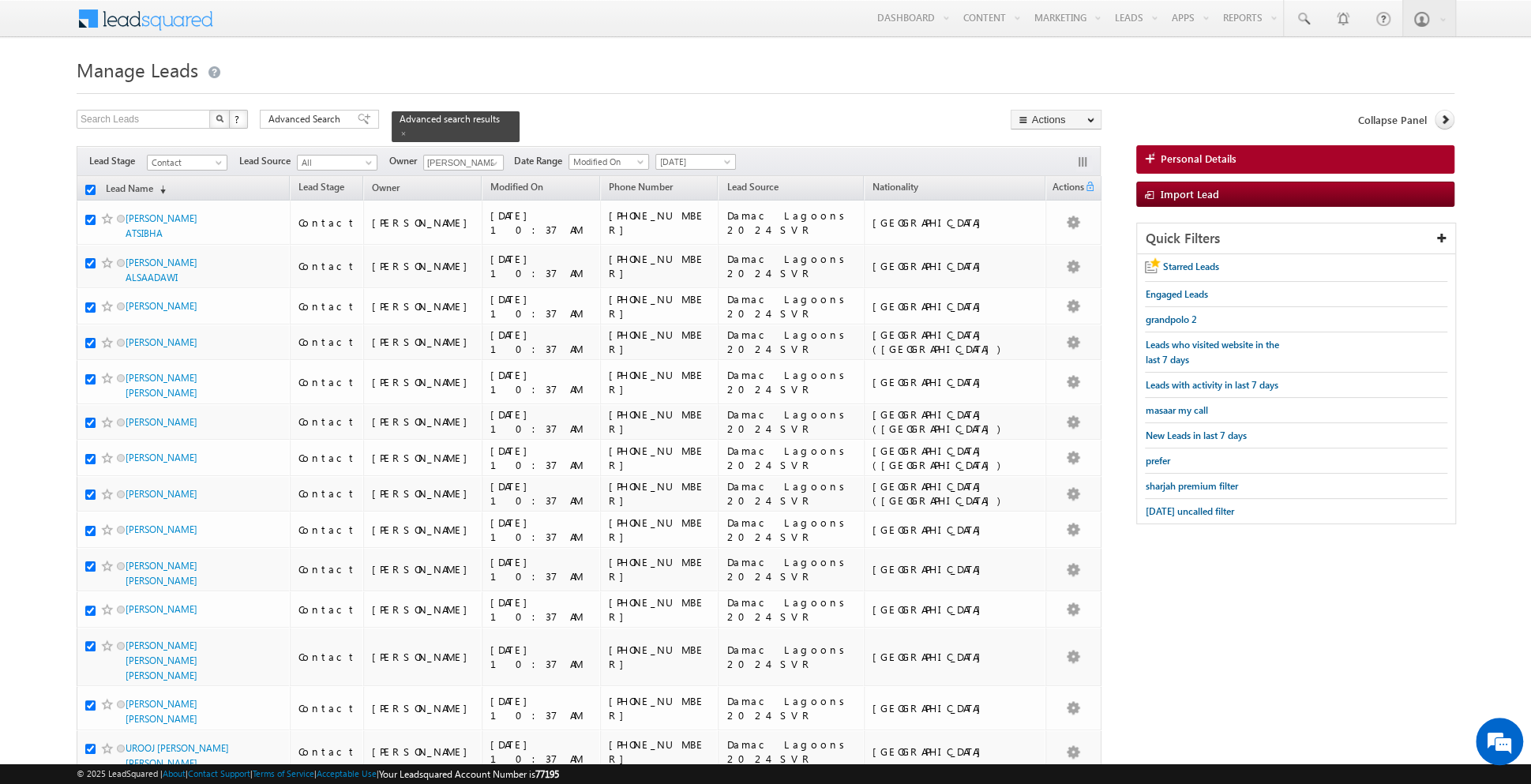
checkbox input "true"
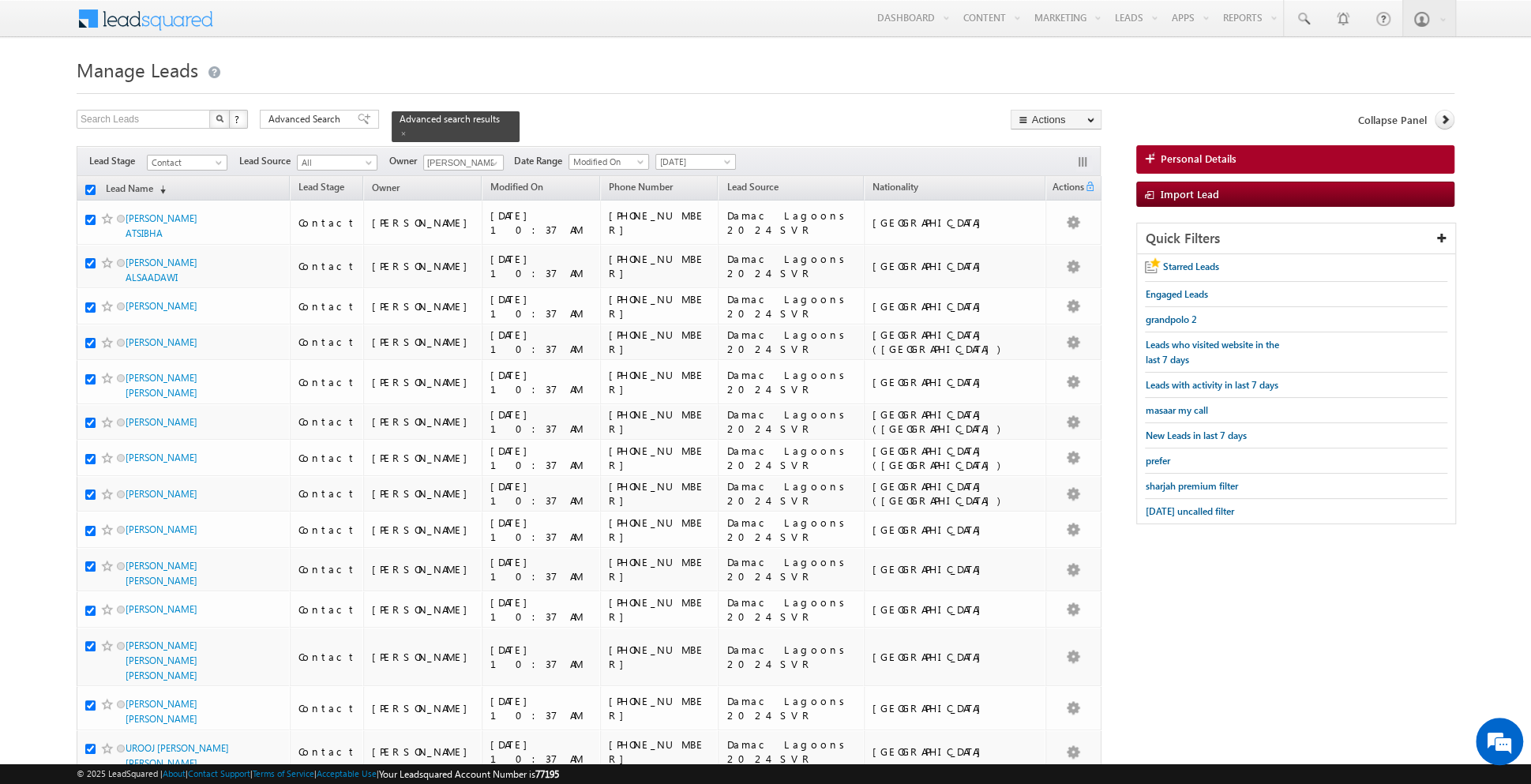
checkbox input "true"
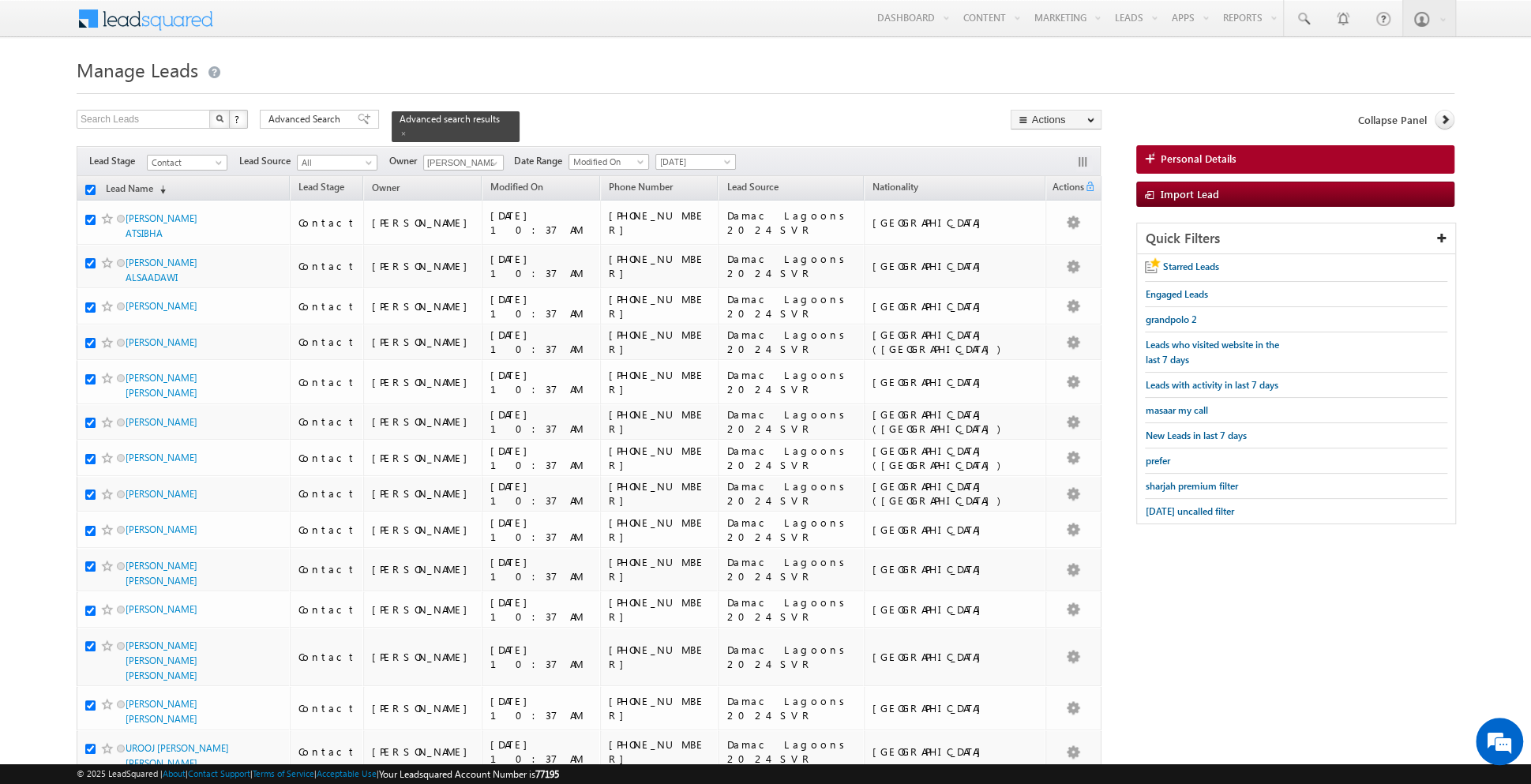
checkbox input "true"
click at [1040, 256] on link "Change Owner" at bounding box center [1056, 256] width 89 height 19
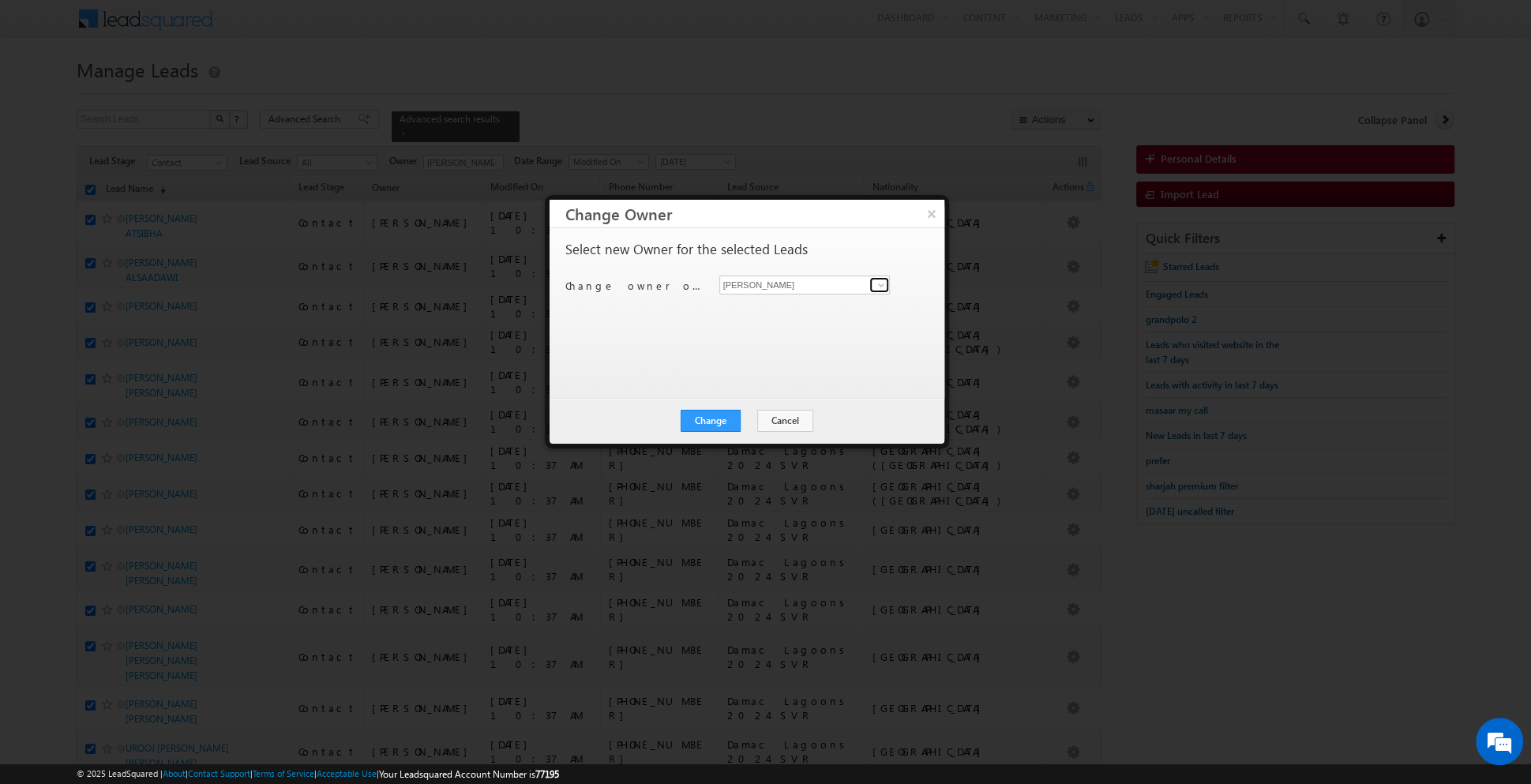
click at [875, 283] on span at bounding box center [881, 284] width 13 height 13
click at [778, 310] on span "[EMAIL_ADDRESS][DOMAIN_NAME]" at bounding box center [796, 314] width 142 height 12
click at [715, 420] on button "Change" at bounding box center [711, 421] width 60 height 22
click at [755, 415] on button "Close" at bounding box center [749, 421] width 50 height 22
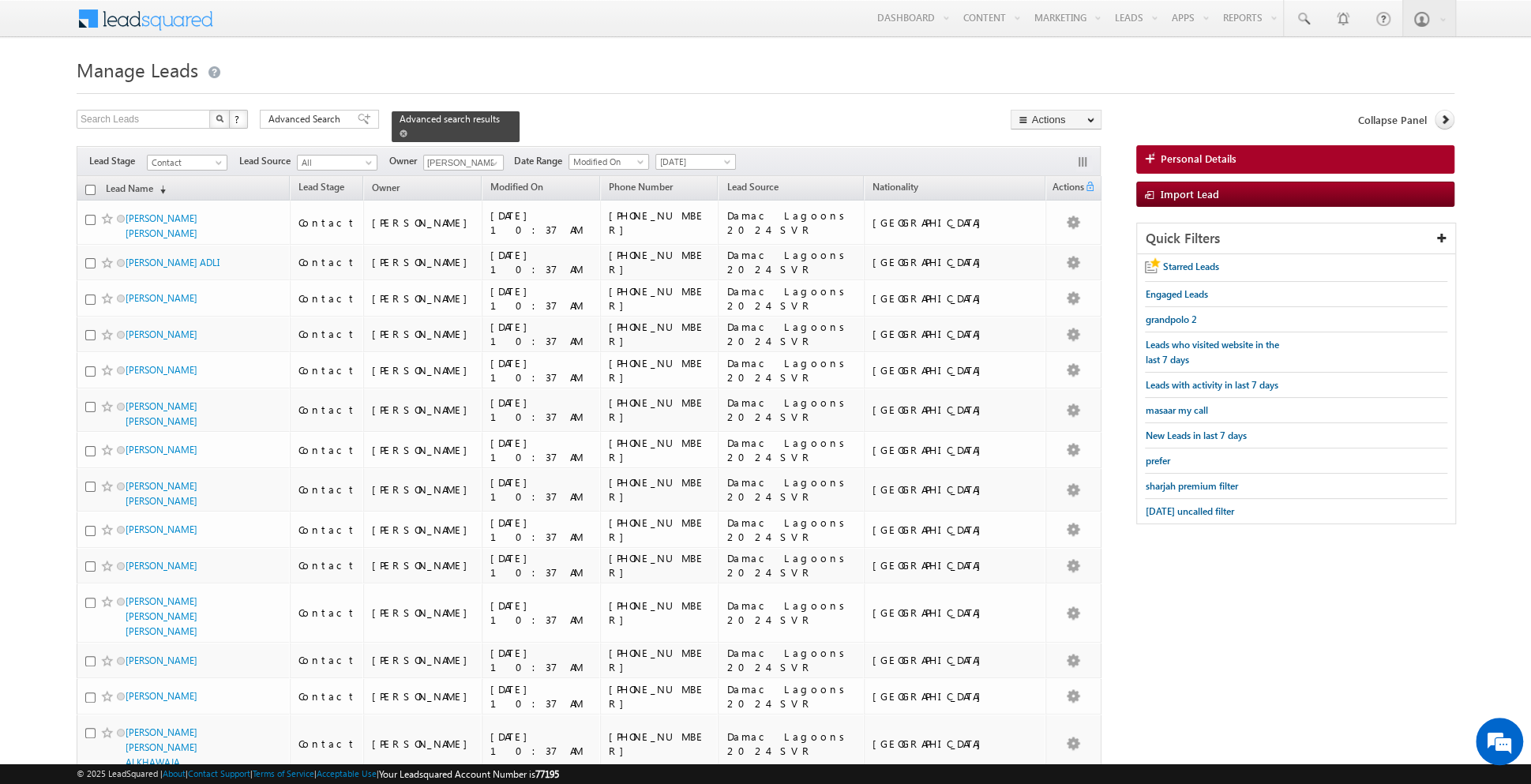
click at [399, 132] on span at bounding box center [403, 133] width 8 height 8
